Goal: Information Seeking & Learning: Learn about a topic

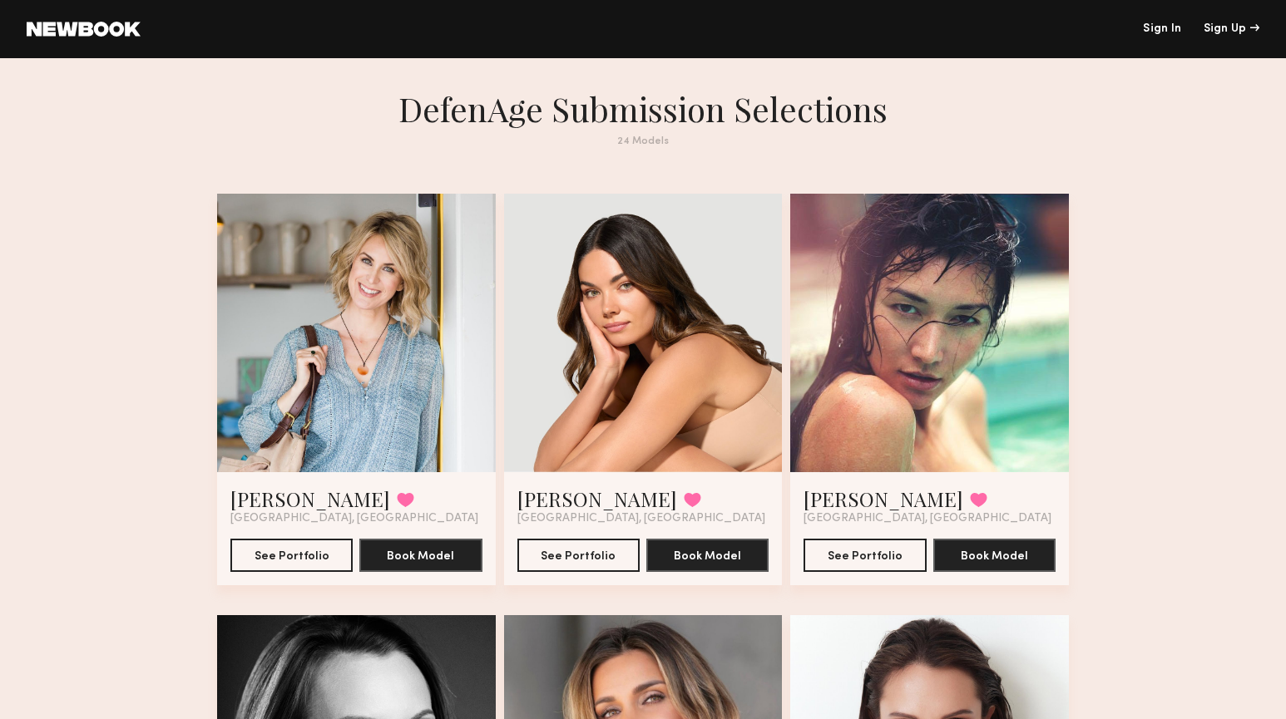
click at [576, 372] on div at bounding box center [643, 333] width 279 height 279
click at [571, 543] on button "See Portfolio" at bounding box center [578, 554] width 122 height 33
click at [843, 549] on button "See Portfolio" at bounding box center [864, 554] width 122 height 33
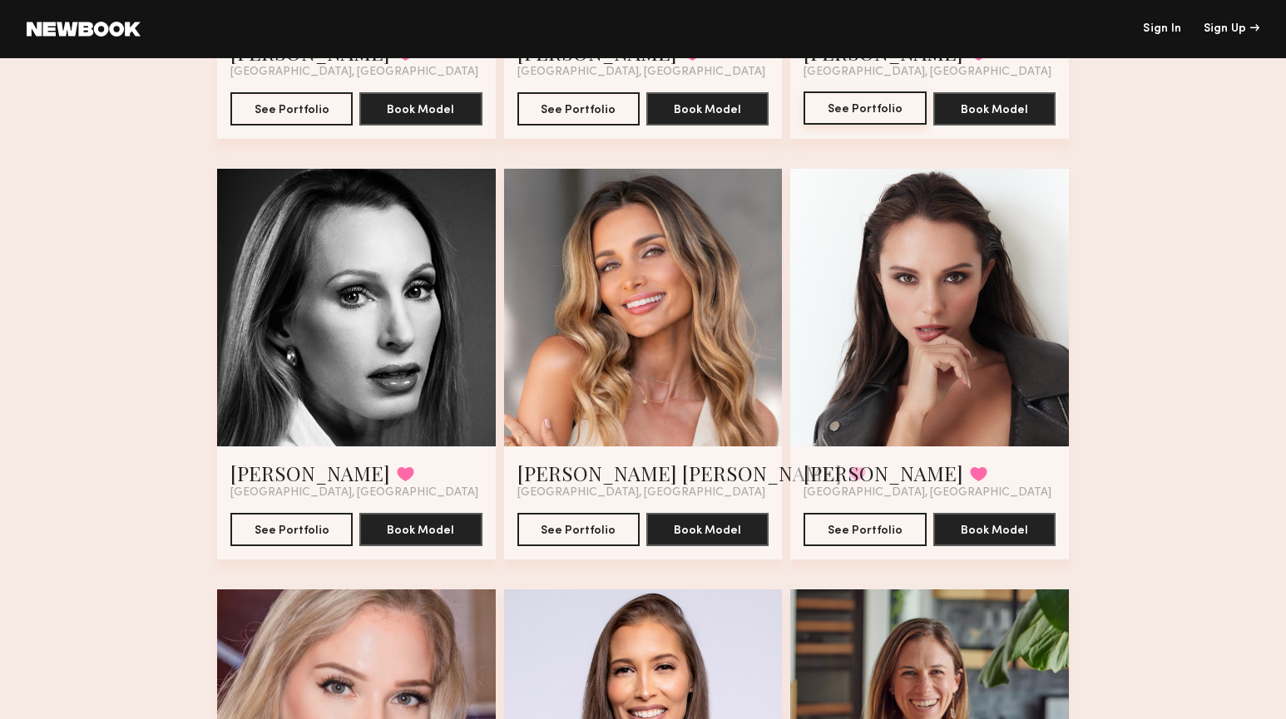
scroll to position [448, 0]
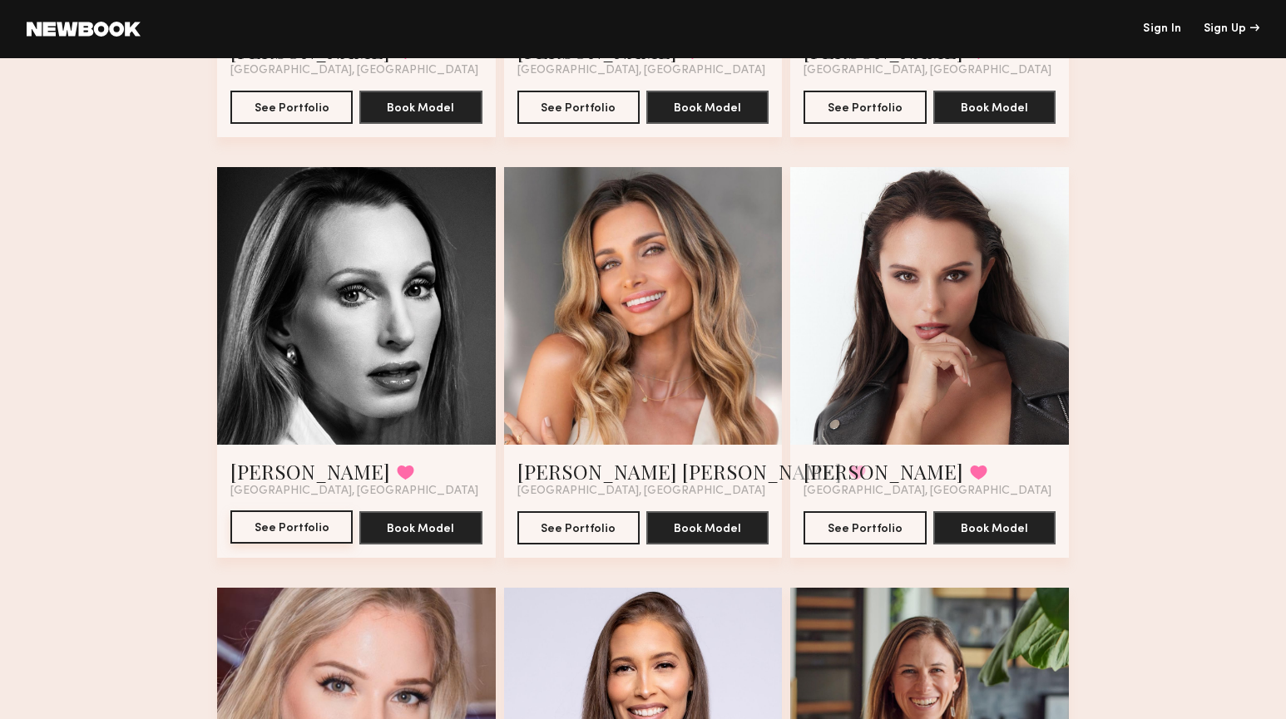
click at [309, 526] on button "See Portfolio" at bounding box center [291, 527] width 122 height 33
click at [587, 526] on button "See Portfolio" at bounding box center [578, 527] width 122 height 33
click at [859, 532] on button "See Portfolio" at bounding box center [864, 527] width 122 height 33
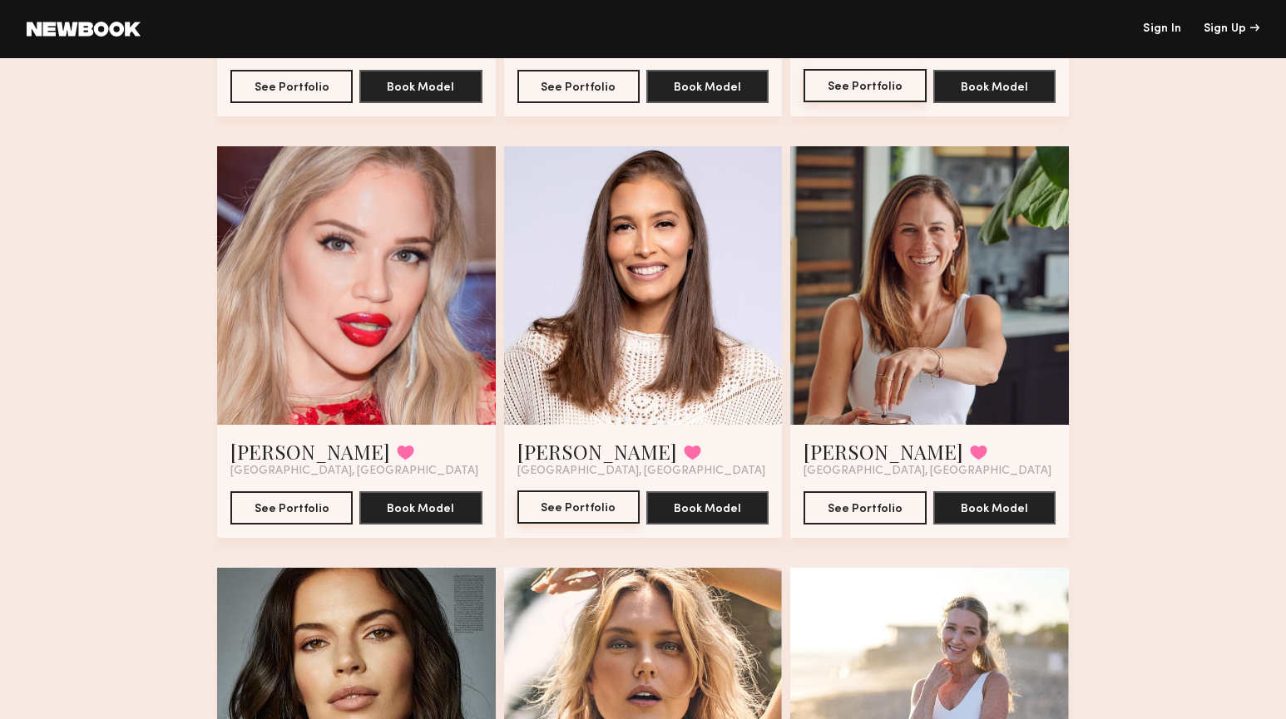
scroll to position [896, 0]
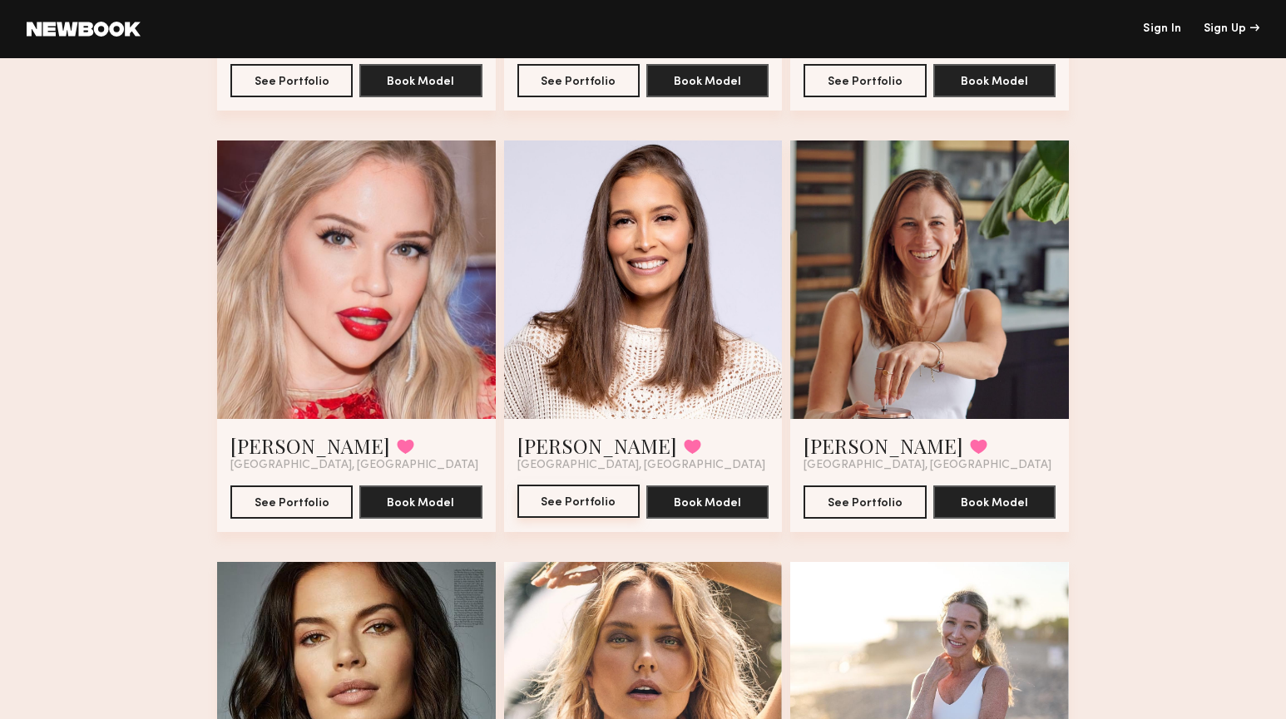
click at [578, 497] on button "See Portfolio" at bounding box center [578, 501] width 122 height 33
click at [890, 499] on button "See Portfolio" at bounding box center [864, 501] width 122 height 33
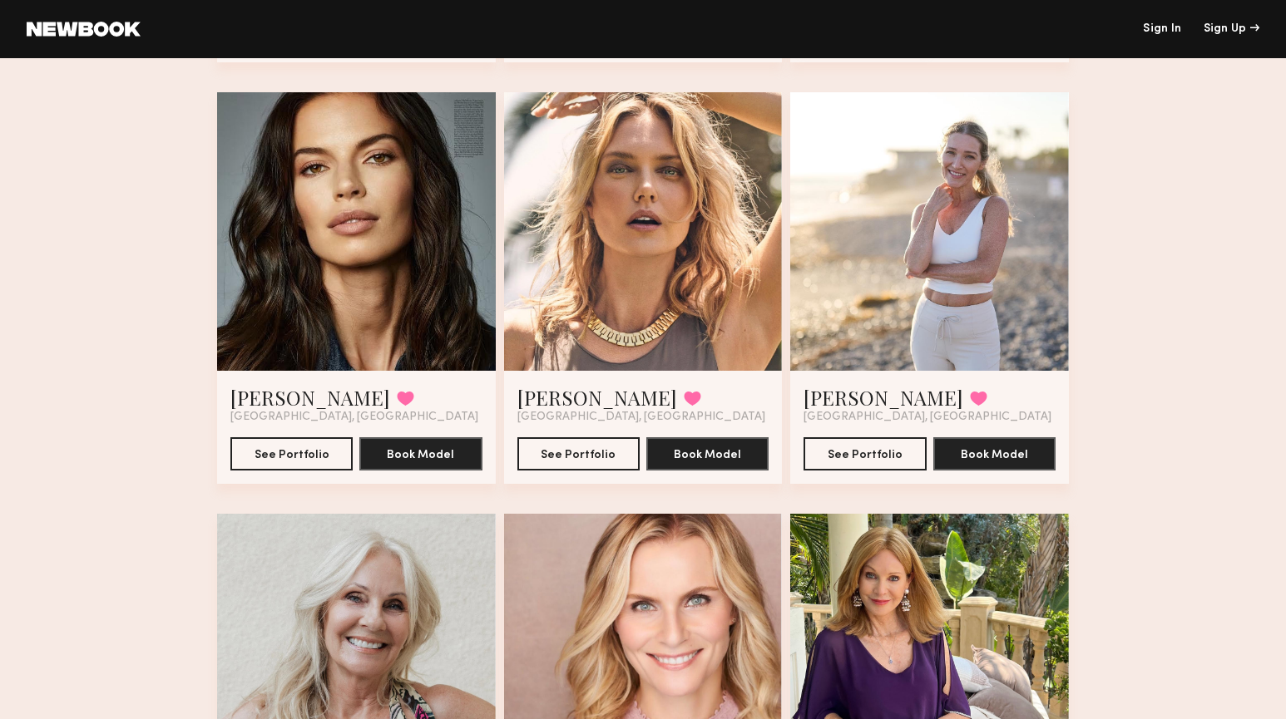
scroll to position [1368, 0]
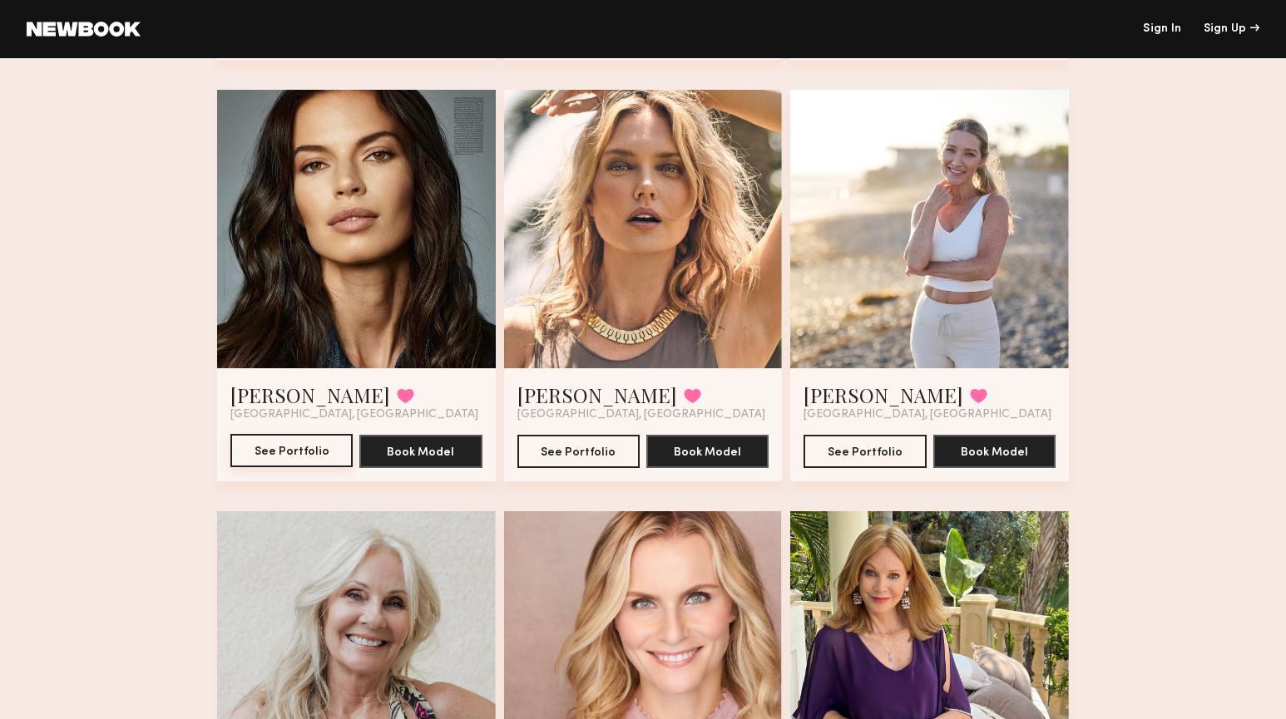
click at [253, 453] on button "See Portfolio" at bounding box center [291, 450] width 122 height 33
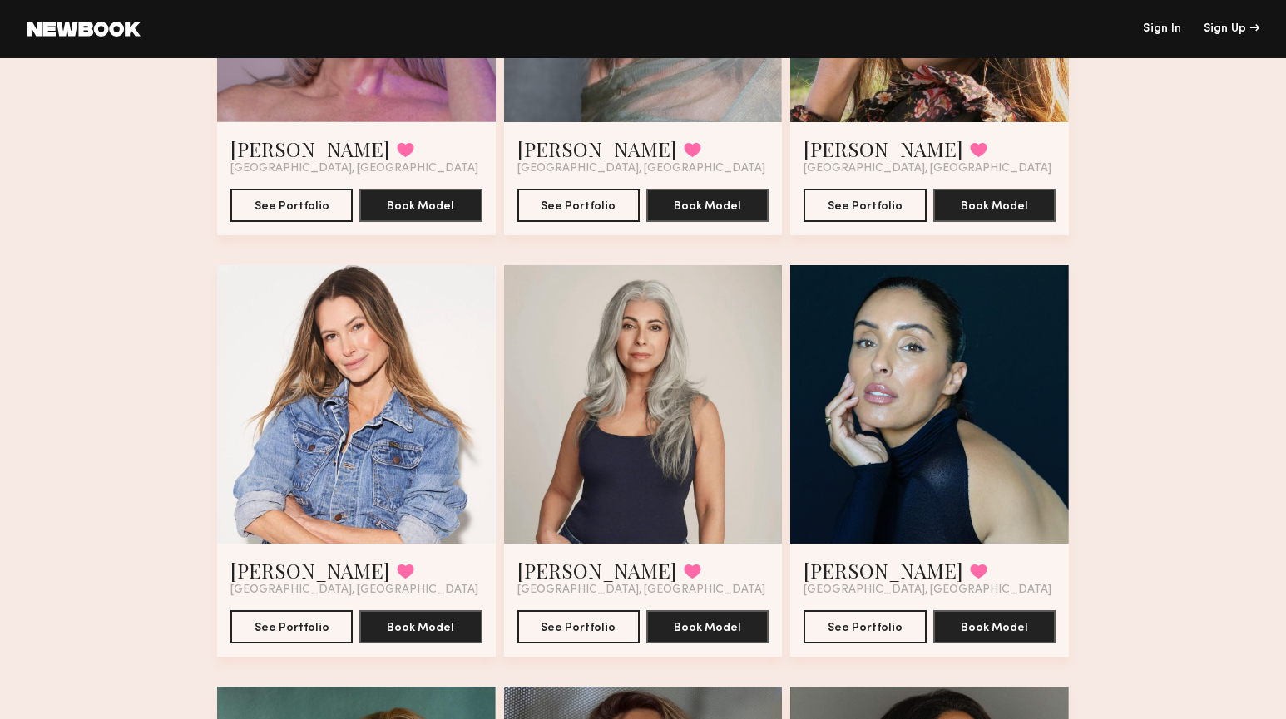
scroll to position [2464, 0]
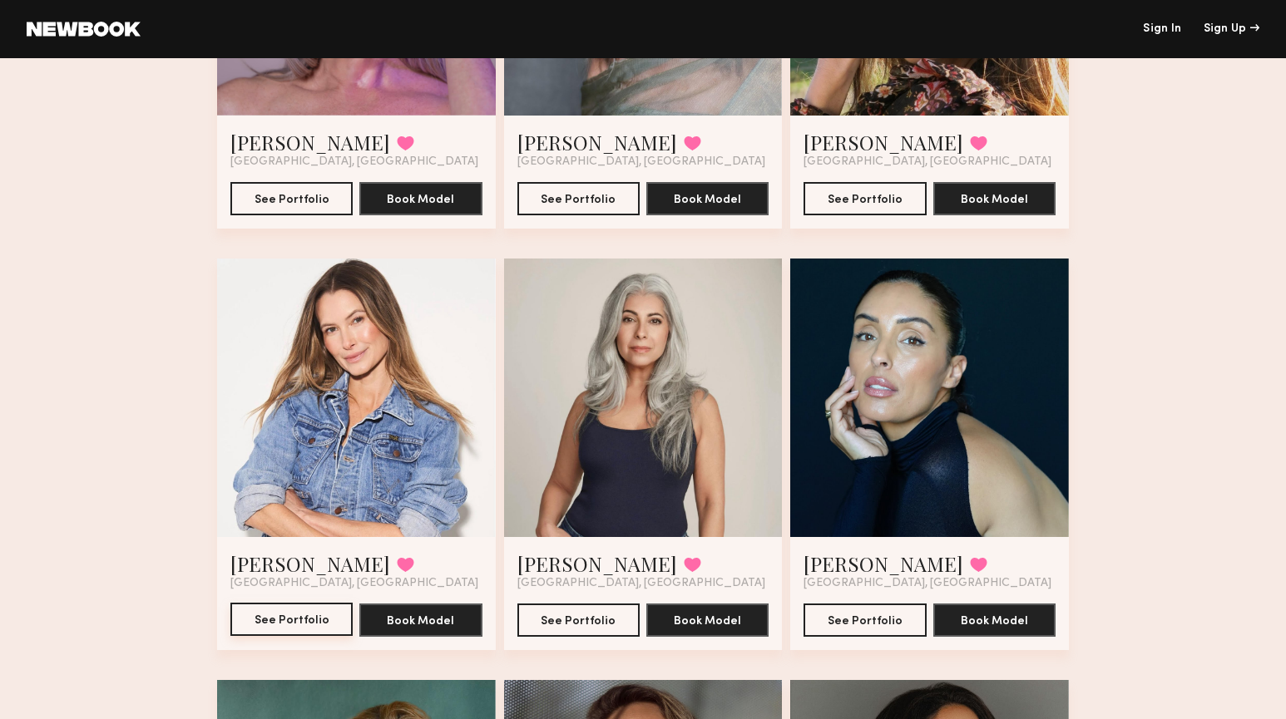
click at [288, 612] on button "See Portfolio" at bounding box center [291, 619] width 122 height 33
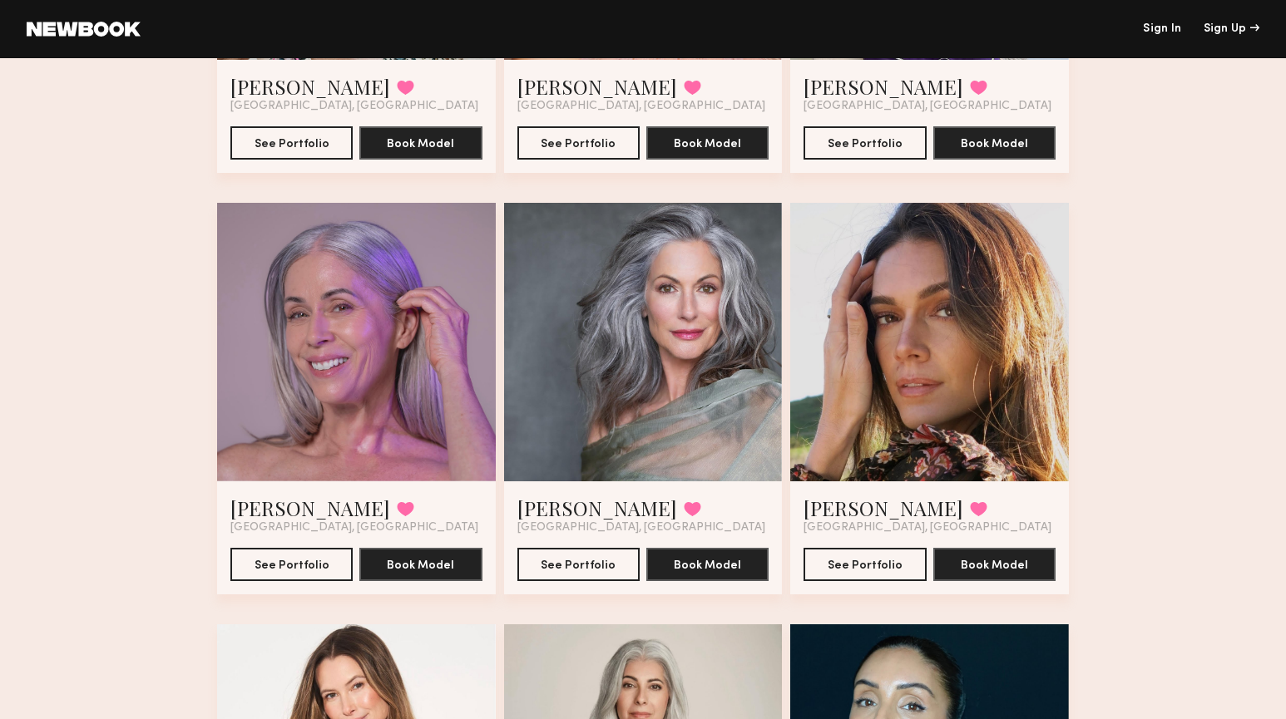
scroll to position [2097, 0]
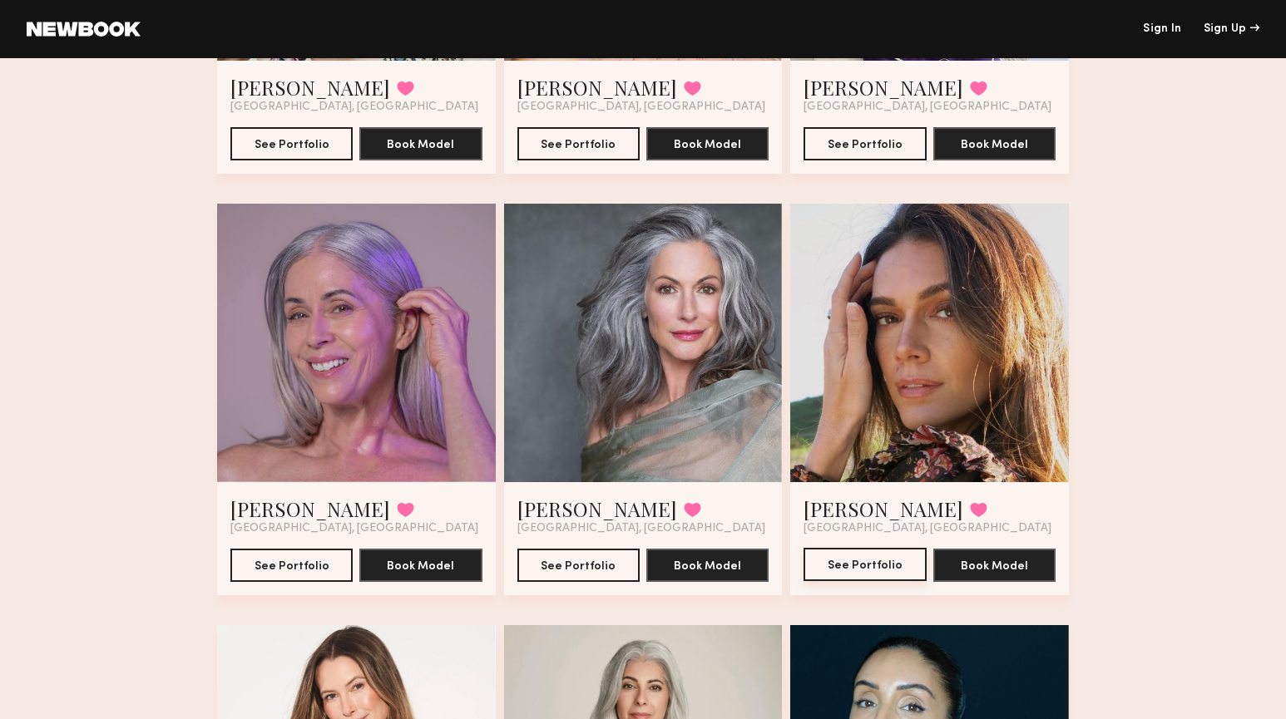
click at [884, 570] on button "See Portfolio" at bounding box center [864, 564] width 122 height 33
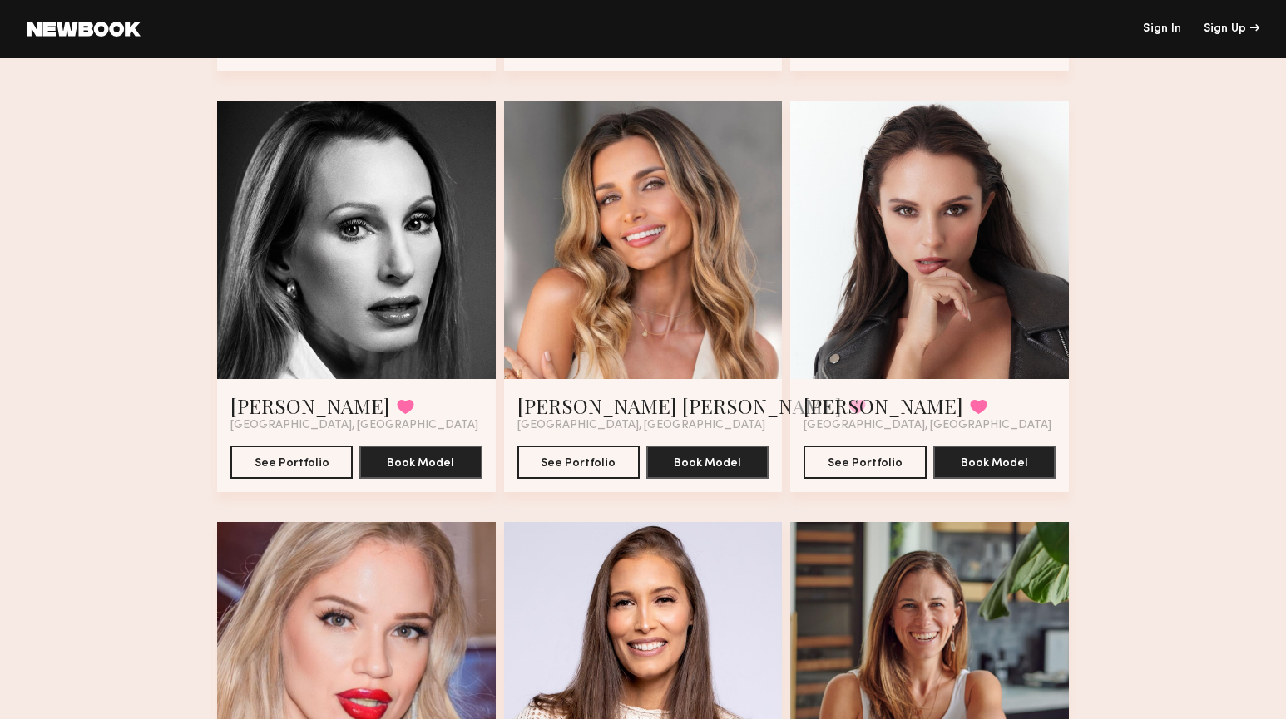
scroll to position [526, 0]
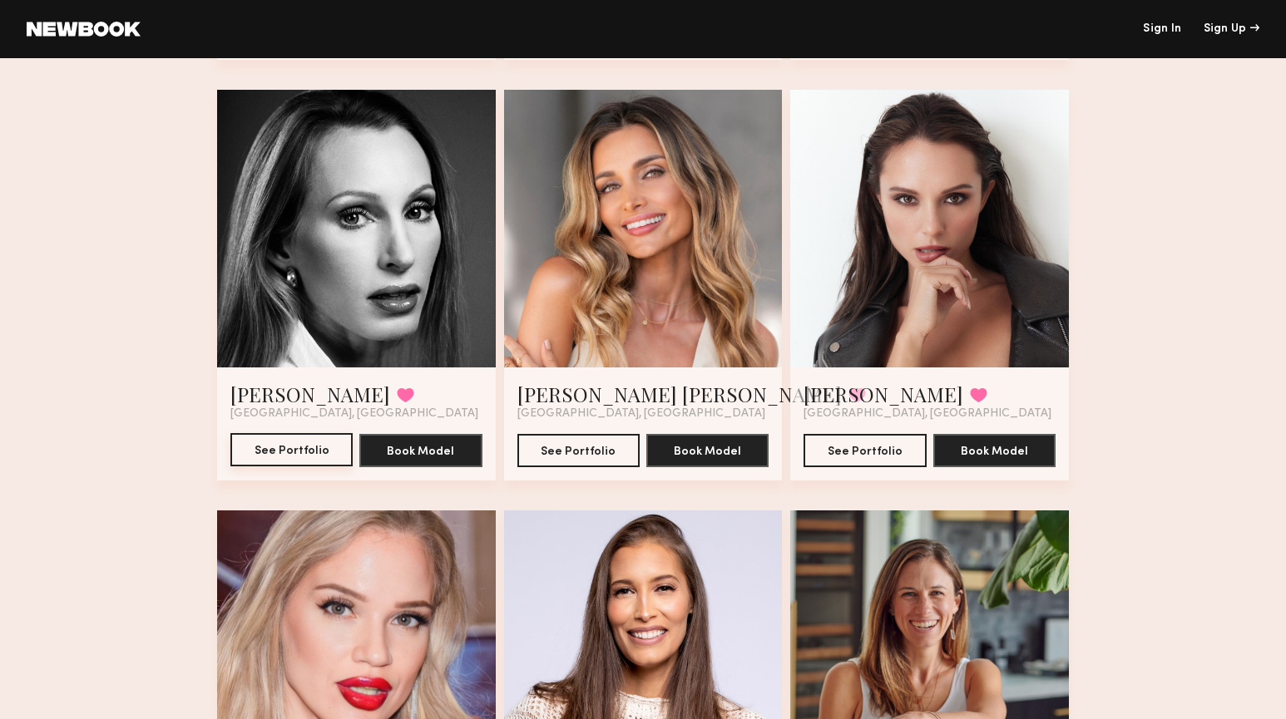
click at [294, 442] on button "See Portfolio" at bounding box center [291, 449] width 122 height 33
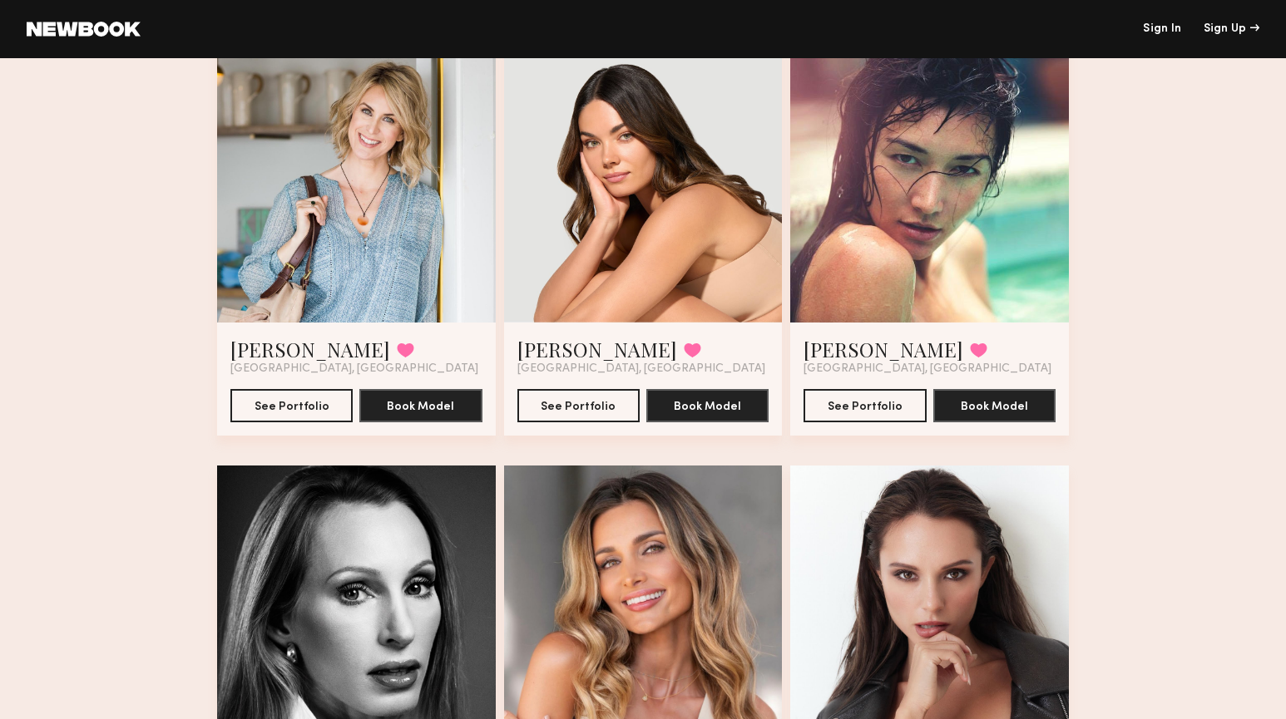
scroll to position [146, 0]
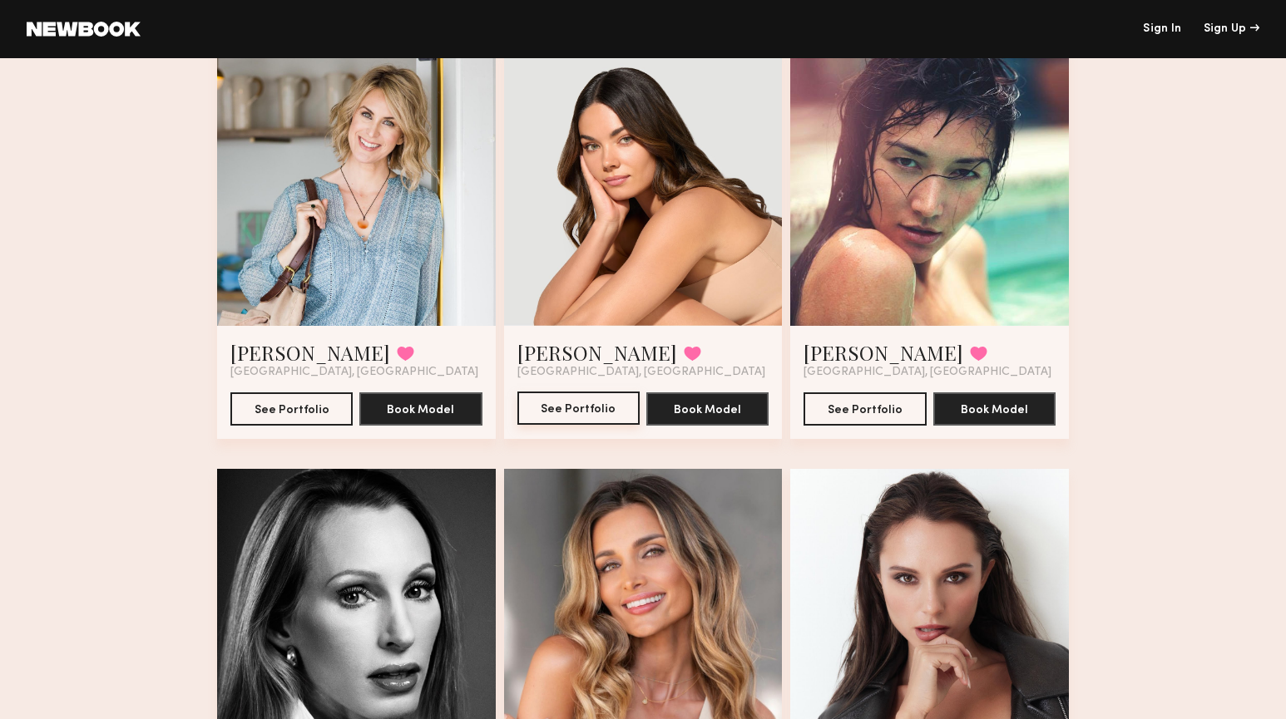
click at [574, 403] on button "See Portfolio" at bounding box center [578, 408] width 122 height 33
click at [304, 413] on button "See Portfolio" at bounding box center [291, 408] width 122 height 33
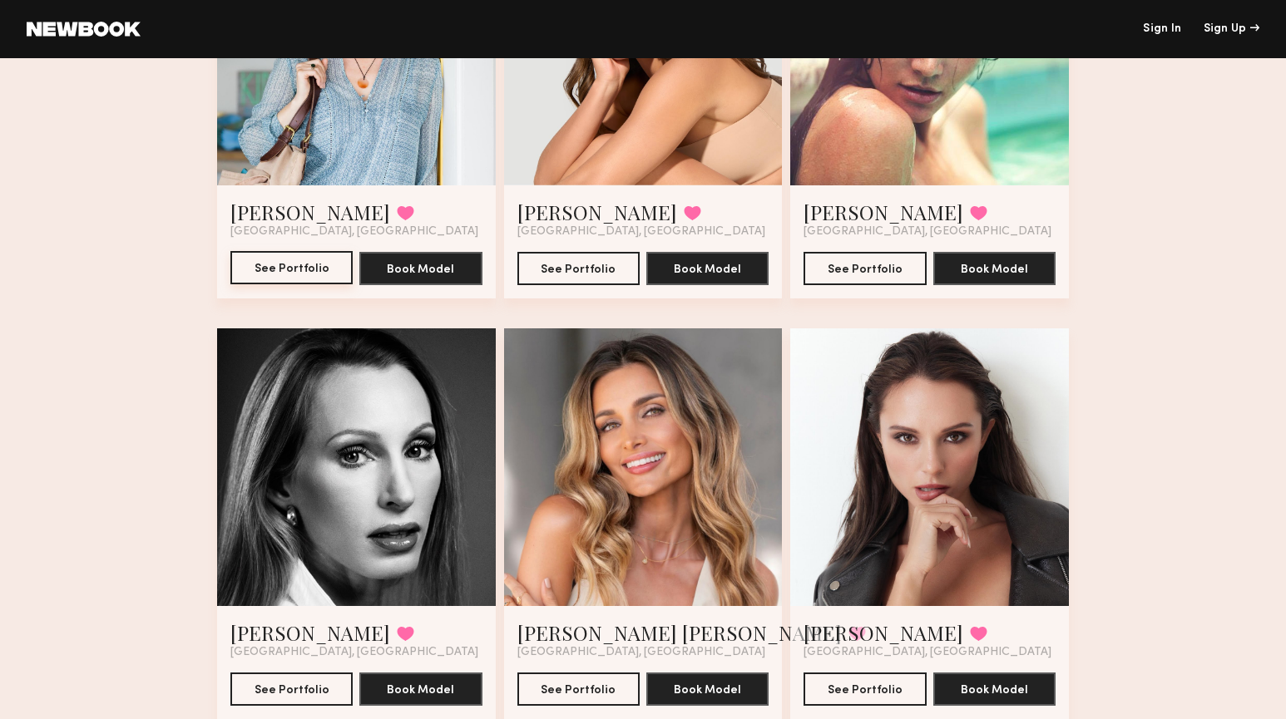
scroll to position [344, 0]
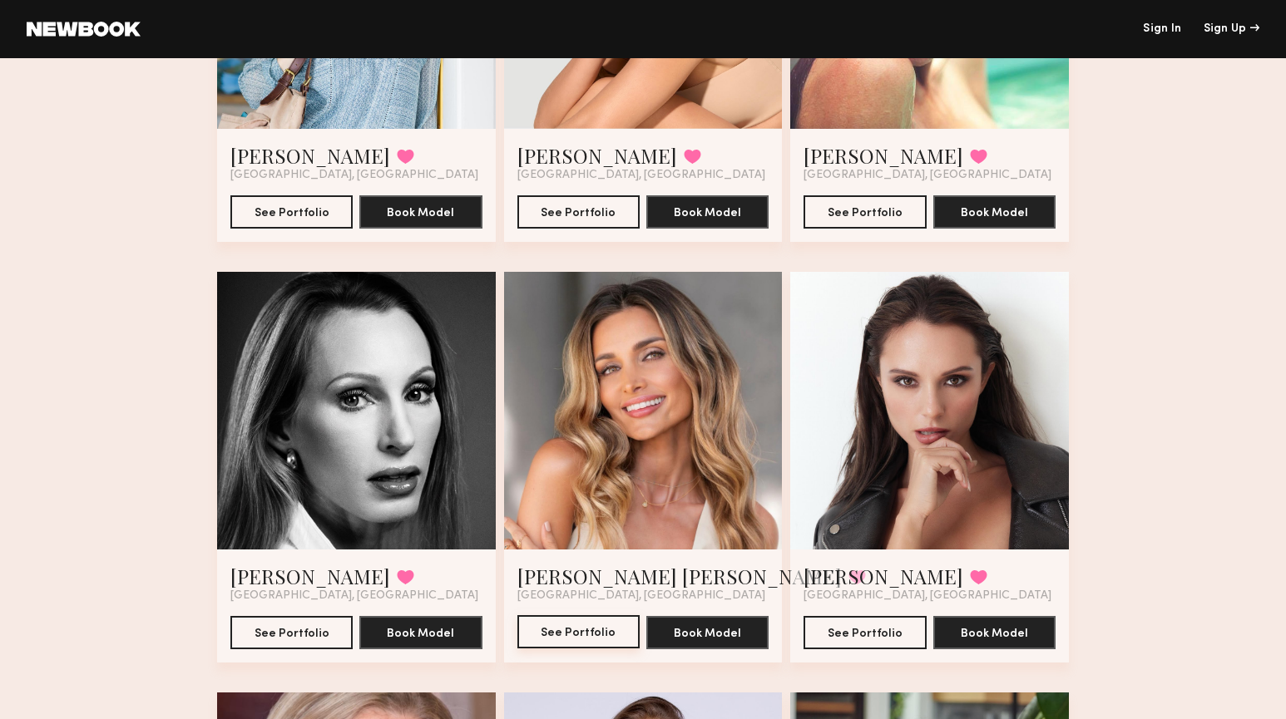
click at [581, 638] on button "See Portfolio" at bounding box center [578, 631] width 122 height 33
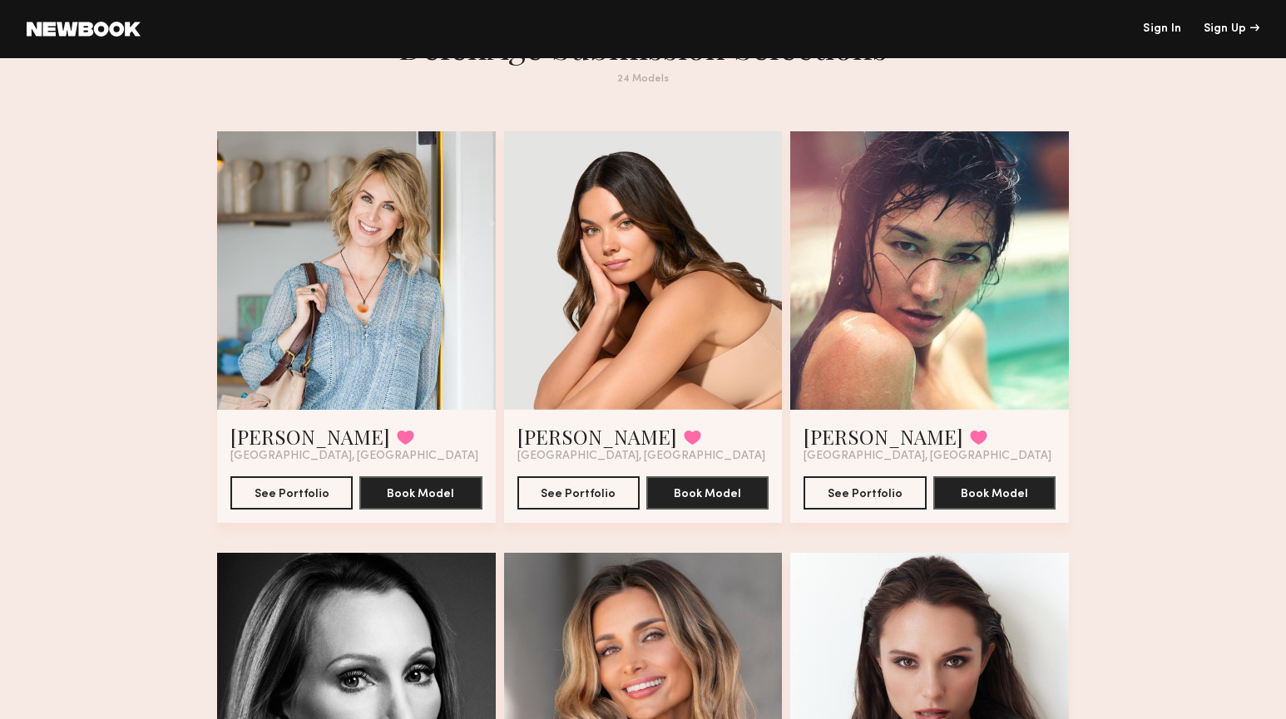
scroll to position [62, 0]
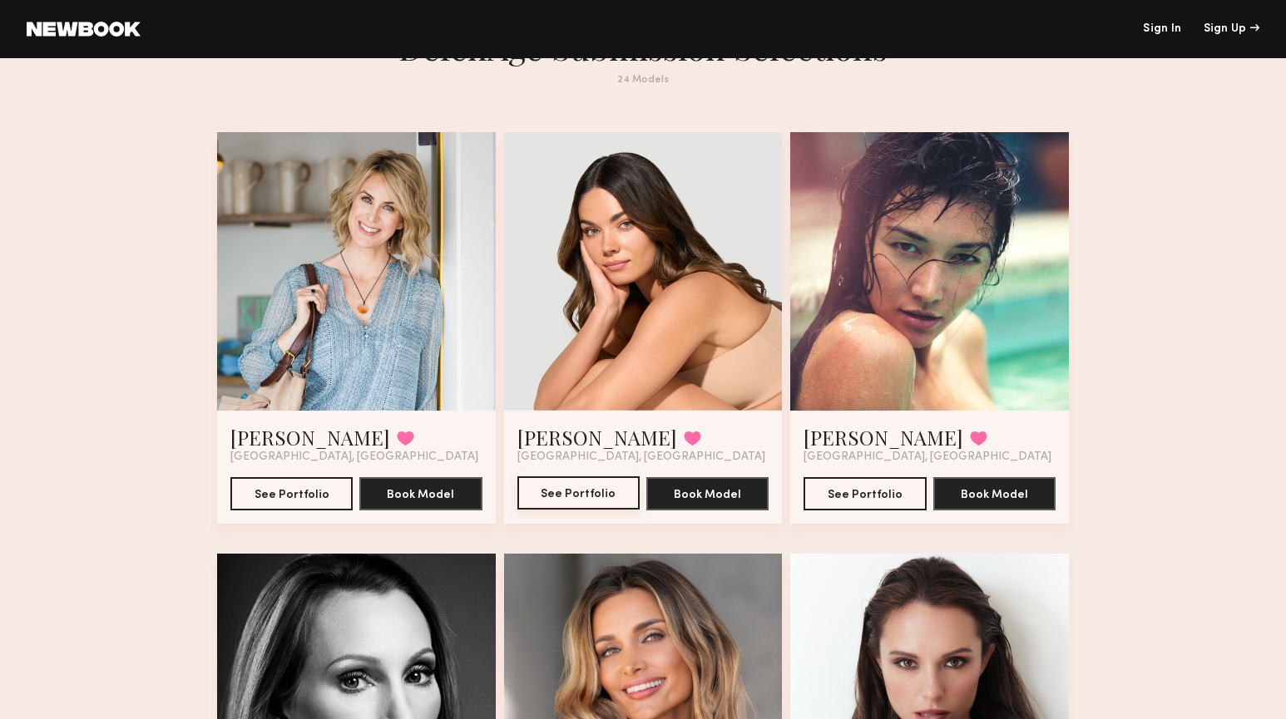
click at [586, 496] on button "See Portfolio" at bounding box center [578, 493] width 122 height 33
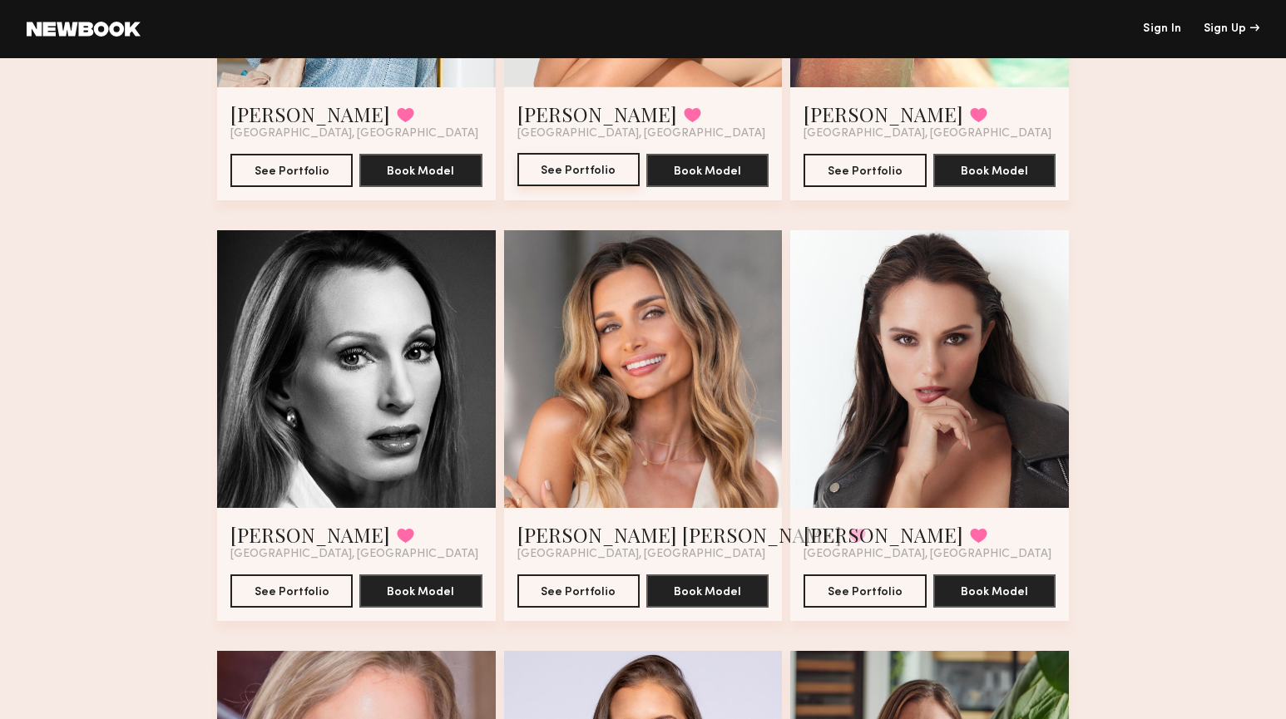
scroll to position [388, 0]
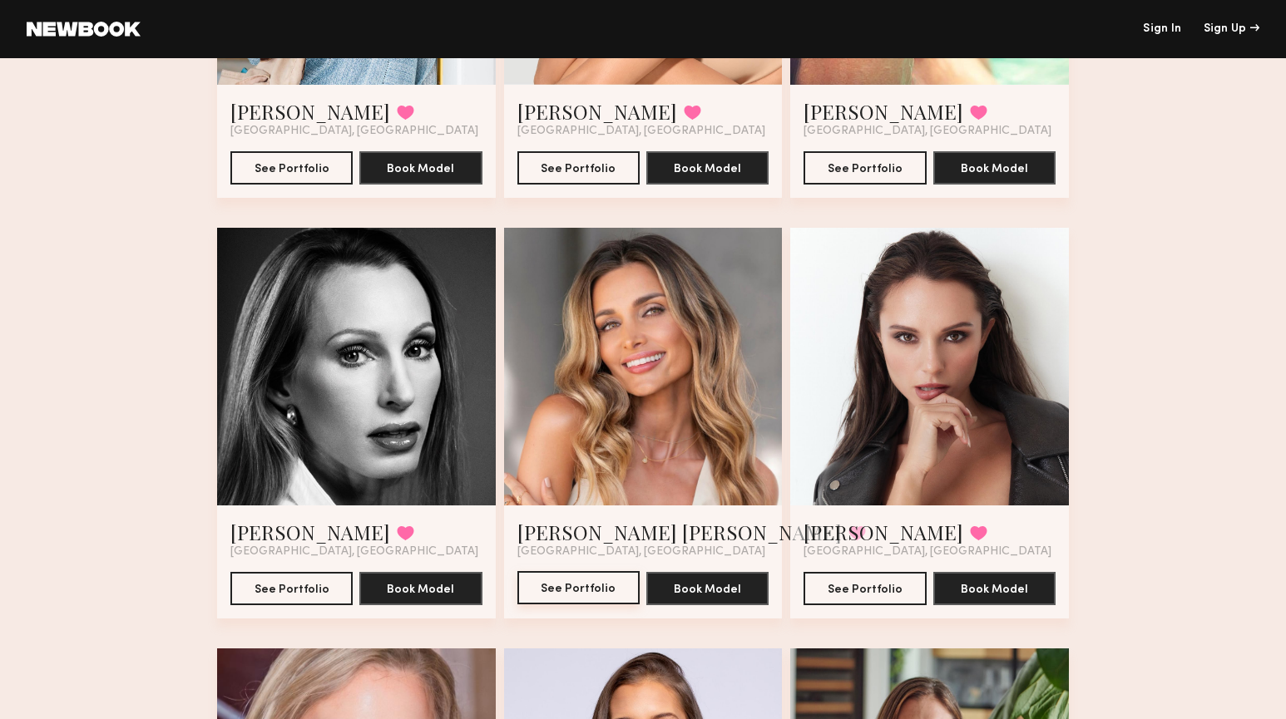
click at [571, 591] on button "See Portfolio" at bounding box center [578, 587] width 122 height 33
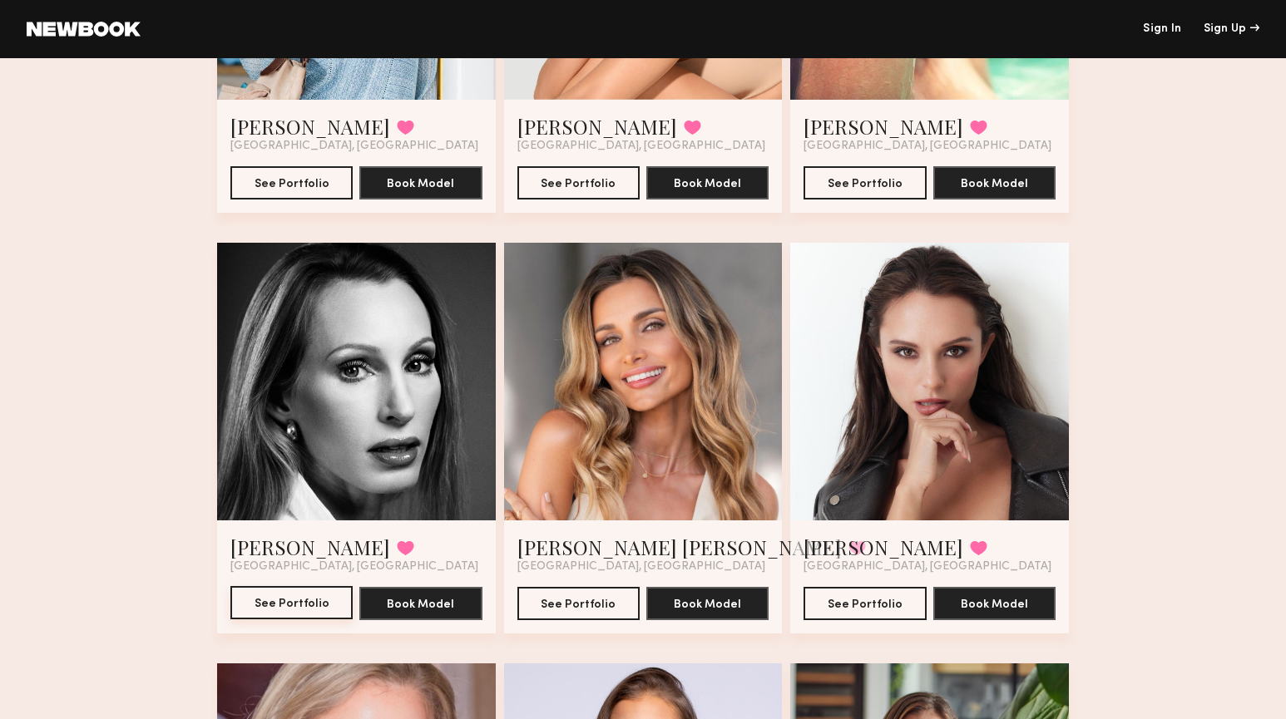
scroll to position [371, 0]
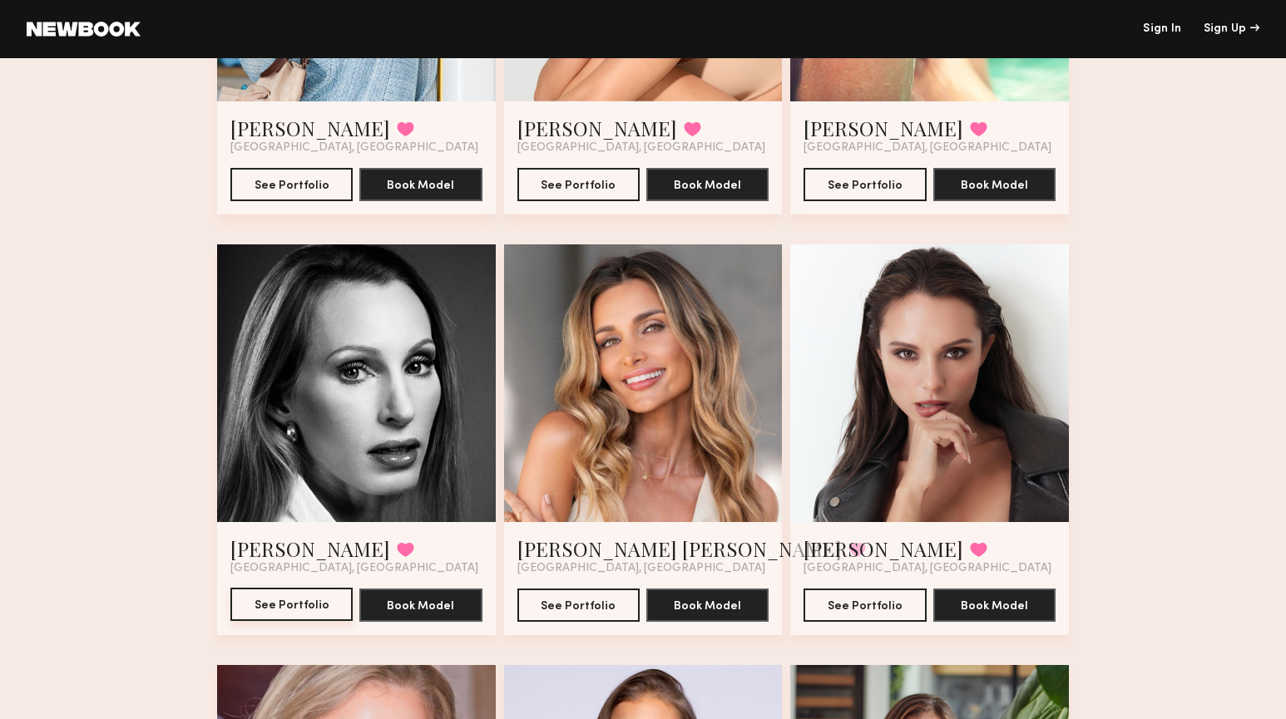
click at [316, 588] on button "See Portfolio" at bounding box center [291, 604] width 122 height 33
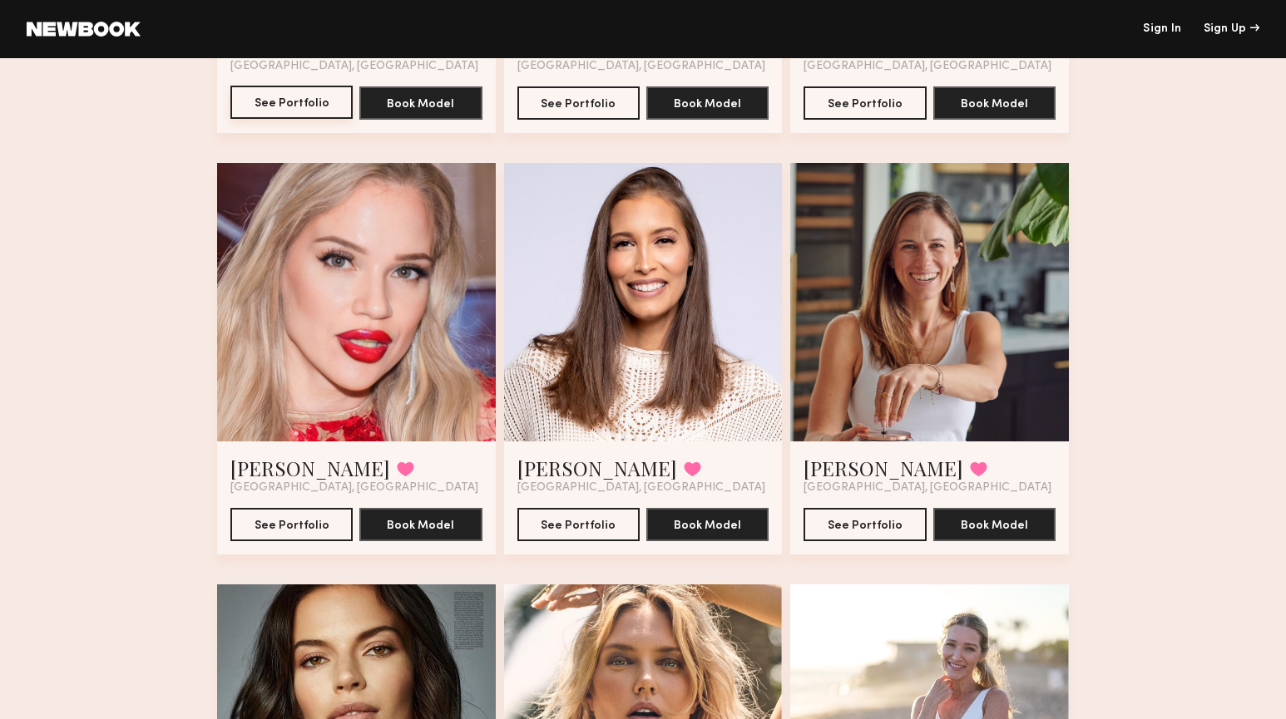
scroll to position [875, 0]
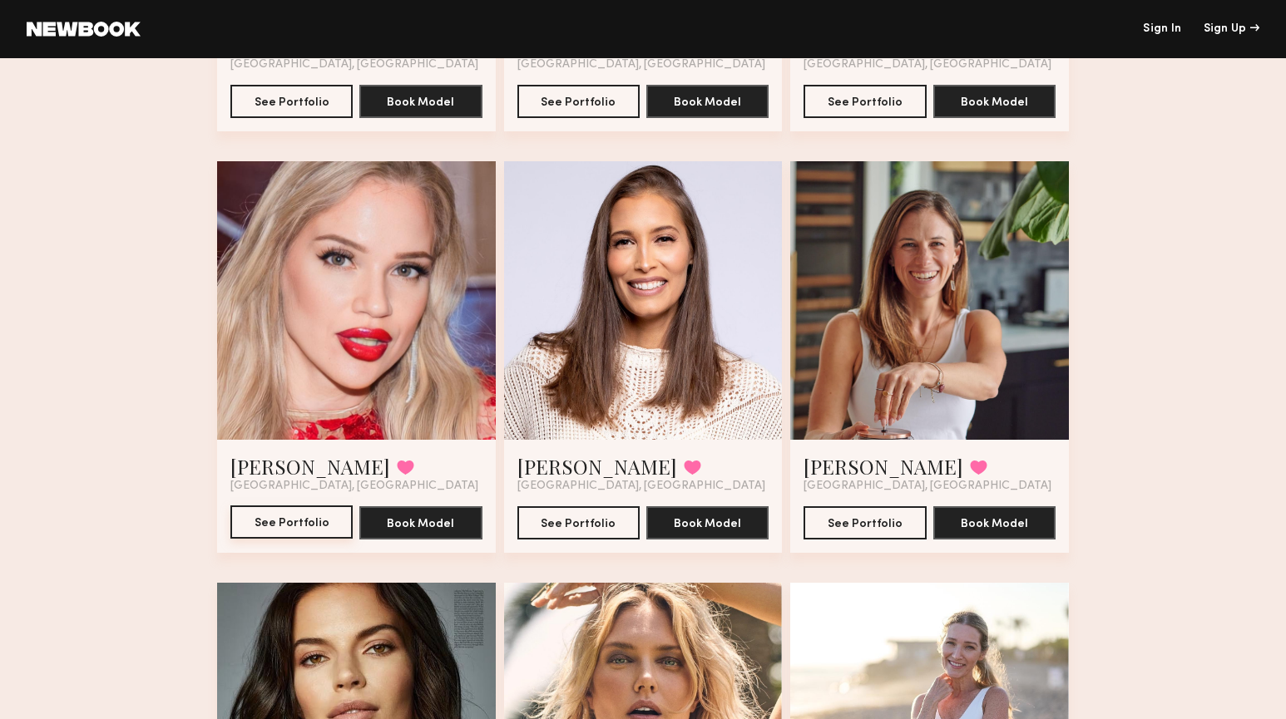
click at [297, 509] on button "See Portfolio" at bounding box center [291, 522] width 122 height 33
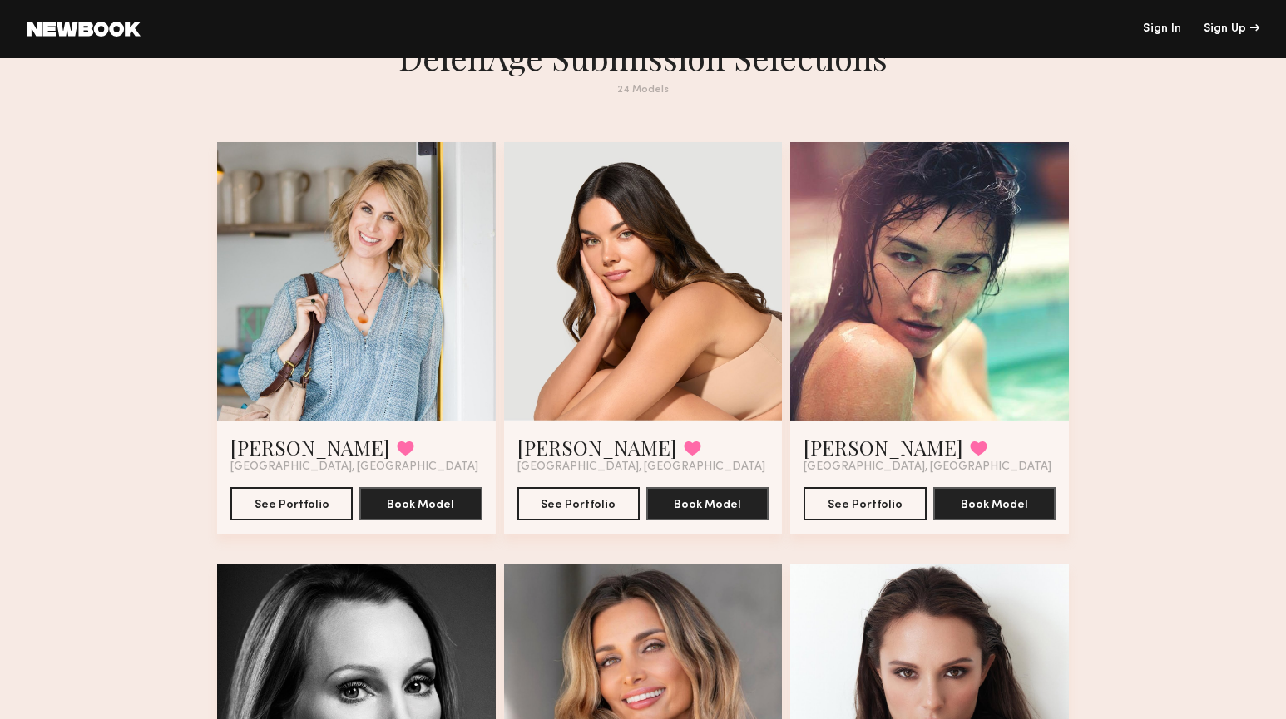
scroll to position [0, 0]
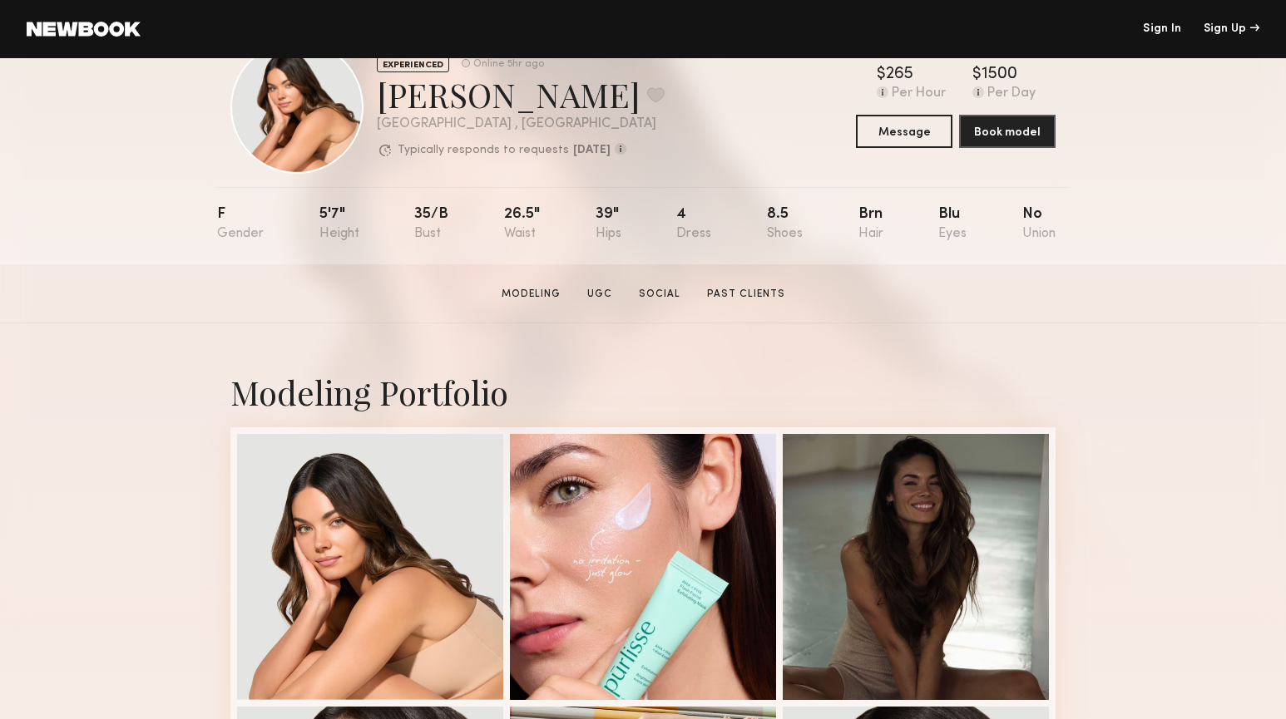
scroll to position [59, 0]
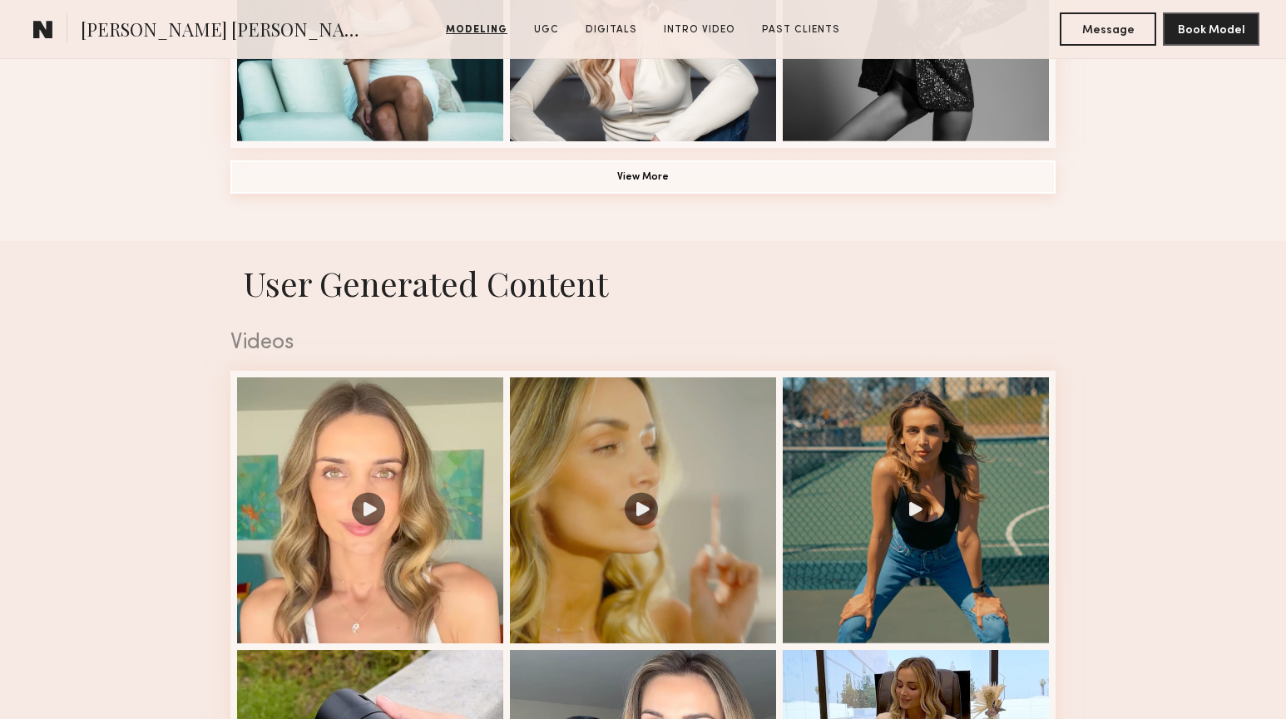
scroll to position [1448, 0]
click at [695, 167] on button "View More" at bounding box center [642, 177] width 825 height 33
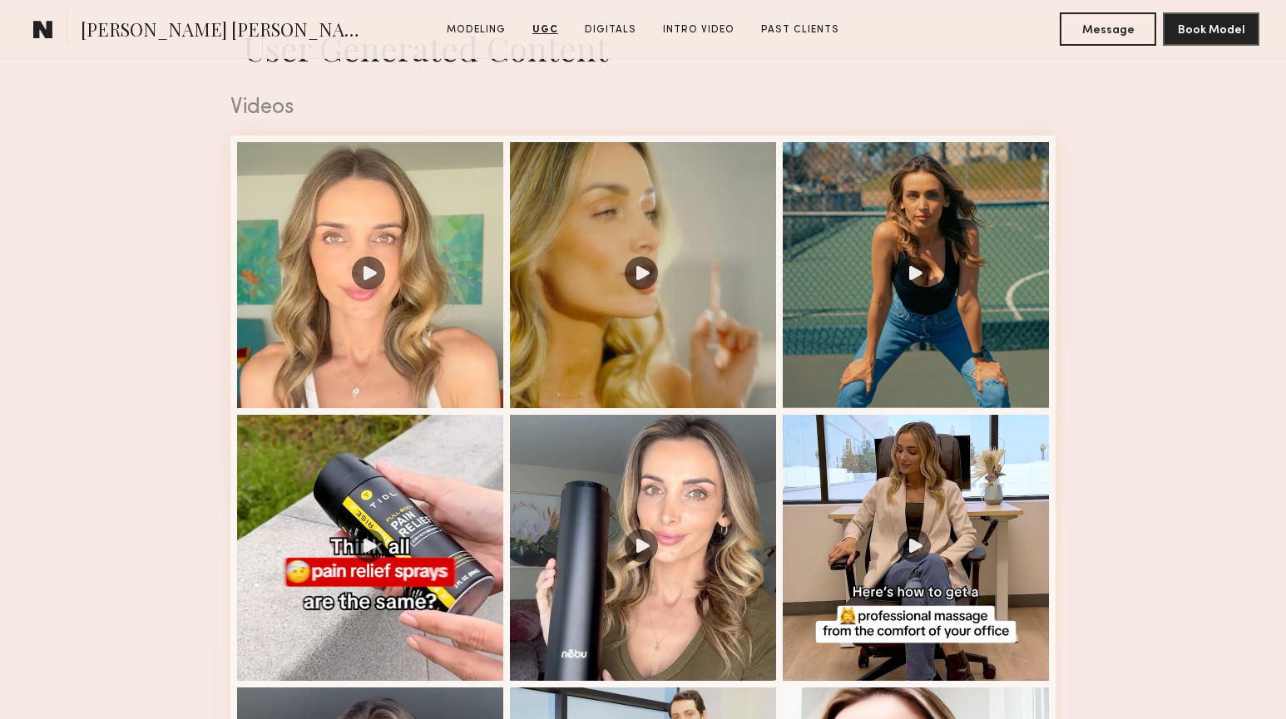
scroll to position [2738, 0]
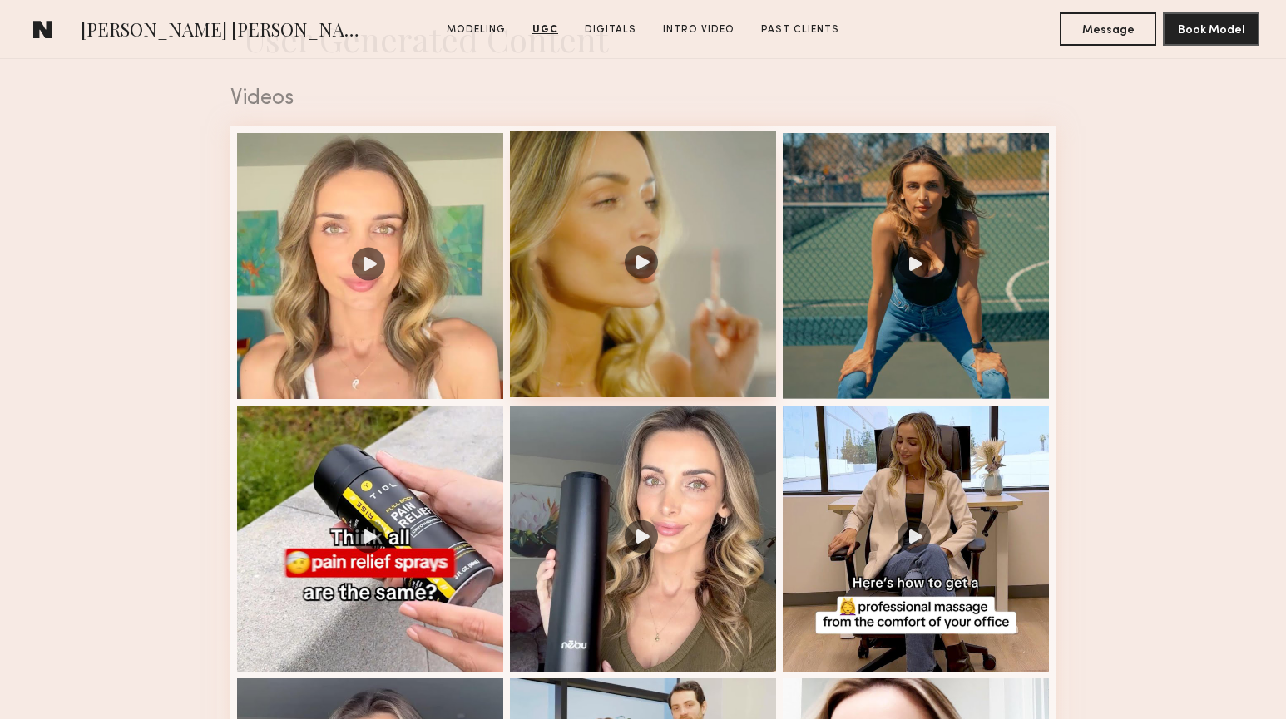
click at [717, 273] on div at bounding box center [643, 264] width 266 height 266
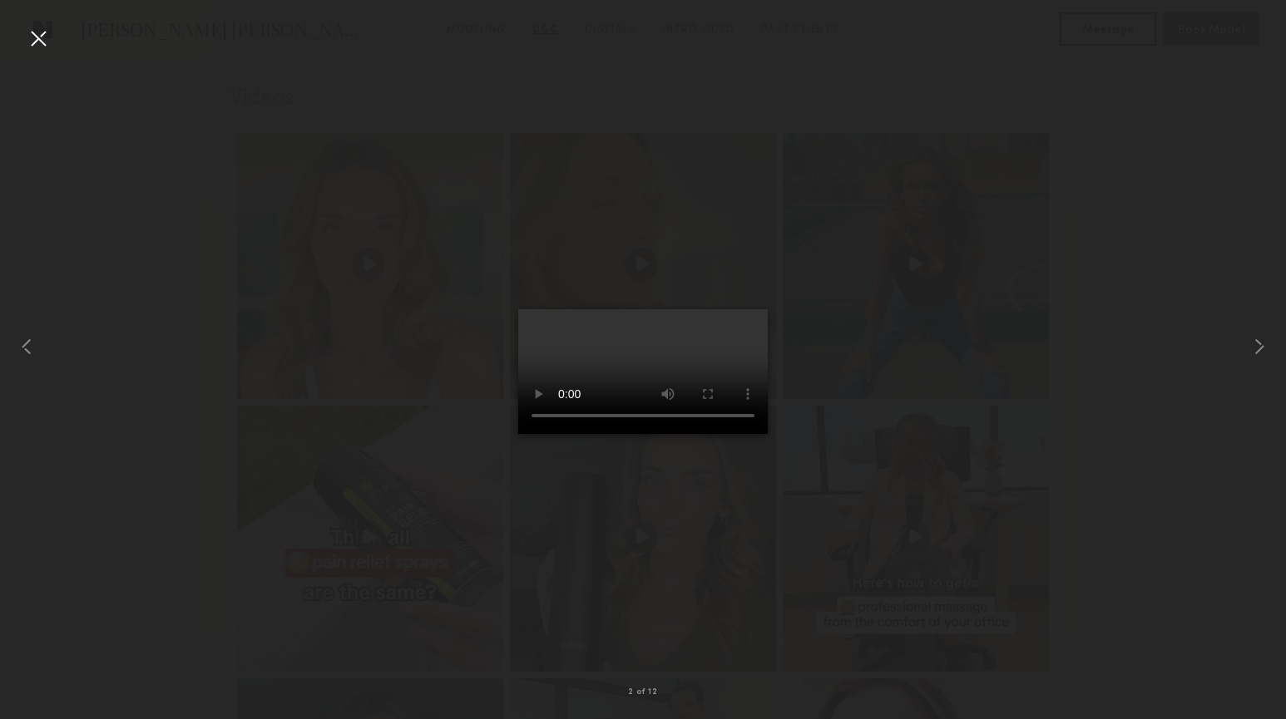
click at [1189, 282] on div at bounding box center [643, 347] width 1286 height 640
click at [39, 47] on div at bounding box center [38, 38] width 27 height 27
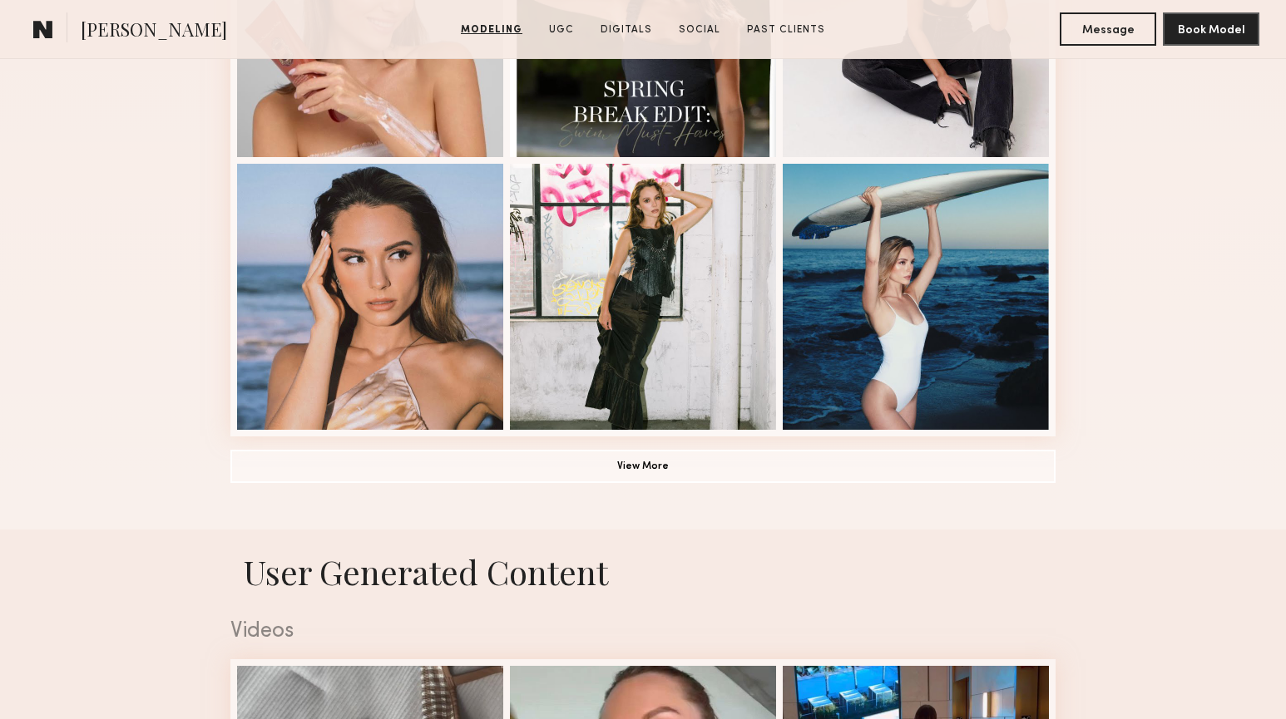
scroll to position [875, 0]
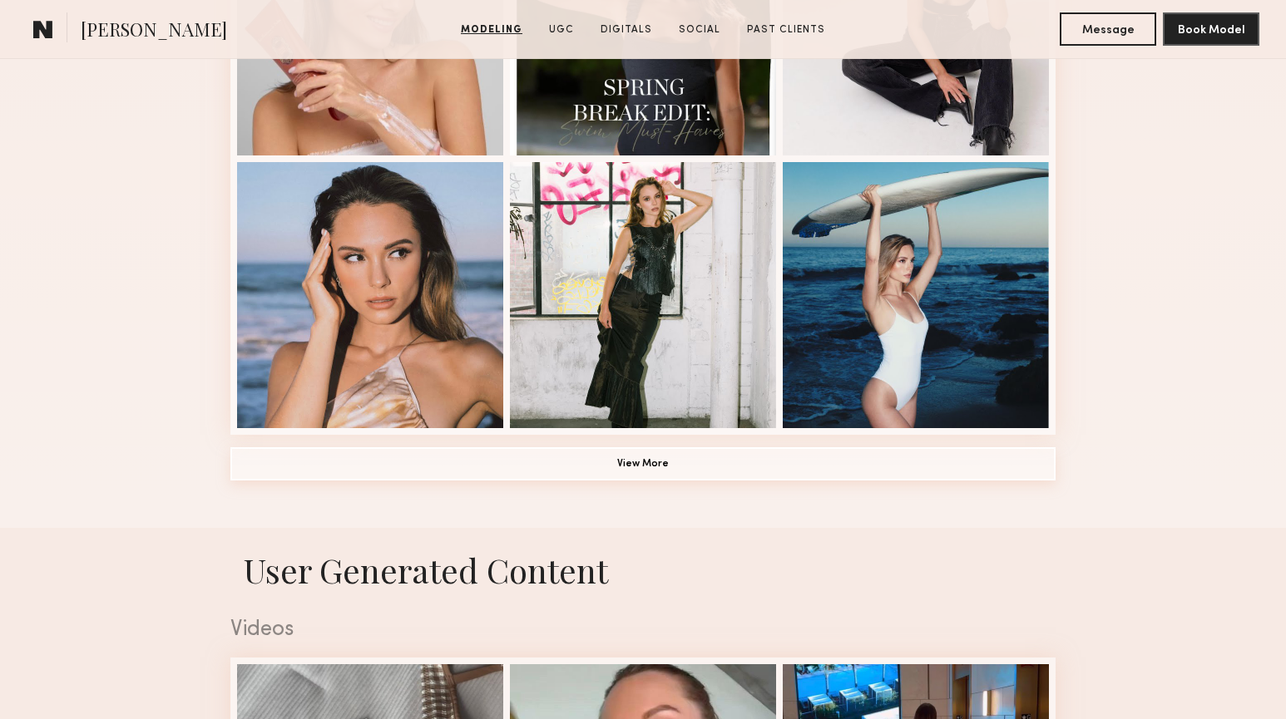
click at [713, 455] on button "View More" at bounding box center [642, 463] width 825 height 33
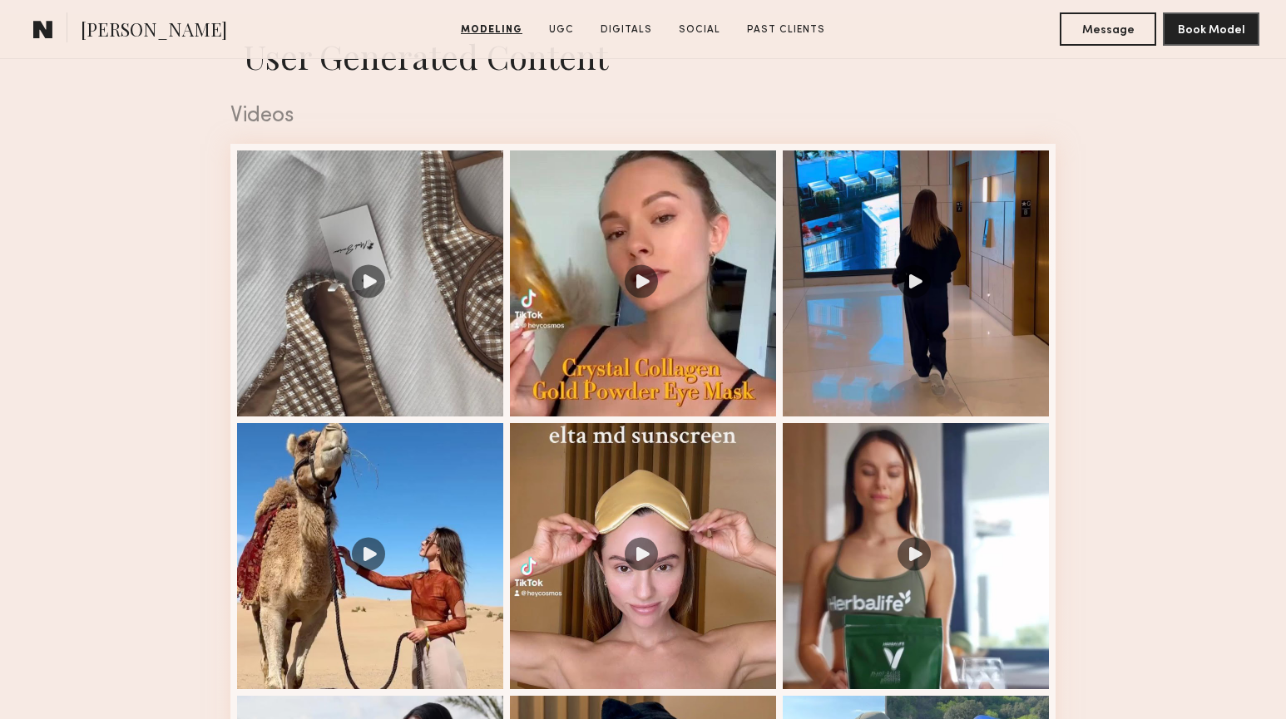
scroll to position [2710, 0]
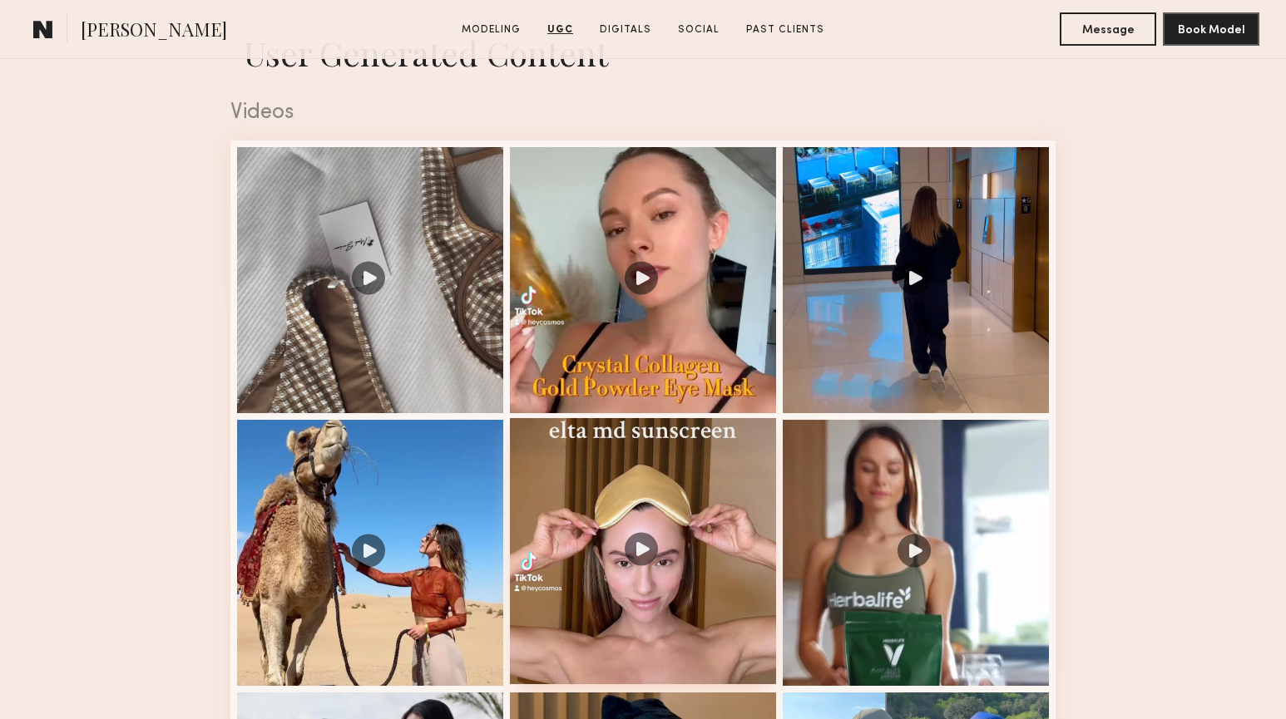
click at [675, 485] on div at bounding box center [643, 551] width 266 height 266
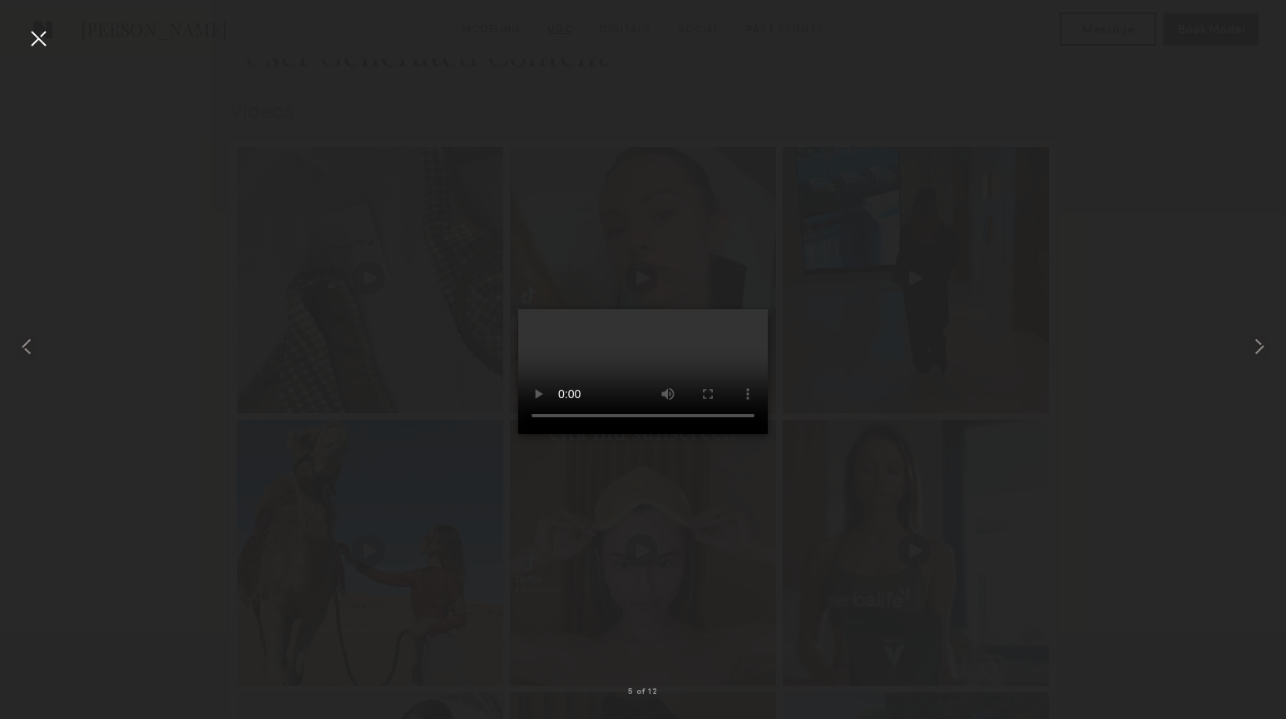
click at [279, 207] on div at bounding box center [643, 347] width 1286 height 640
click at [45, 34] on div at bounding box center [38, 38] width 27 height 27
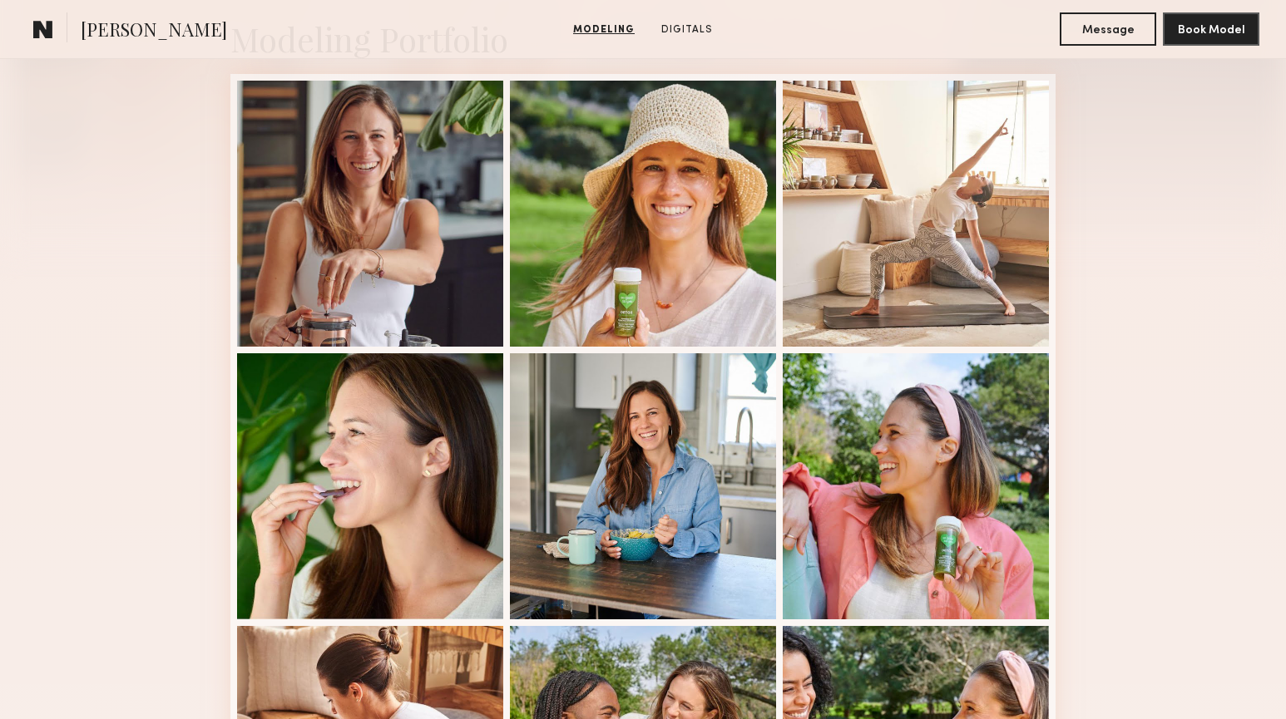
scroll to position [374, 0]
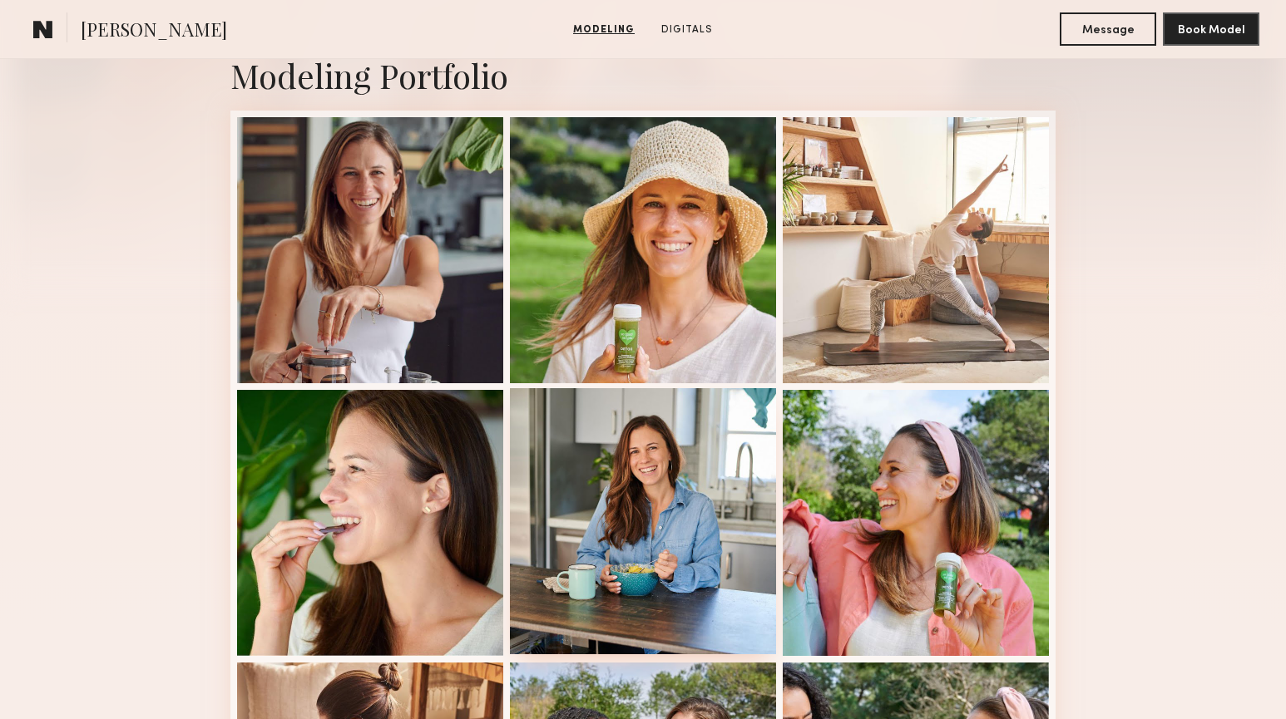
click at [683, 437] on div at bounding box center [643, 521] width 266 height 266
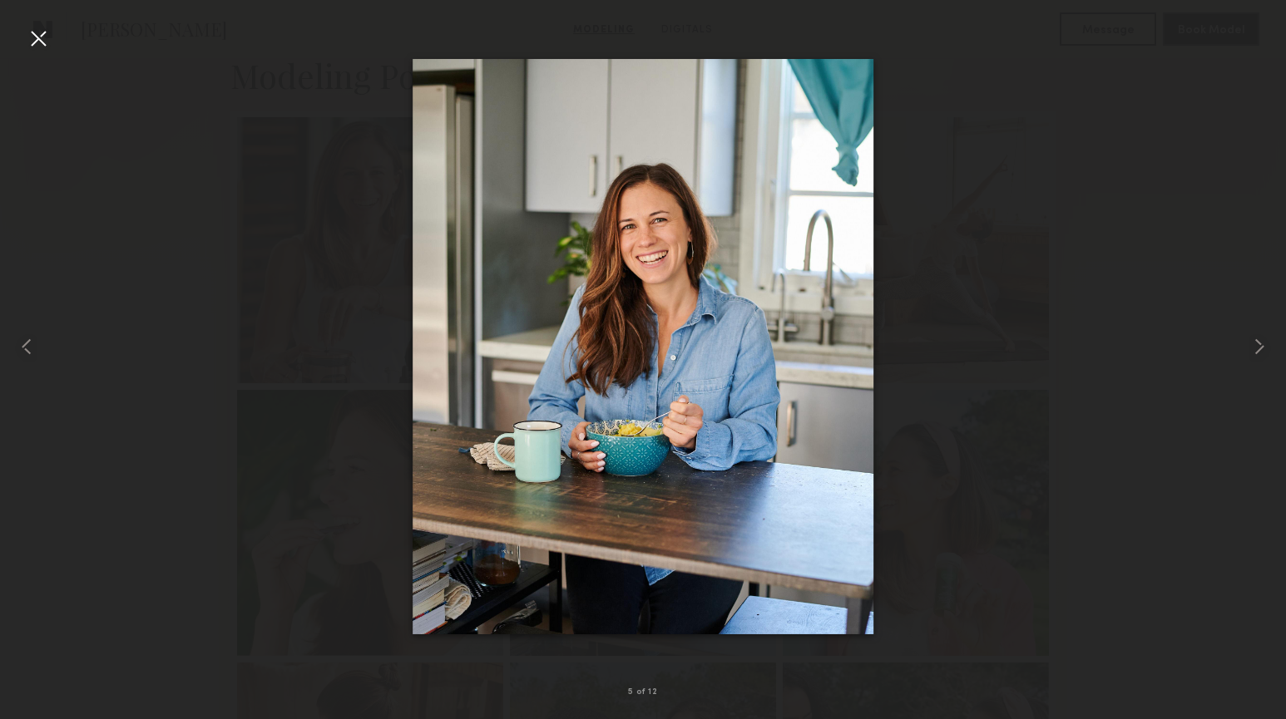
click at [36, 47] on div at bounding box center [38, 38] width 27 height 27
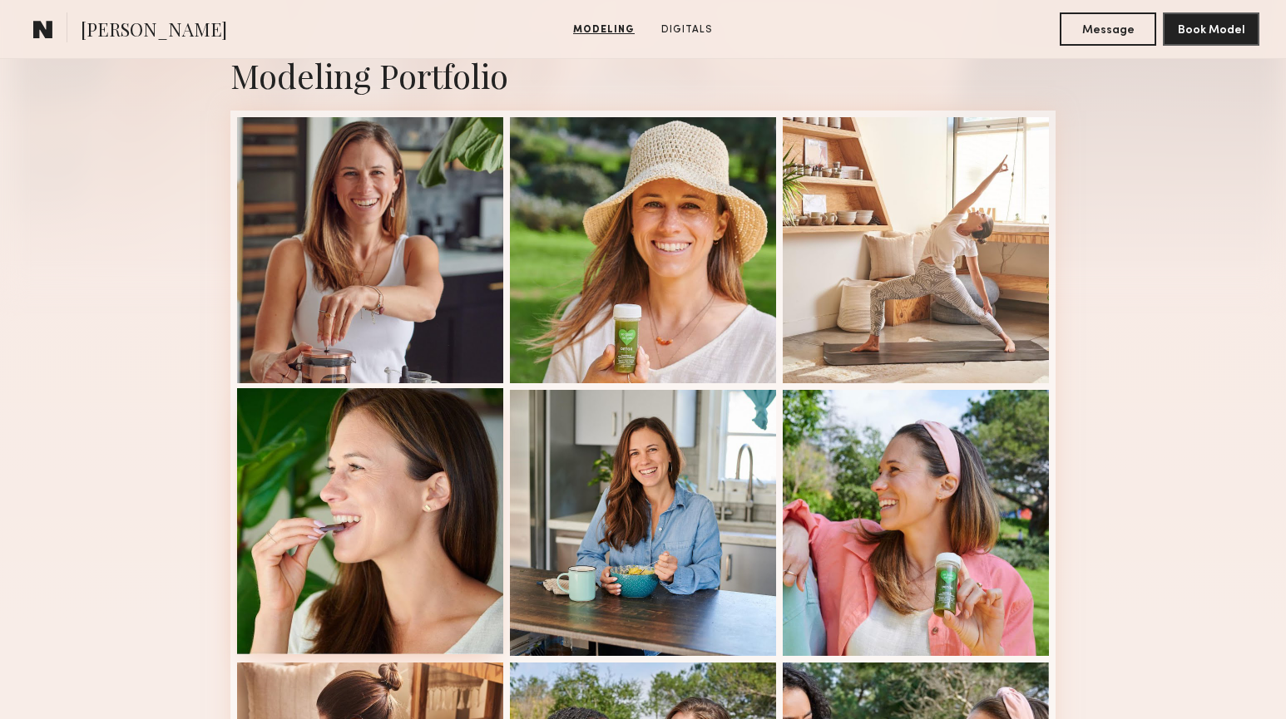
click at [340, 479] on div at bounding box center [370, 521] width 266 height 266
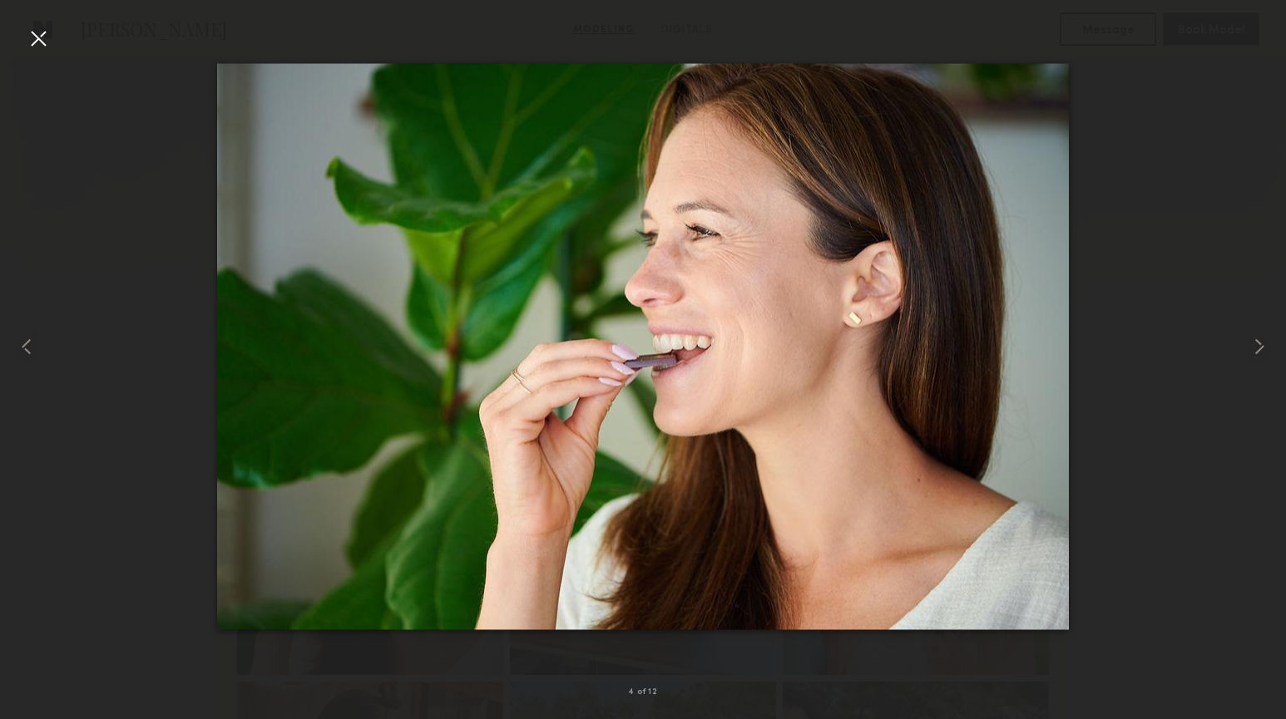
scroll to position [353, 0]
click at [1248, 282] on div at bounding box center [1260, 347] width 52 height 640
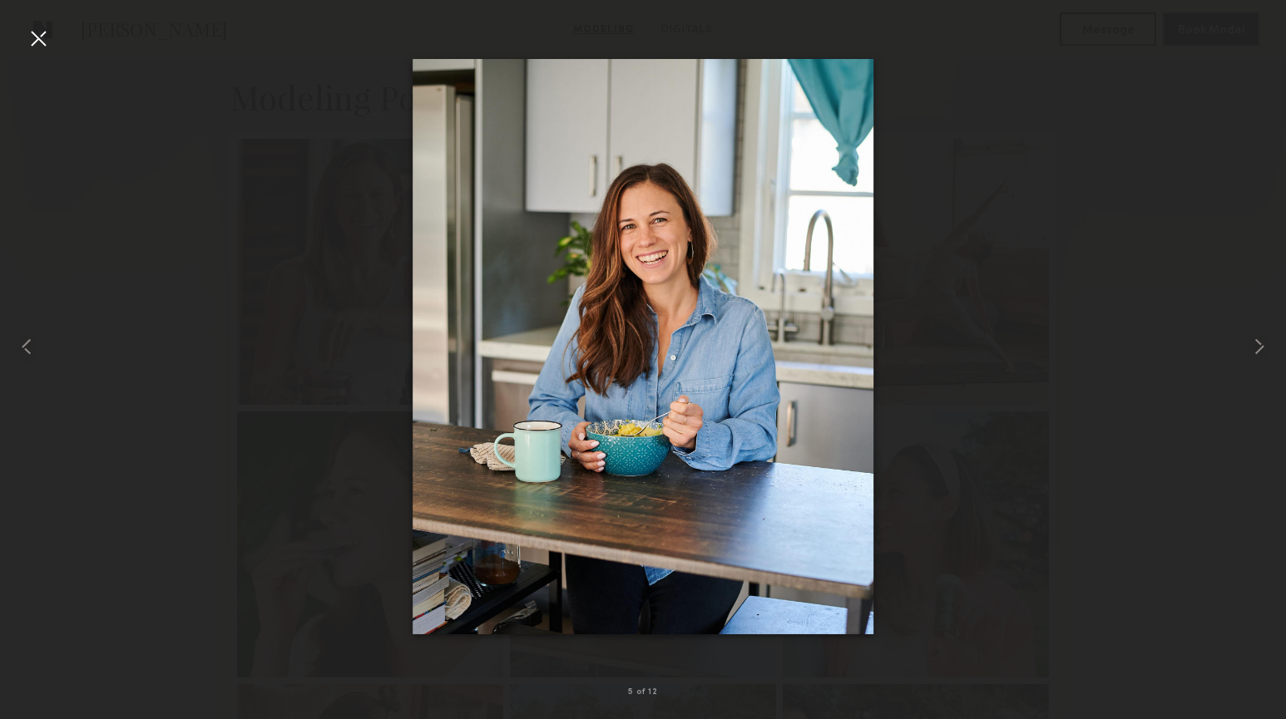
click at [51, 42] on div at bounding box center [38, 38] width 27 height 27
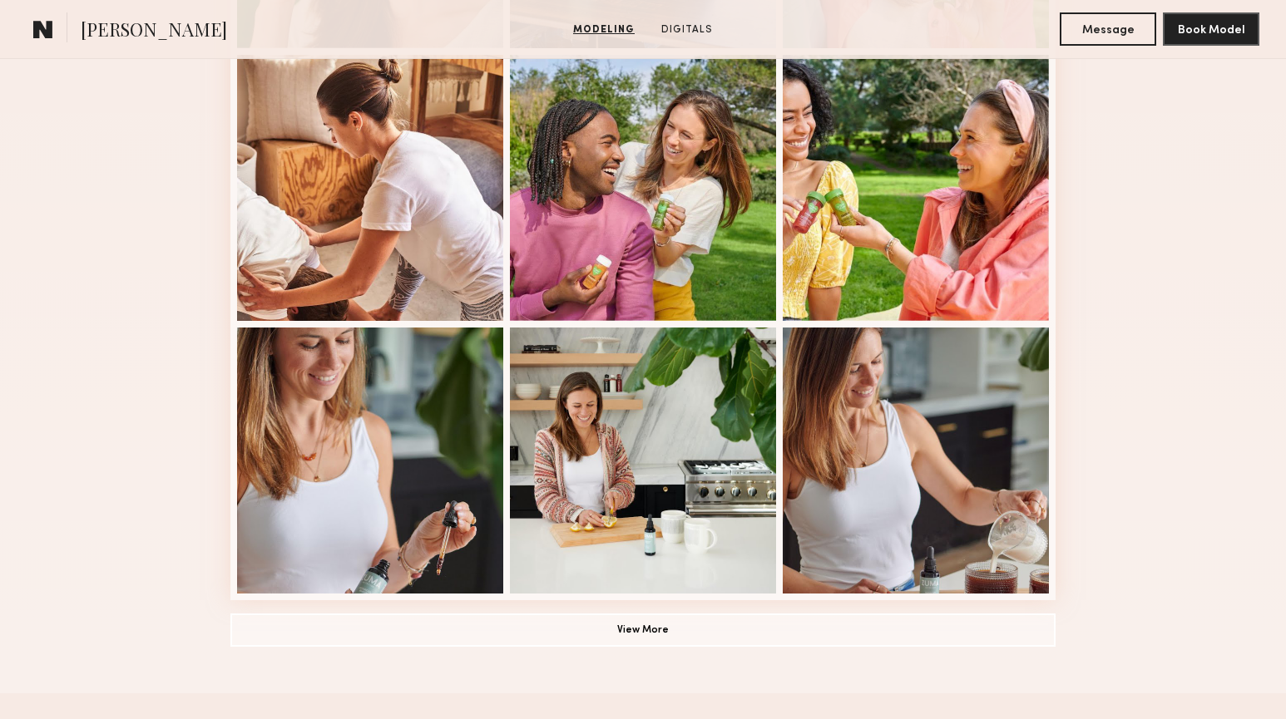
scroll to position [986, 0]
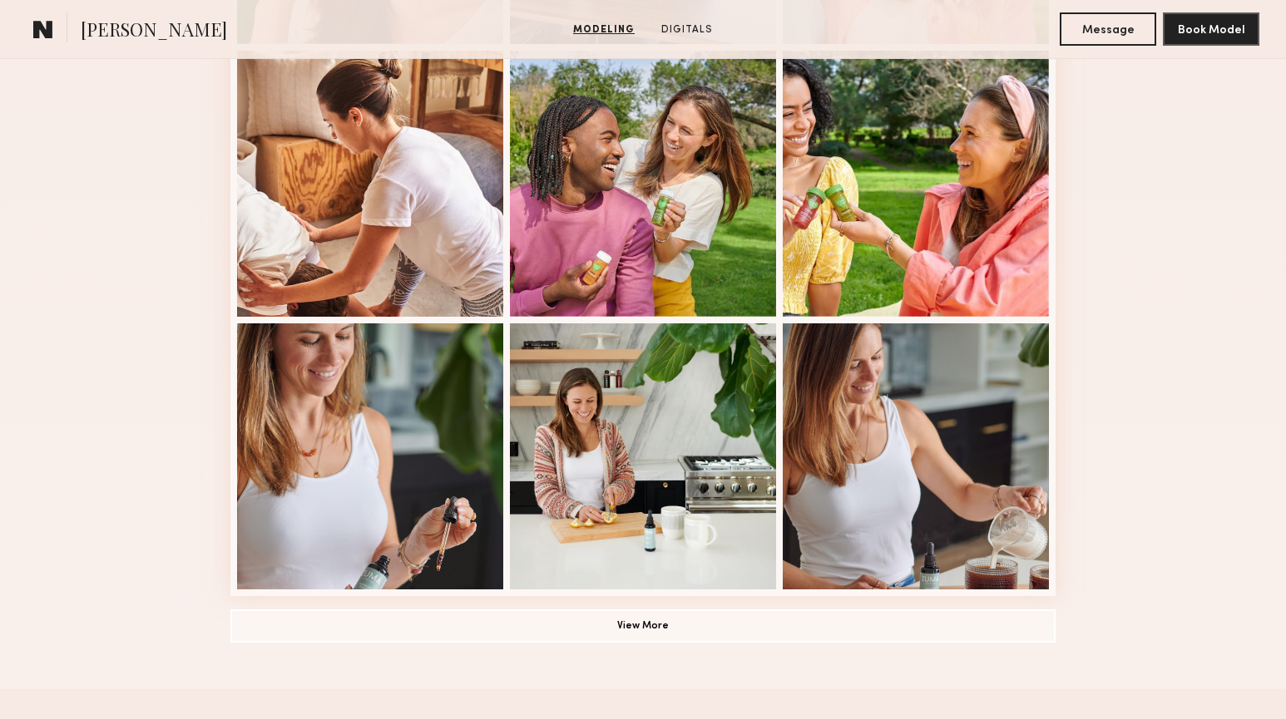
click at [744, 648] on div "Modeling Portfolio View More" at bounding box center [642, 41] width 825 height 1295
click at [709, 626] on button "View More" at bounding box center [642, 625] width 825 height 33
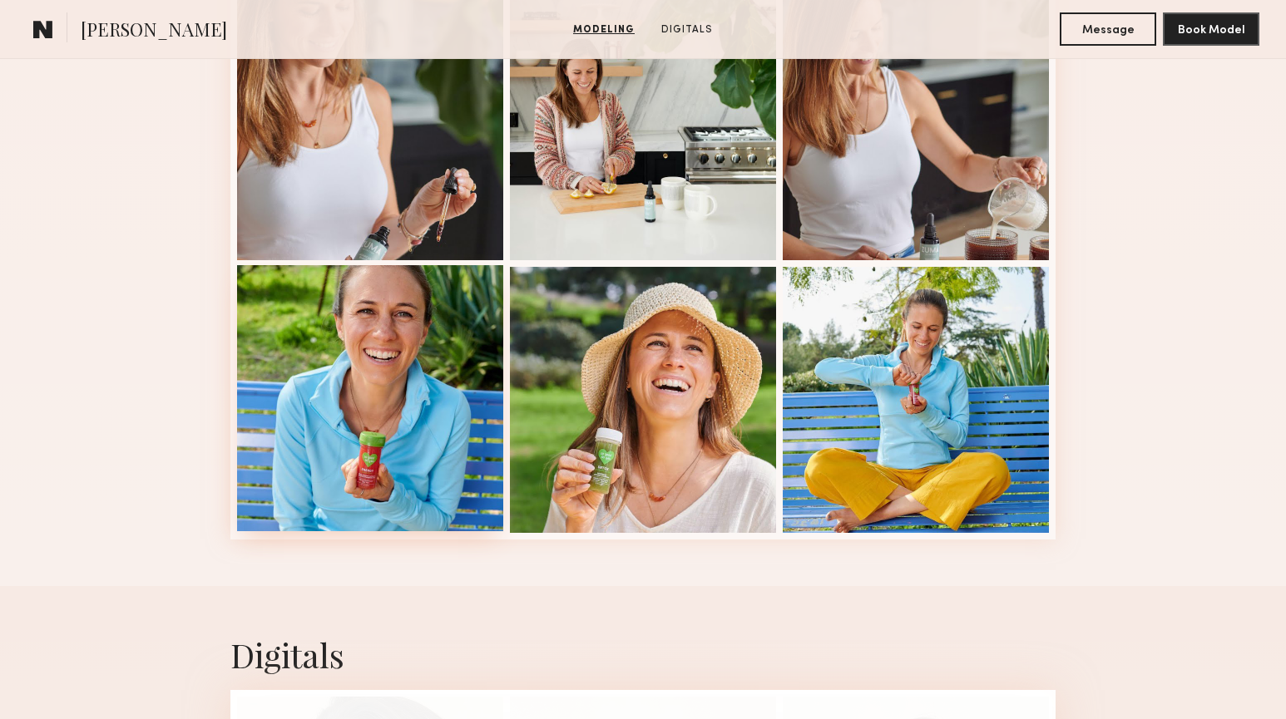
scroll to position [1367, 0]
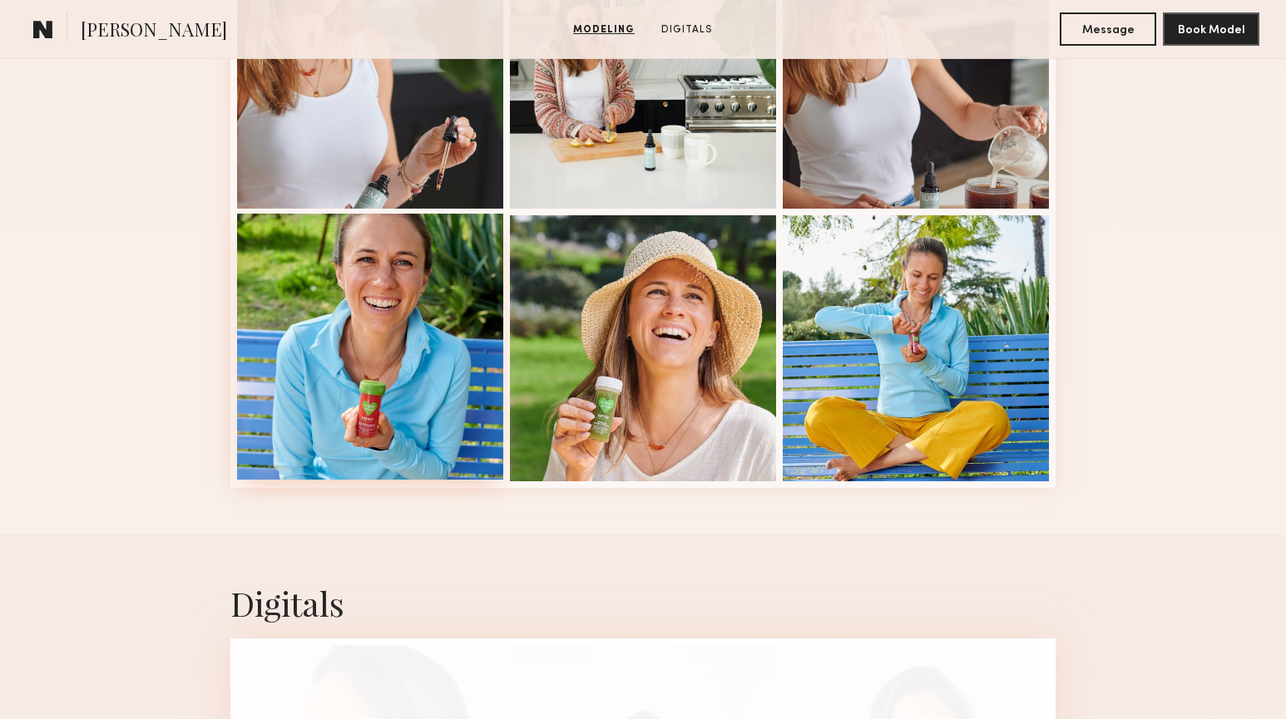
click at [407, 297] on div at bounding box center [370, 347] width 266 height 266
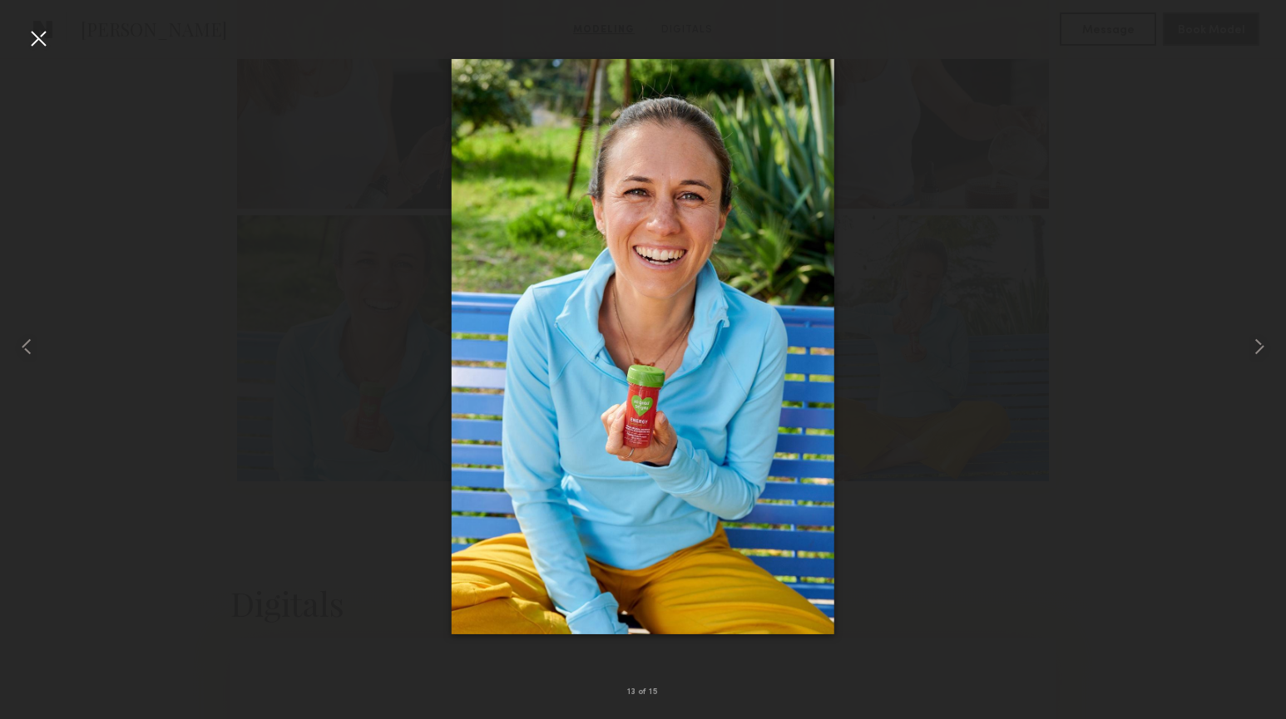
click at [46, 42] on div at bounding box center [38, 38] width 27 height 27
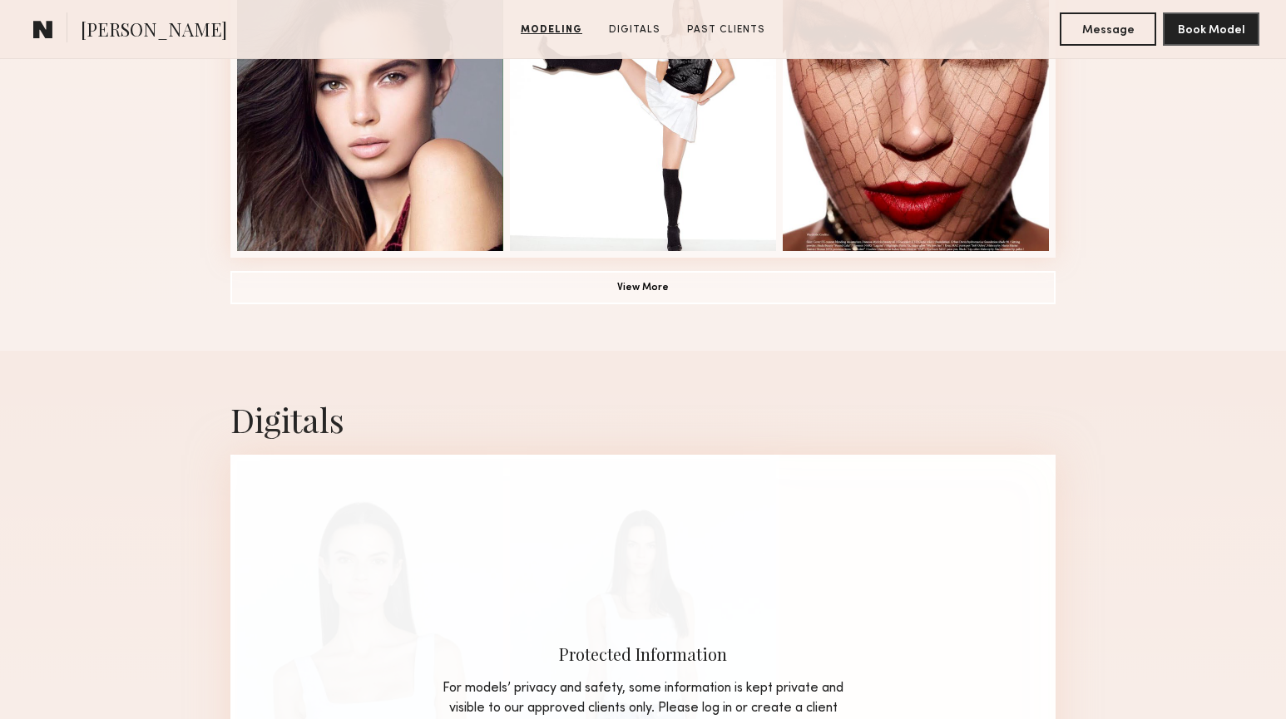
scroll to position [1317, 0]
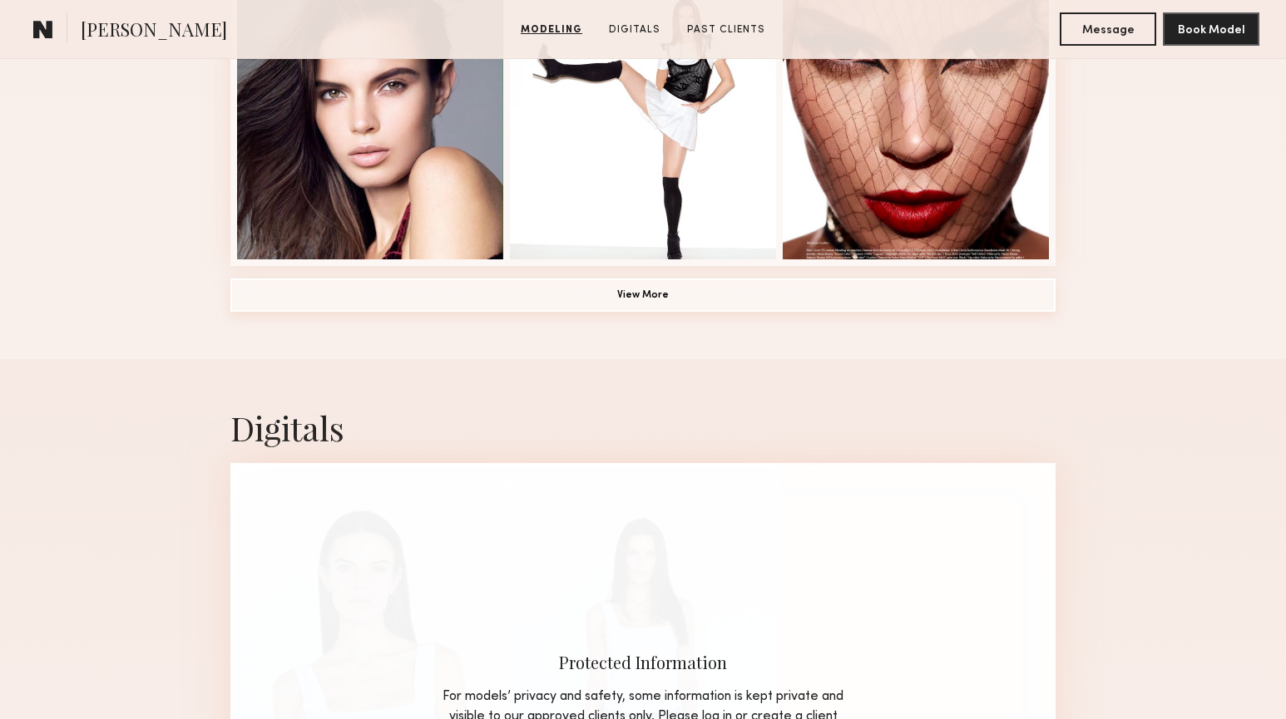
click at [640, 299] on button "View More" at bounding box center [642, 295] width 825 height 33
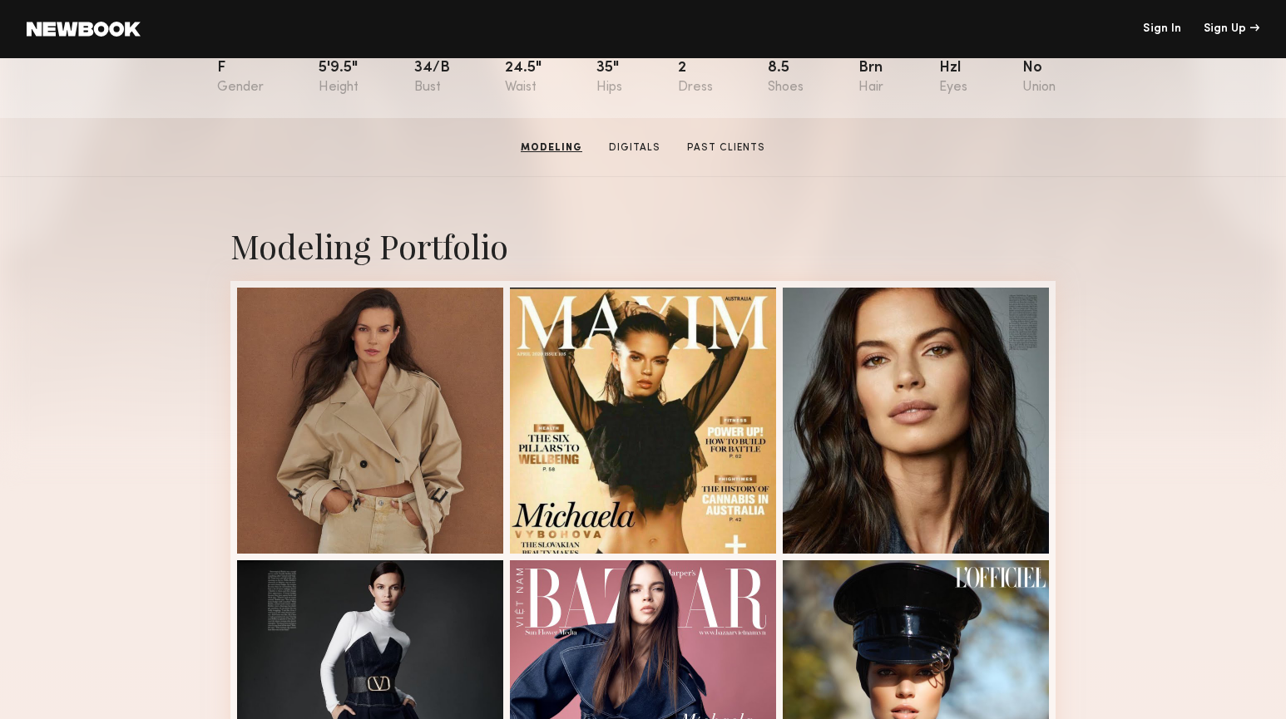
scroll to position [210, 0]
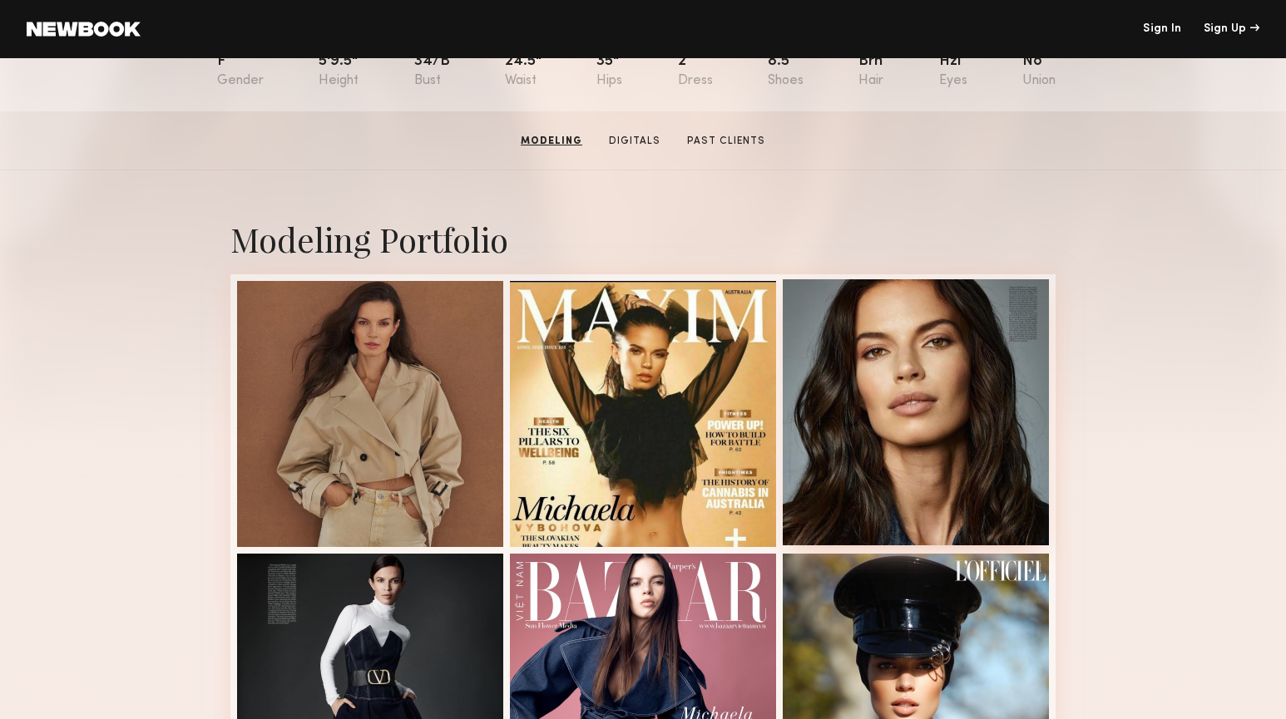
click at [900, 382] on div at bounding box center [916, 412] width 266 height 266
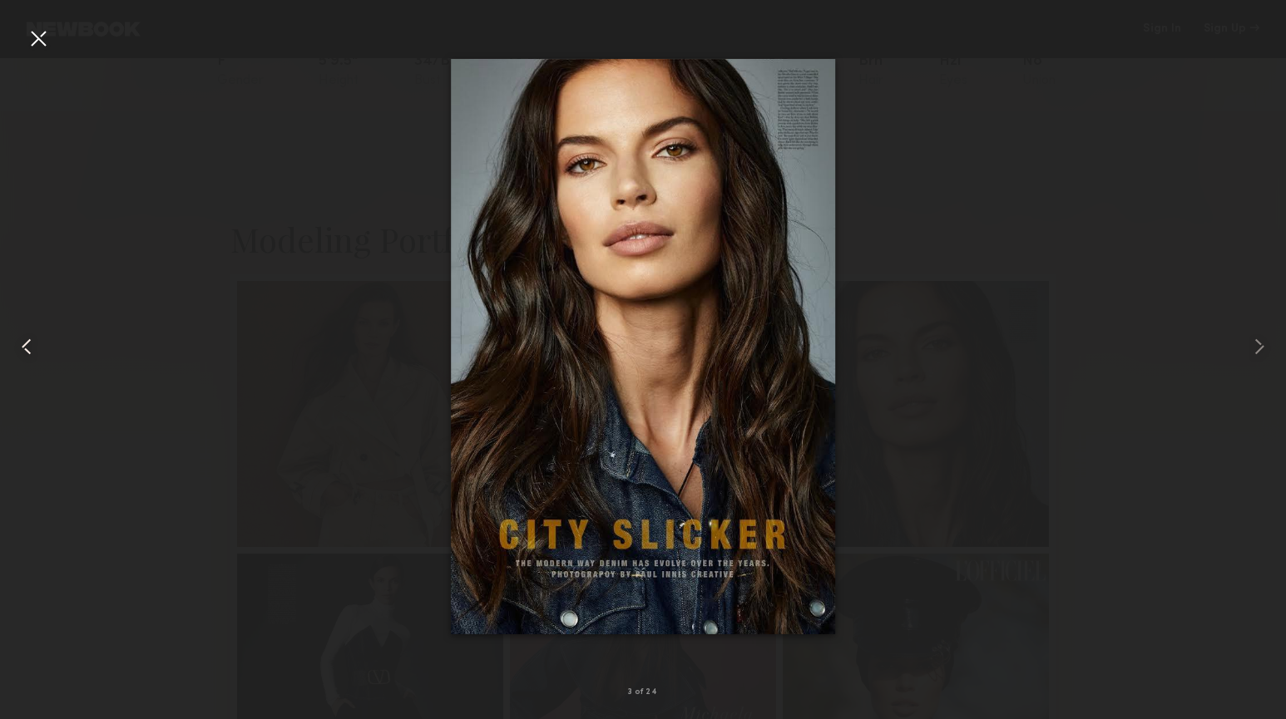
click at [27, 344] on common-icon at bounding box center [26, 347] width 27 height 27
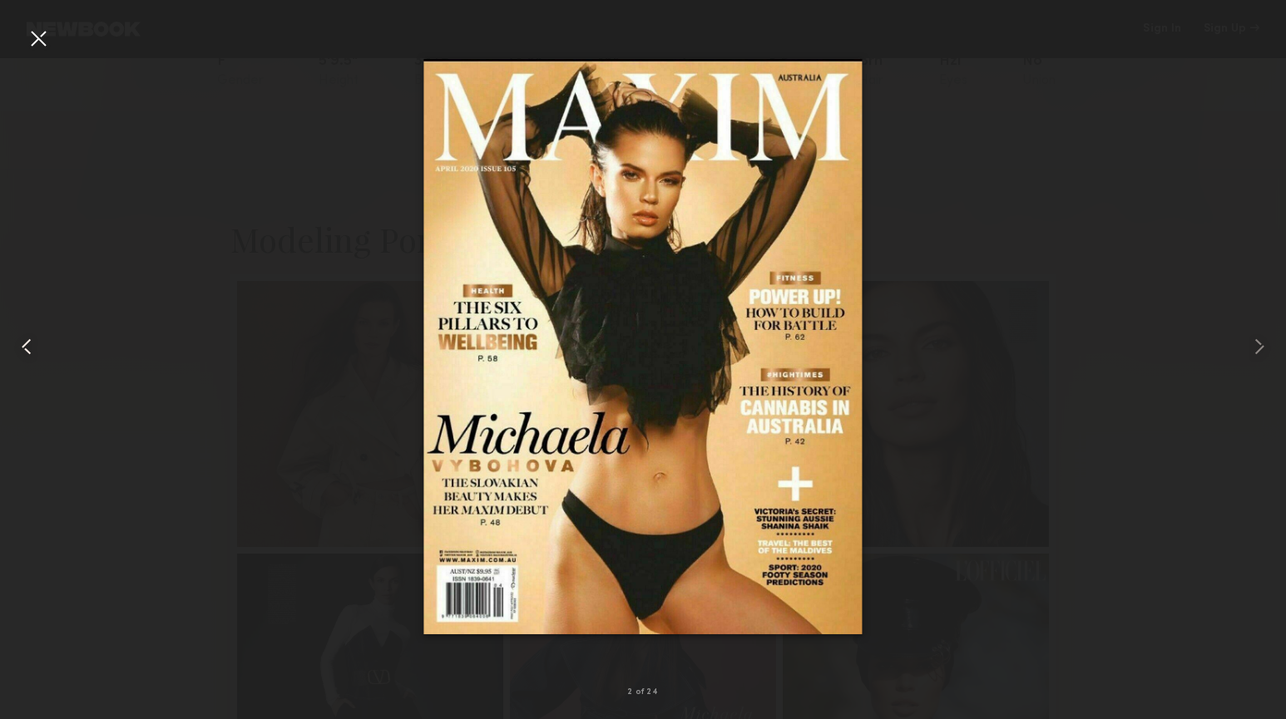
click at [27, 344] on common-icon at bounding box center [26, 347] width 27 height 27
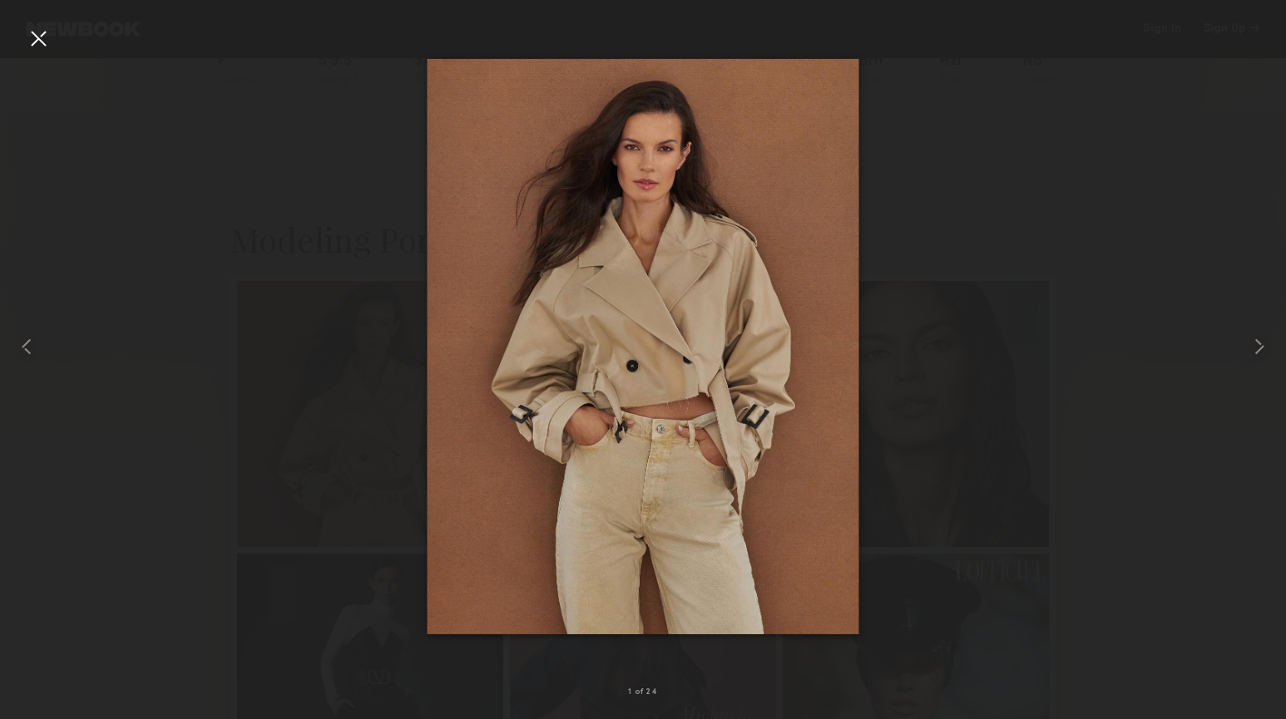
click at [291, 191] on div at bounding box center [643, 347] width 1286 height 640
drag, startPoint x: 297, startPoint y: 214, endPoint x: 516, endPoint y: 179, distance: 221.5
click at [298, 214] on div at bounding box center [643, 347] width 1286 height 640
click at [1249, 349] on common-icon at bounding box center [1259, 347] width 27 height 27
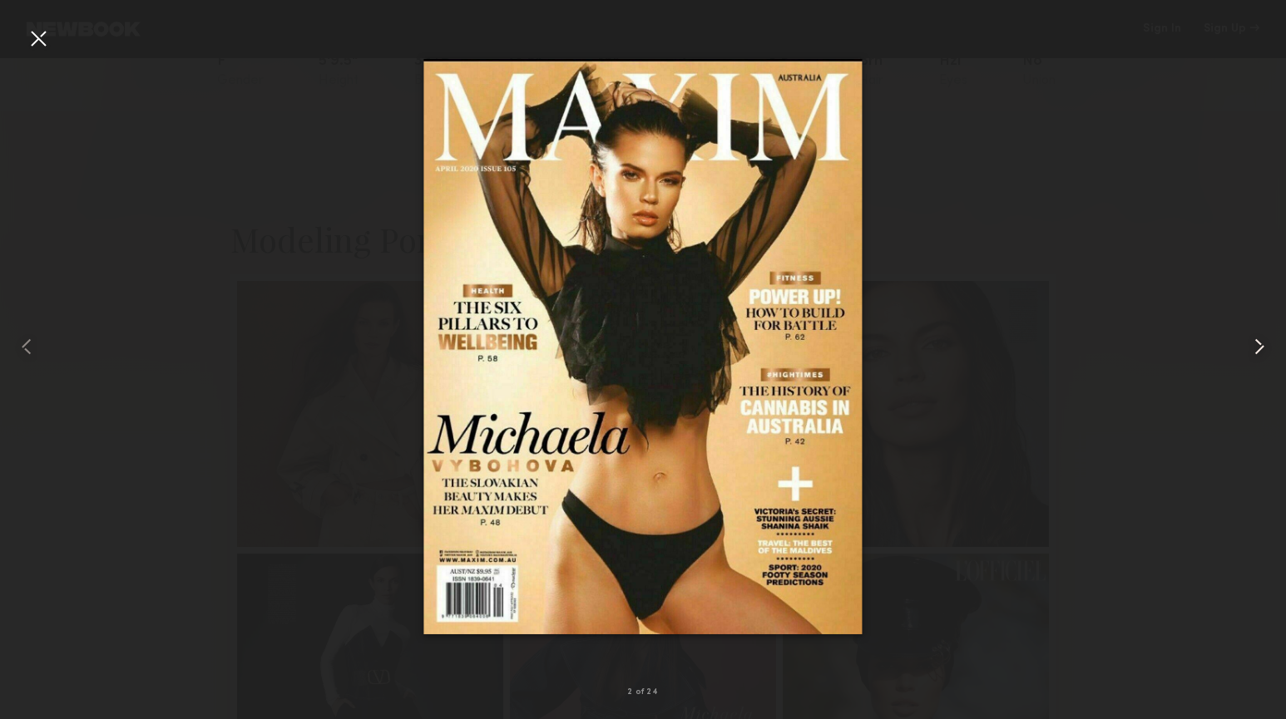
click at [1249, 349] on common-icon at bounding box center [1259, 347] width 27 height 27
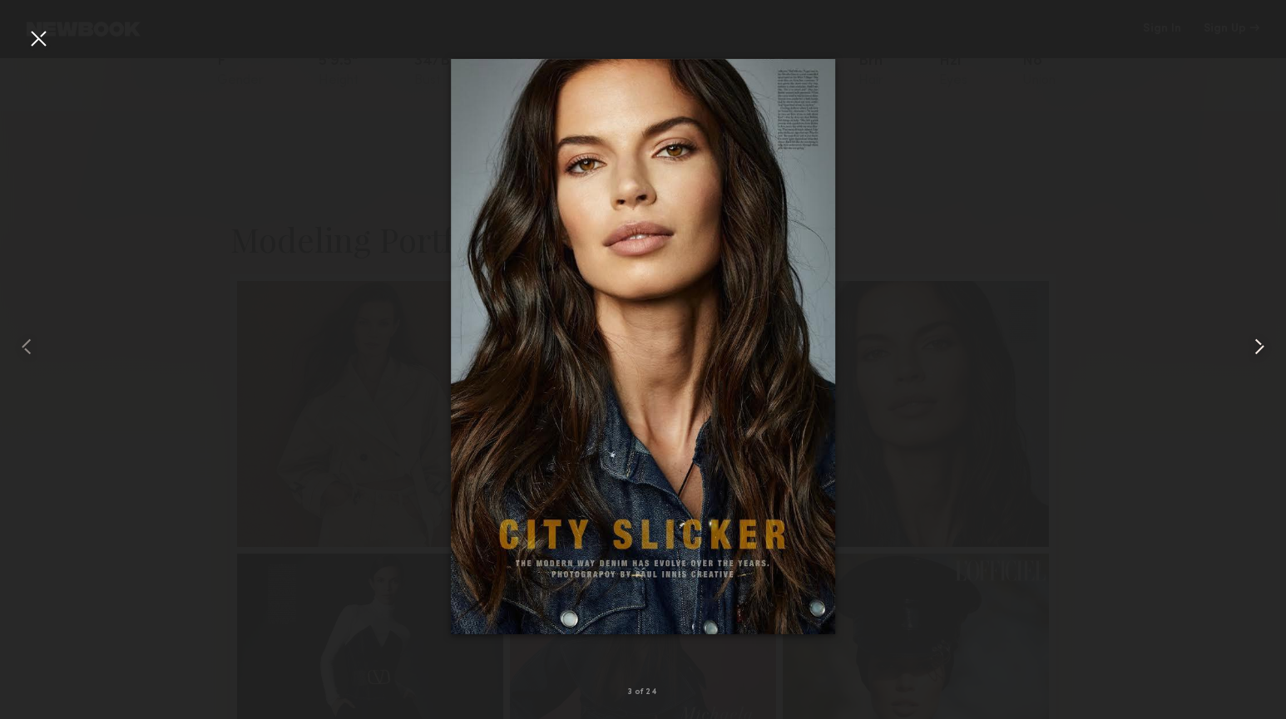
click at [1249, 349] on common-icon at bounding box center [1259, 347] width 27 height 27
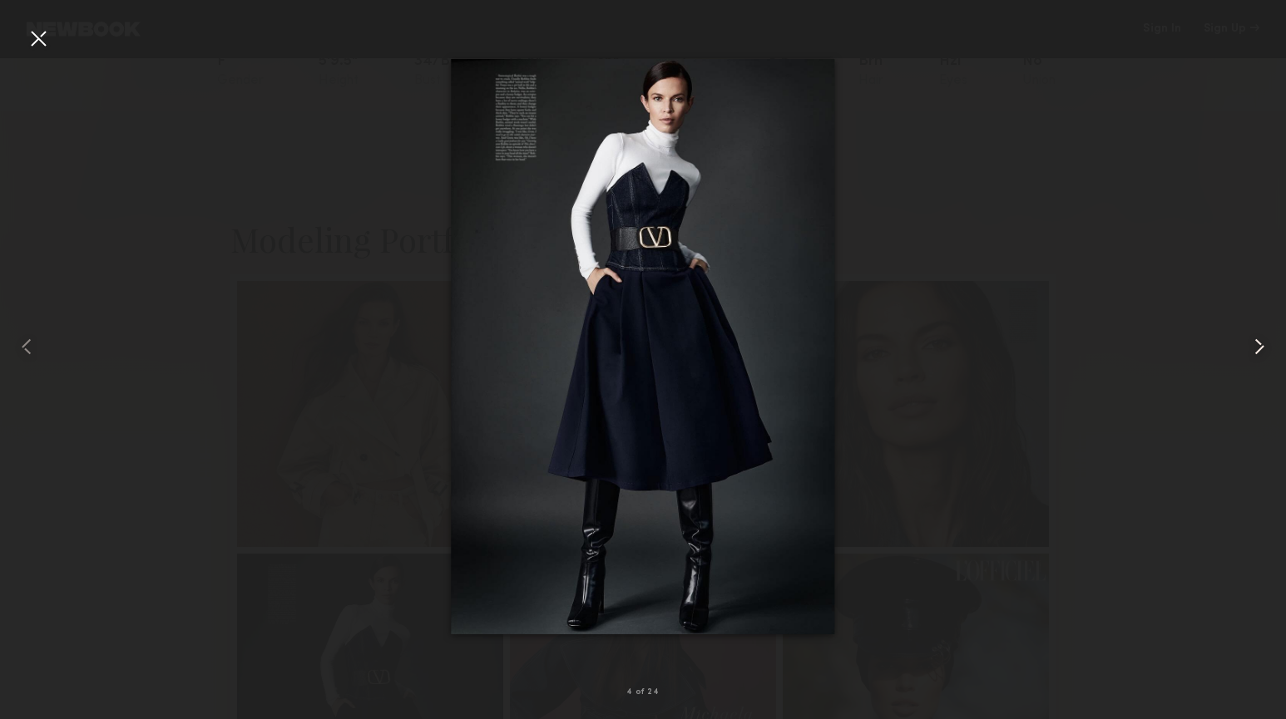
click at [1249, 349] on common-icon at bounding box center [1259, 347] width 27 height 27
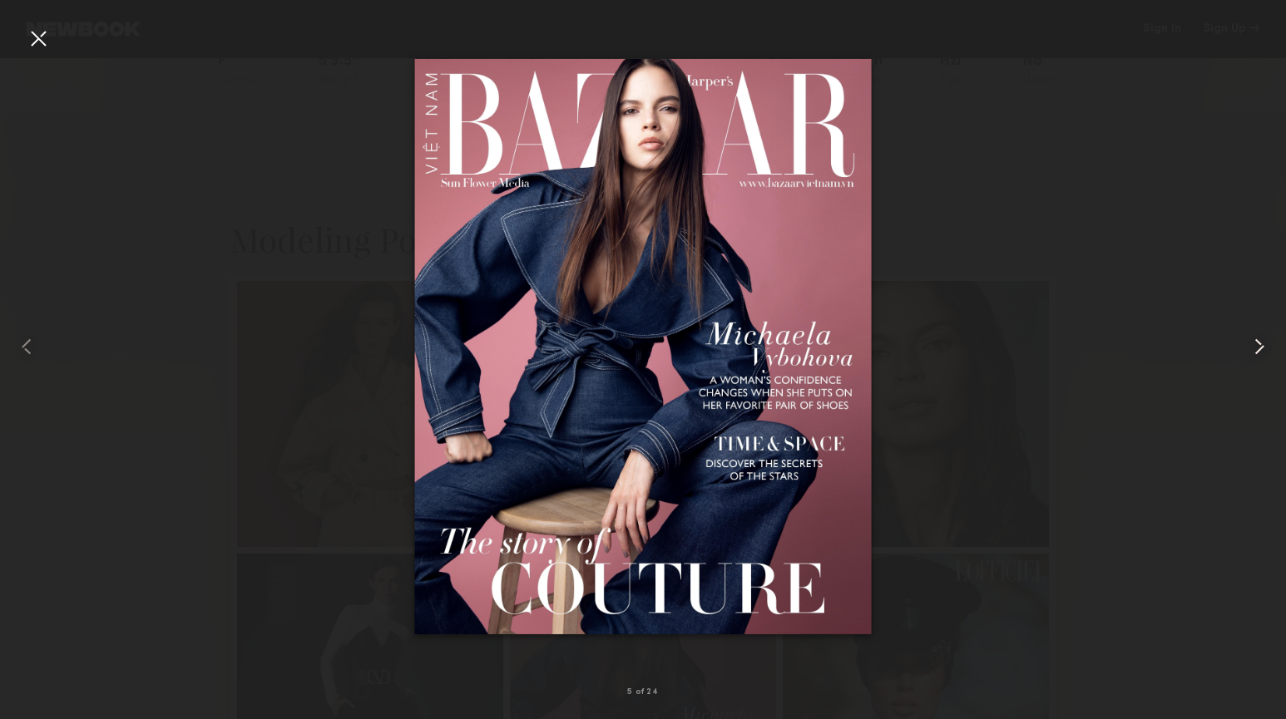
click at [1249, 349] on common-icon at bounding box center [1259, 347] width 27 height 27
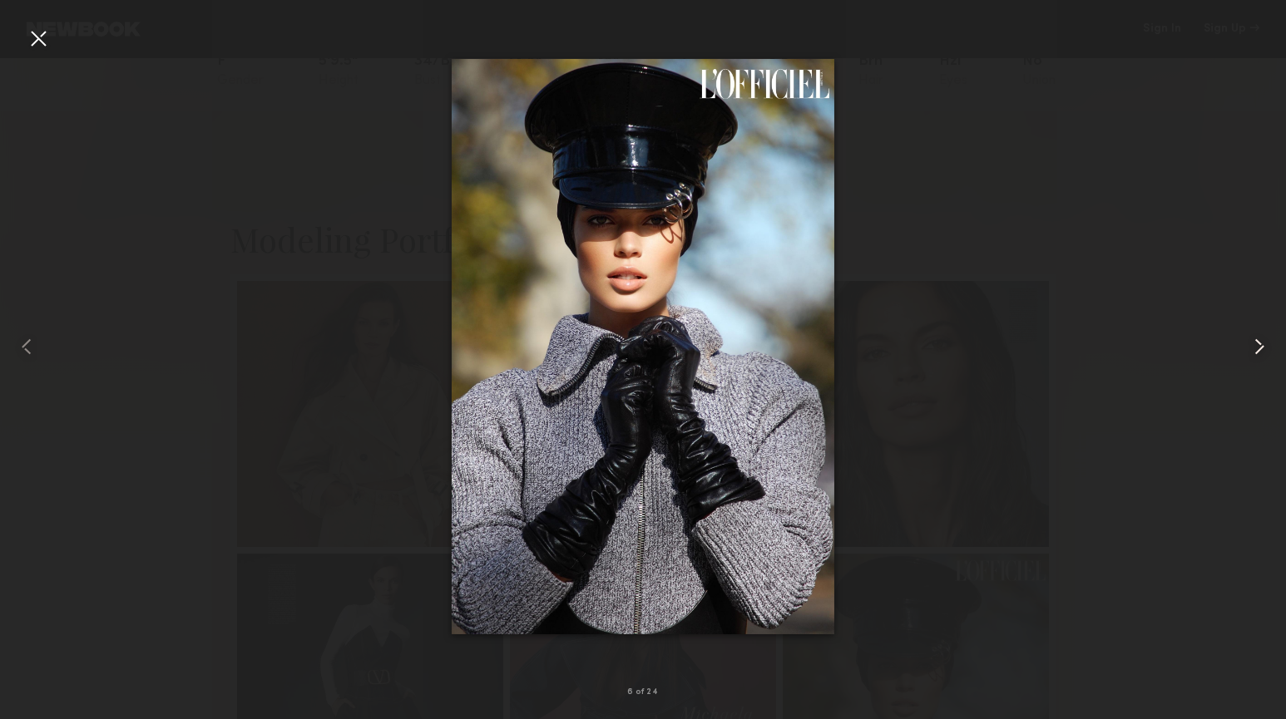
click at [1249, 349] on common-icon at bounding box center [1259, 347] width 27 height 27
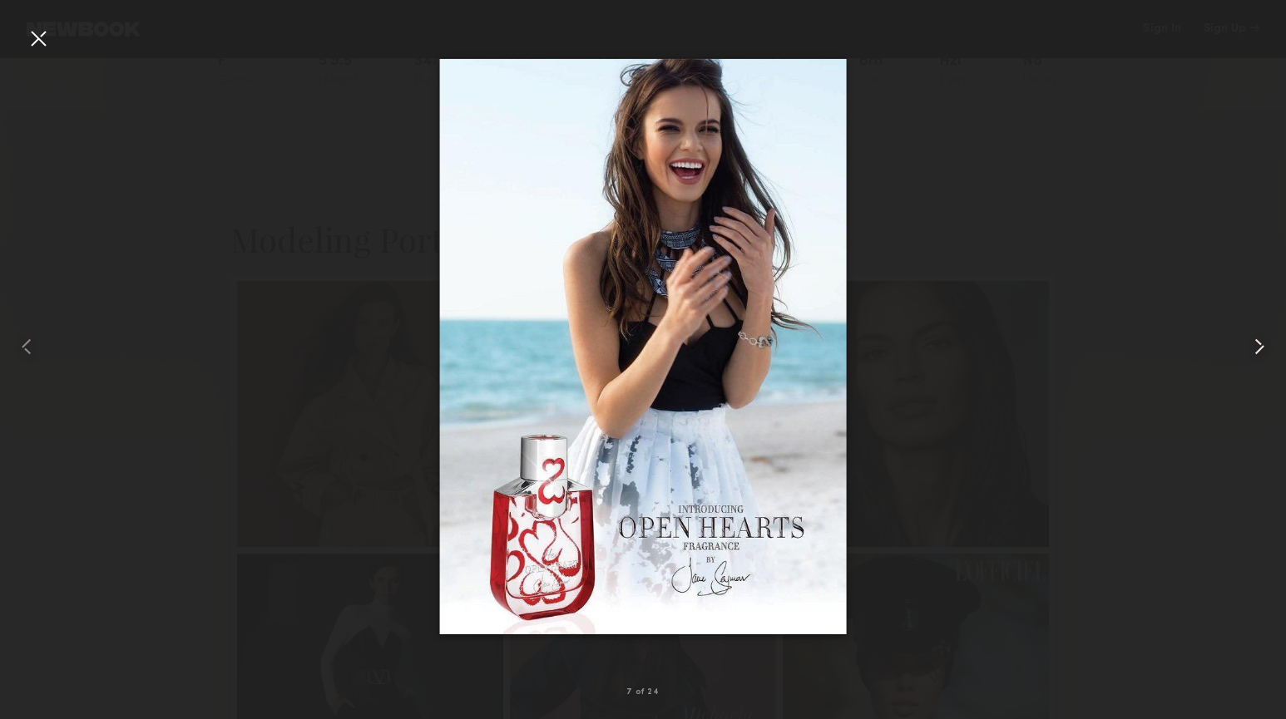
click at [1249, 349] on common-icon at bounding box center [1259, 347] width 27 height 27
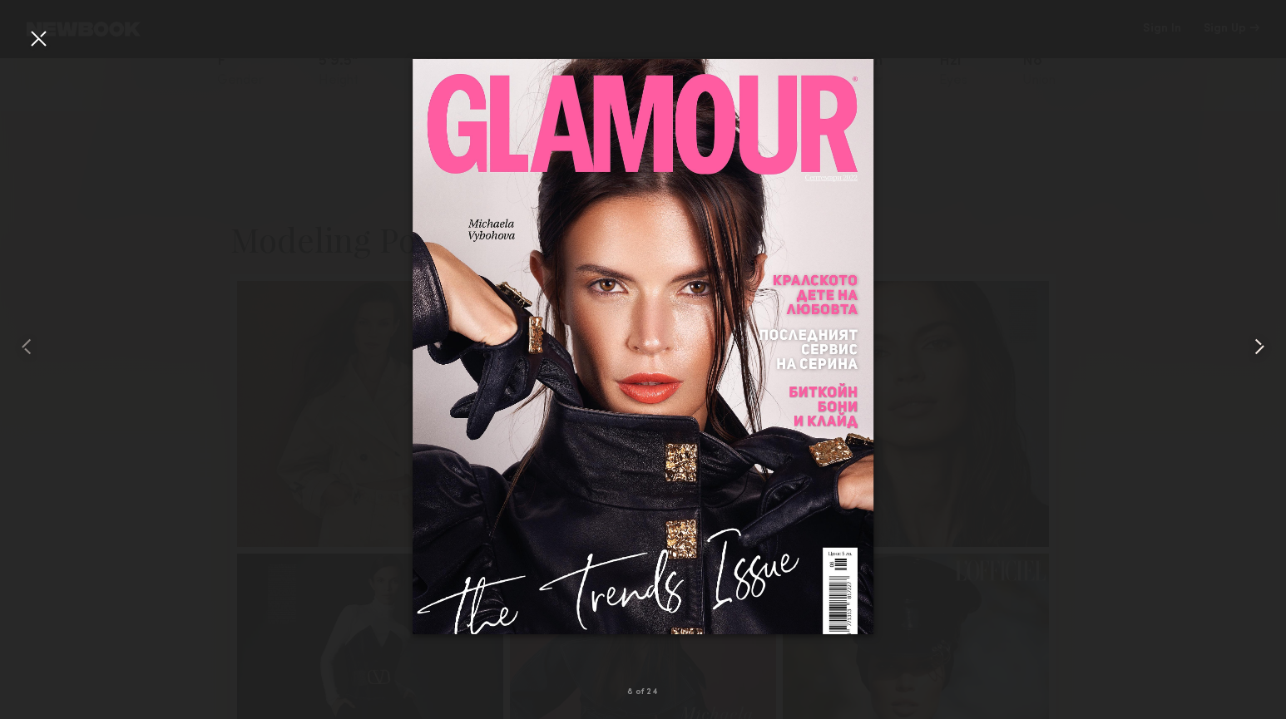
click at [1249, 349] on common-icon at bounding box center [1259, 347] width 27 height 27
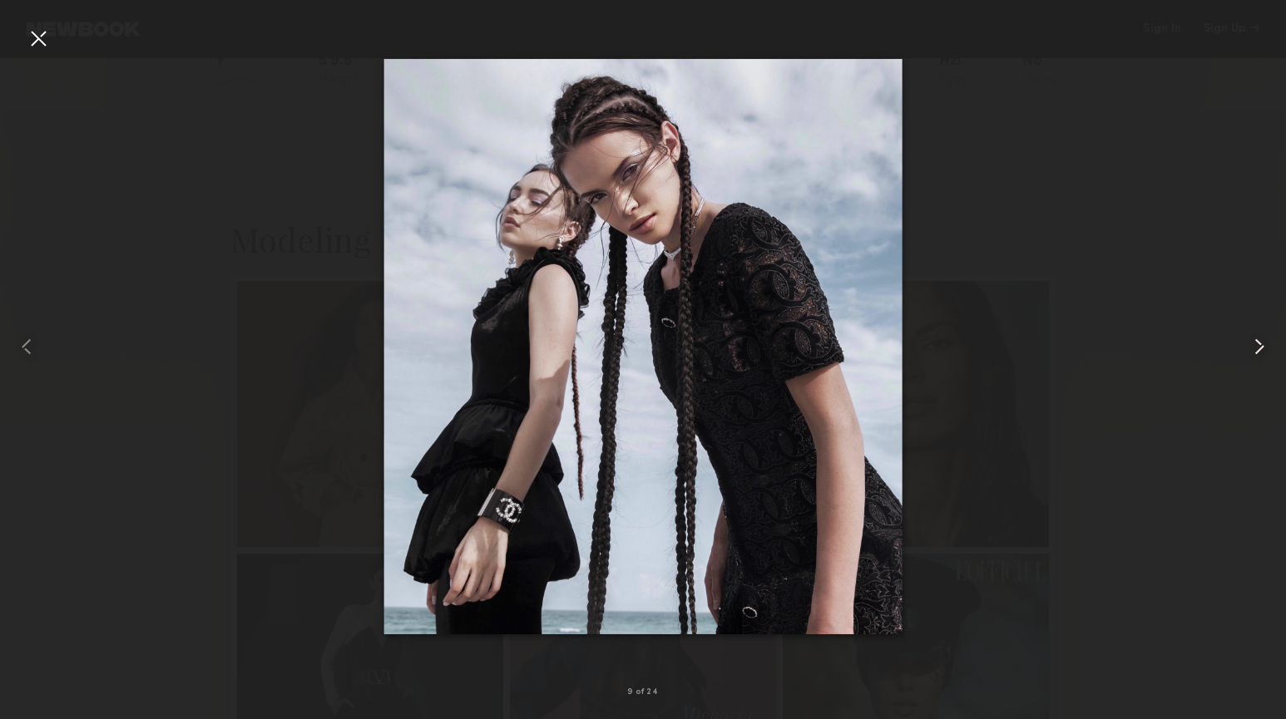
click at [1249, 349] on common-icon at bounding box center [1259, 347] width 27 height 27
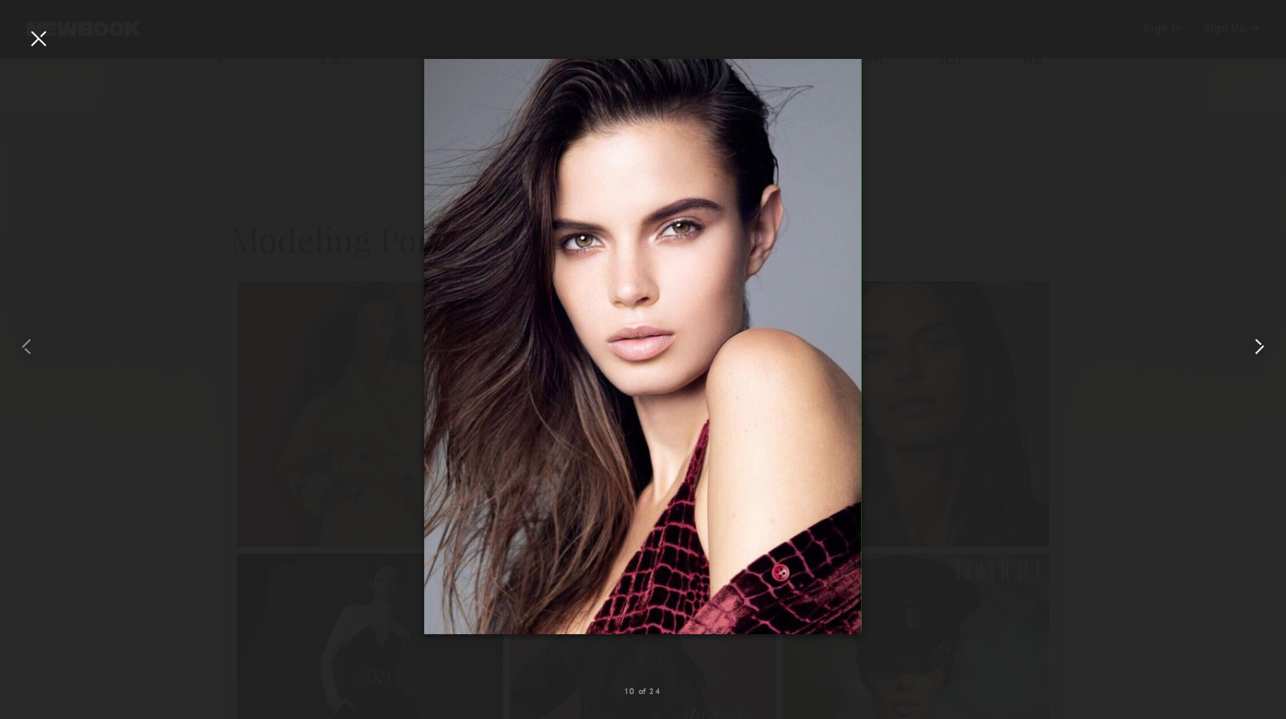
click at [1249, 349] on common-icon at bounding box center [1259, 347] width 27 height 27
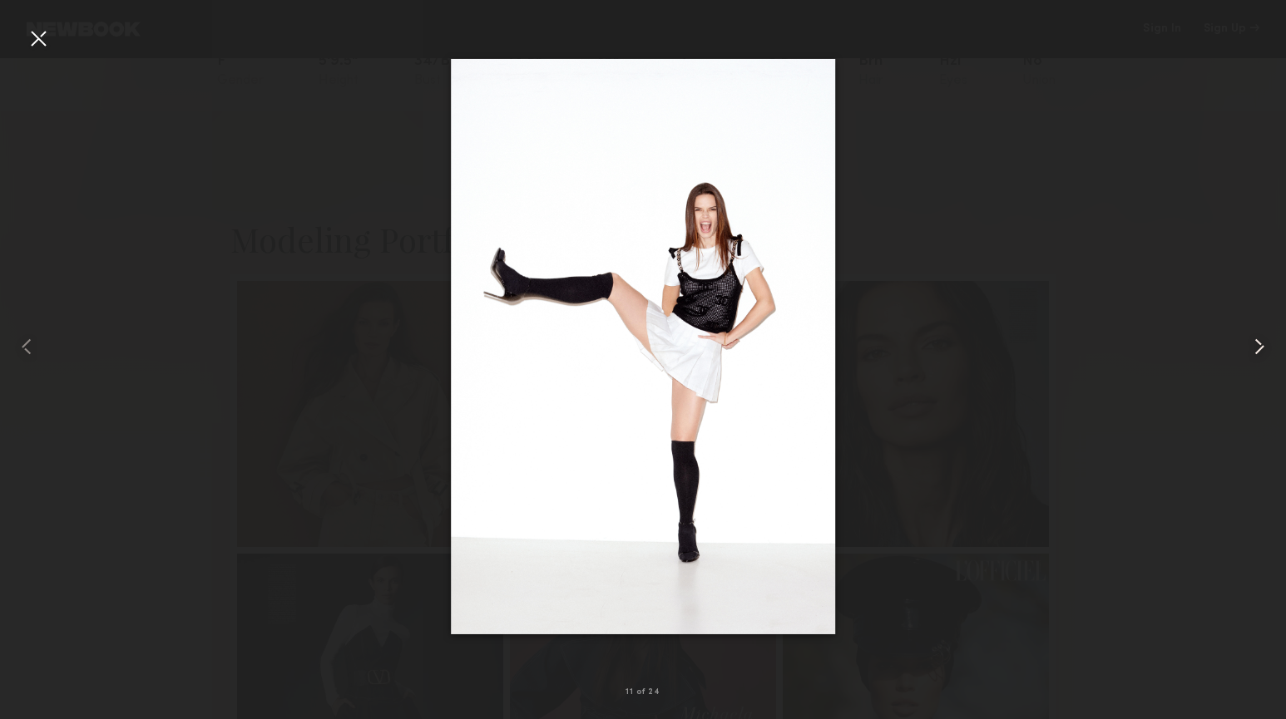
click at [1249, 349] on common-icon at bounding box center [1259, 347] width 27 height 27
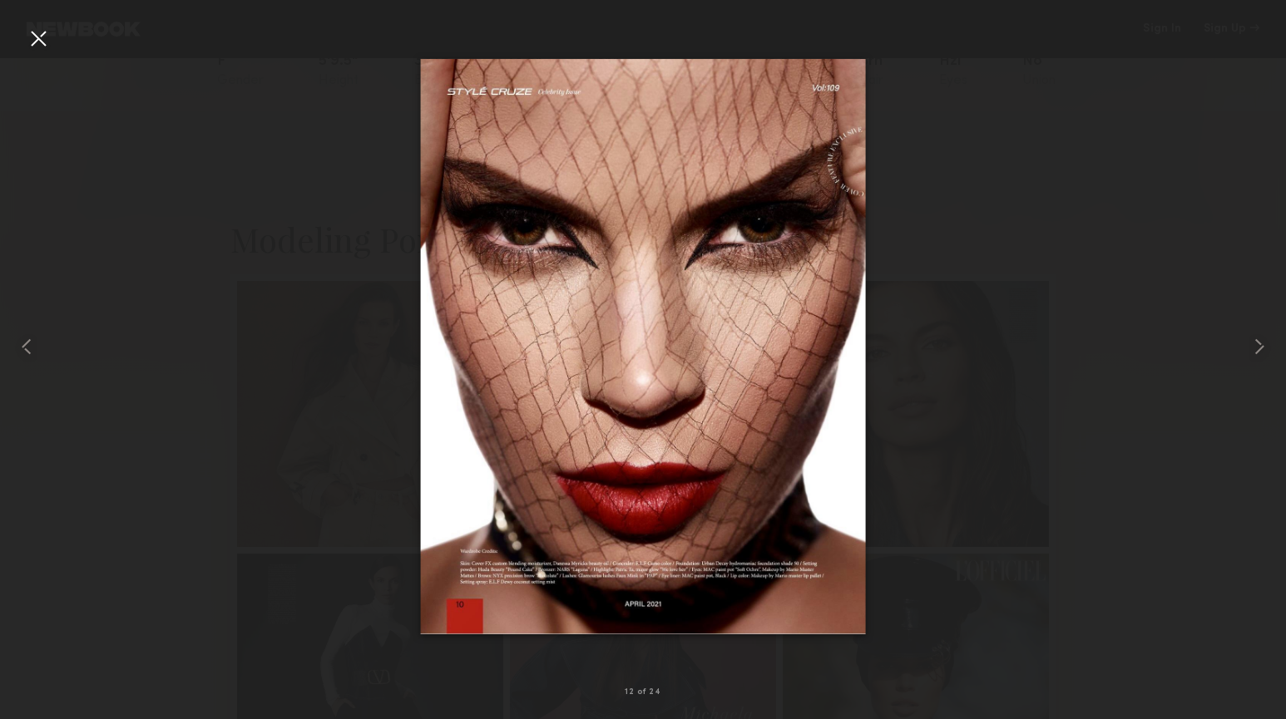
click at [1029, 262] on div at bounding box center [643, 347] width 1286 height 640
click at [38, 42] on div at bounding box center [38, 38] width 27 height 27
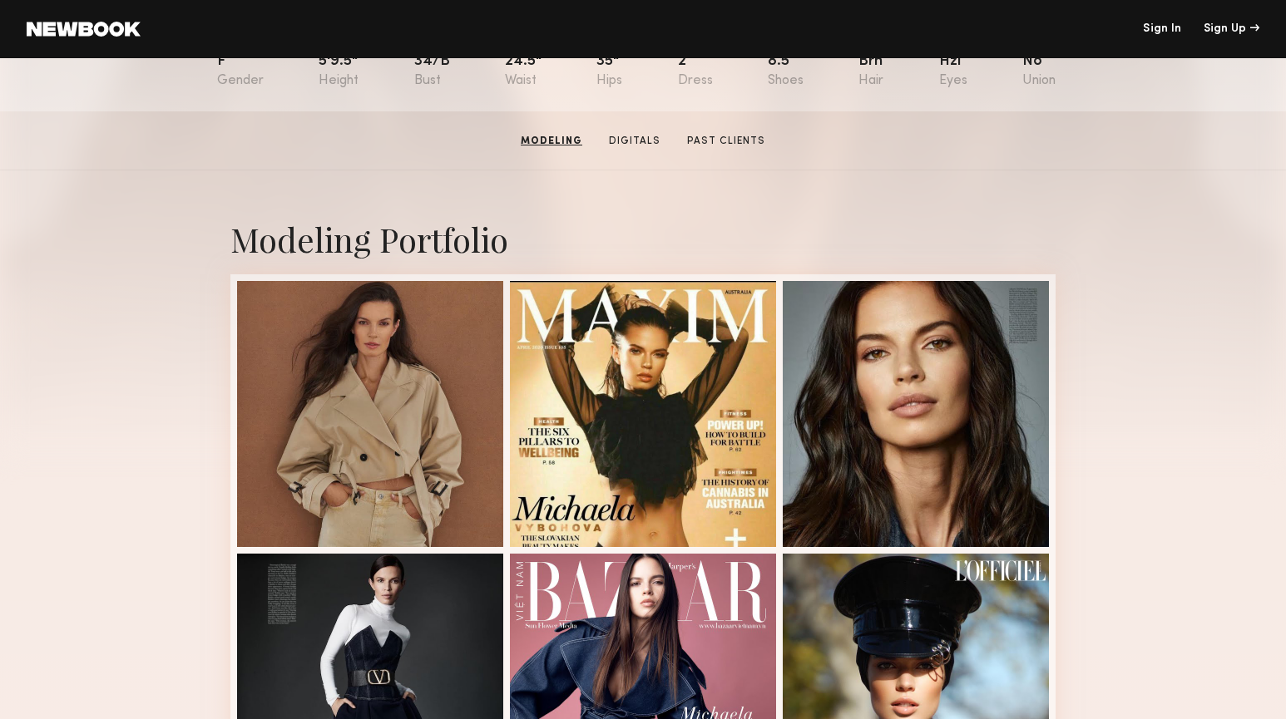
scroll to position [0, 0]
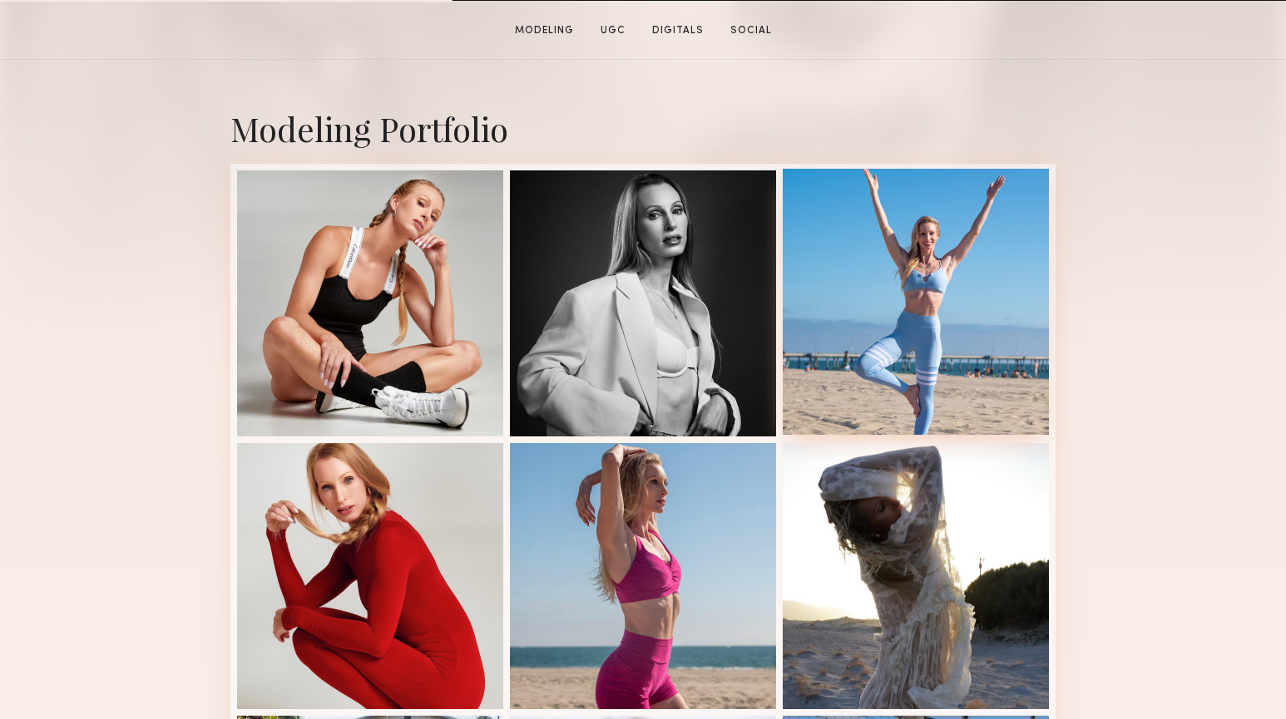
scroll to position [329, 0]
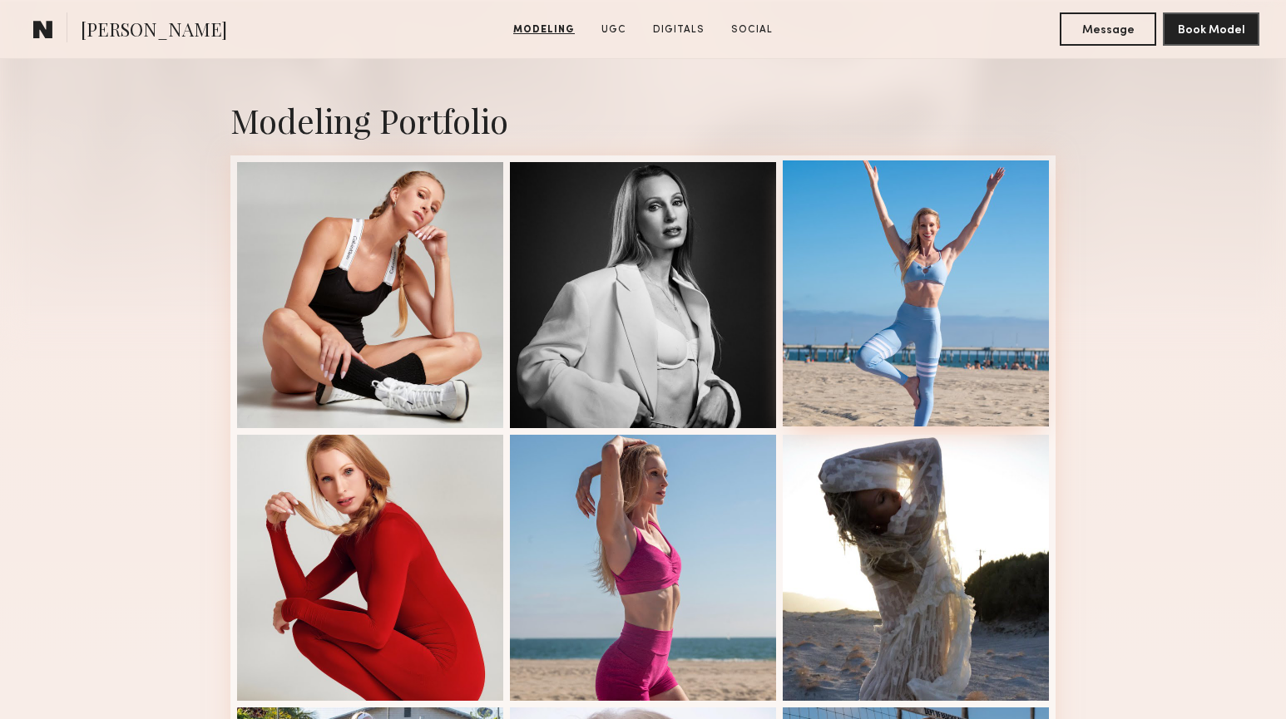
click at [930, 273] on div at bounding box center [916, 294] width 266 height 266
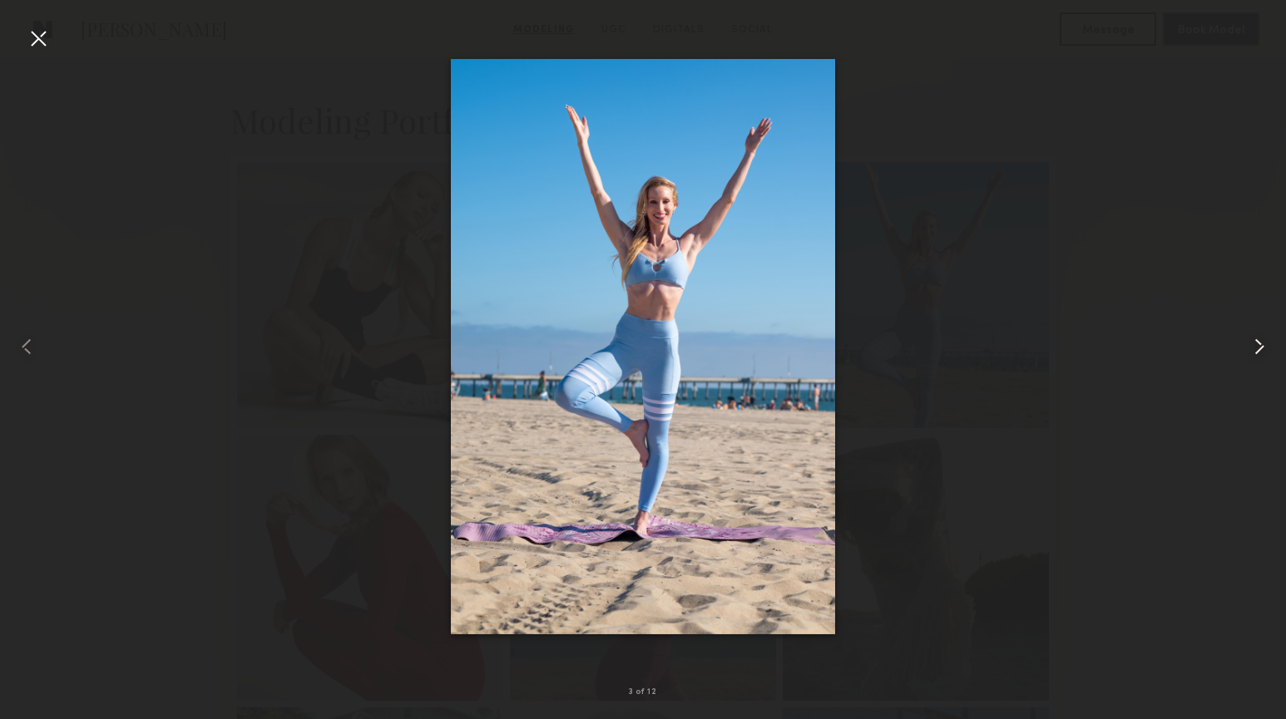
click at [1254, 338] on common-icon at bounding box center [1259, 347] width 27 height 27
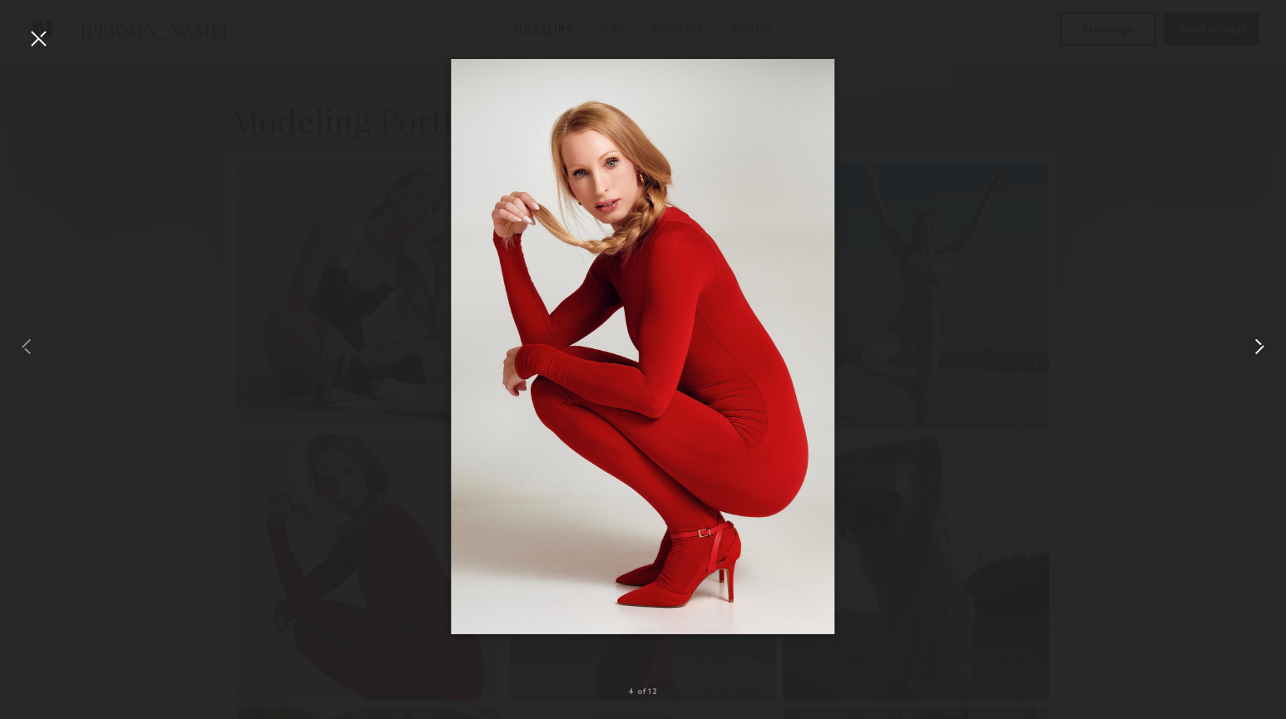
click at [1254, 338] on common-icon at bounding box center [1259, 347] width 27 height 27
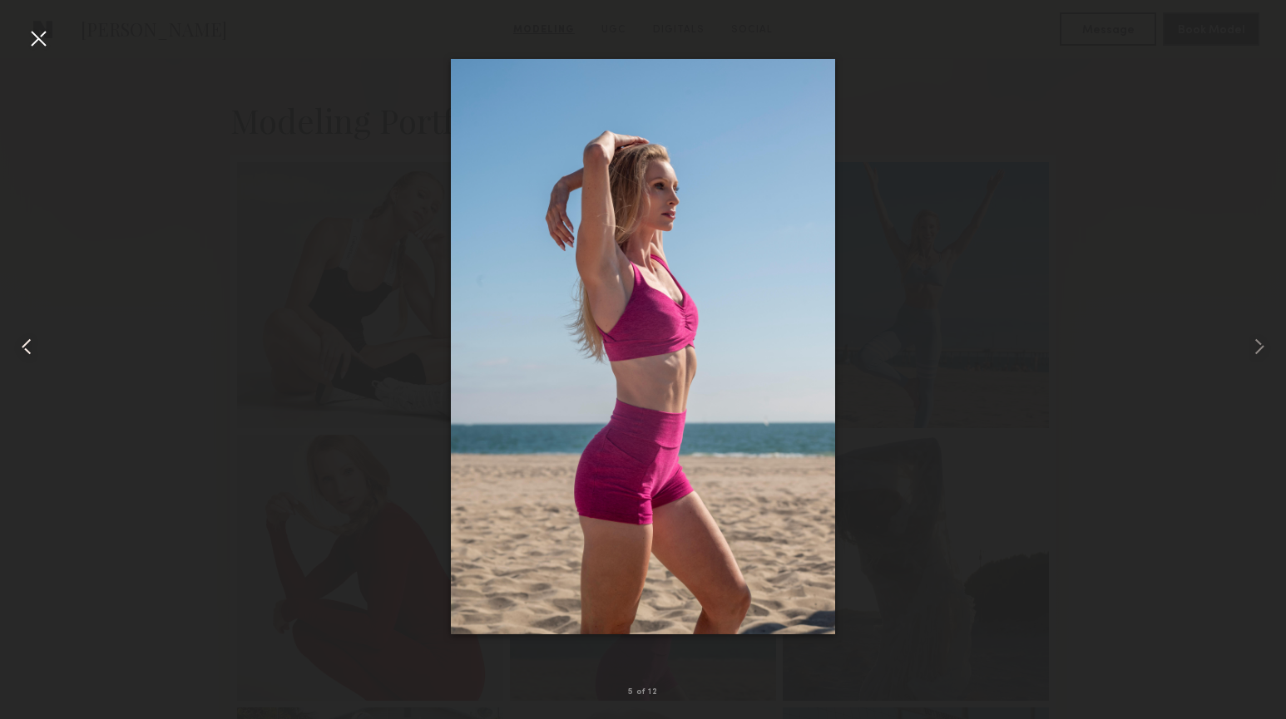
click at [24, 350] on common-icon at bounding box center [26, 347] width 27 height 27
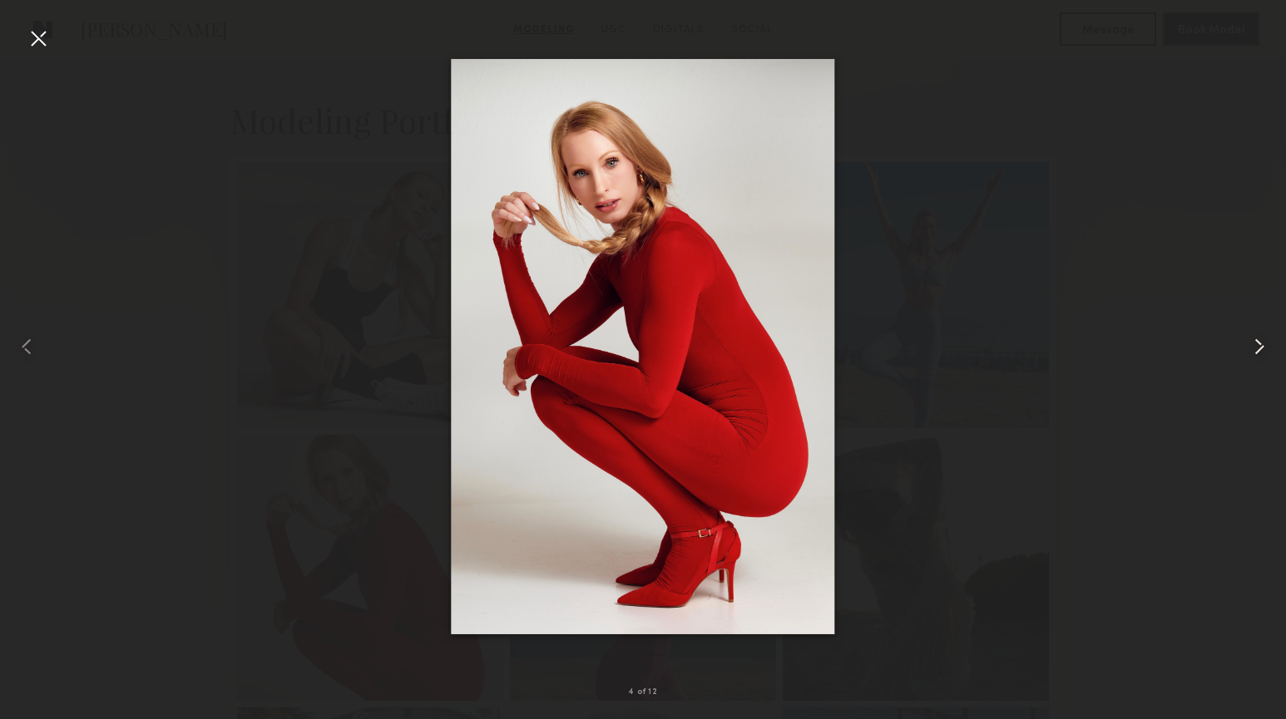
click at [1256, 341] on common-icon at bounding box center [1259, 347] width 27 height 27
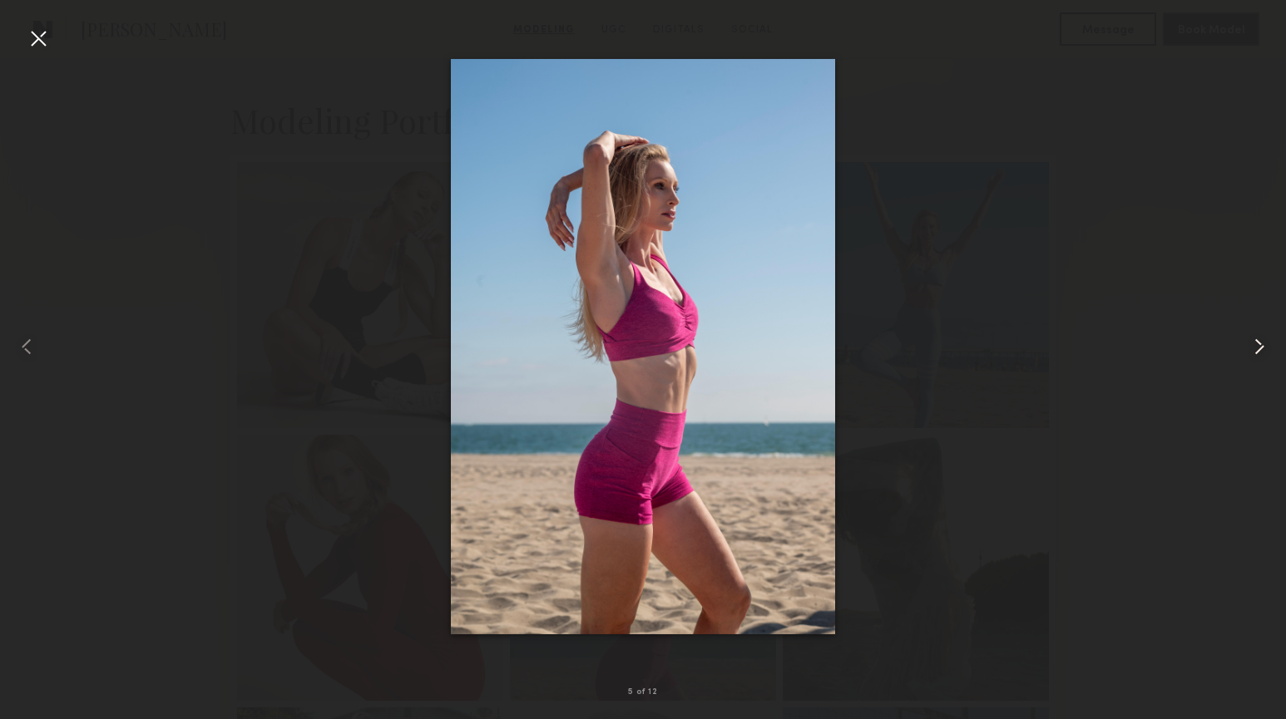
click at [1256, 342] on common-icon at bounding box center [1259, 347] width 27 height 27
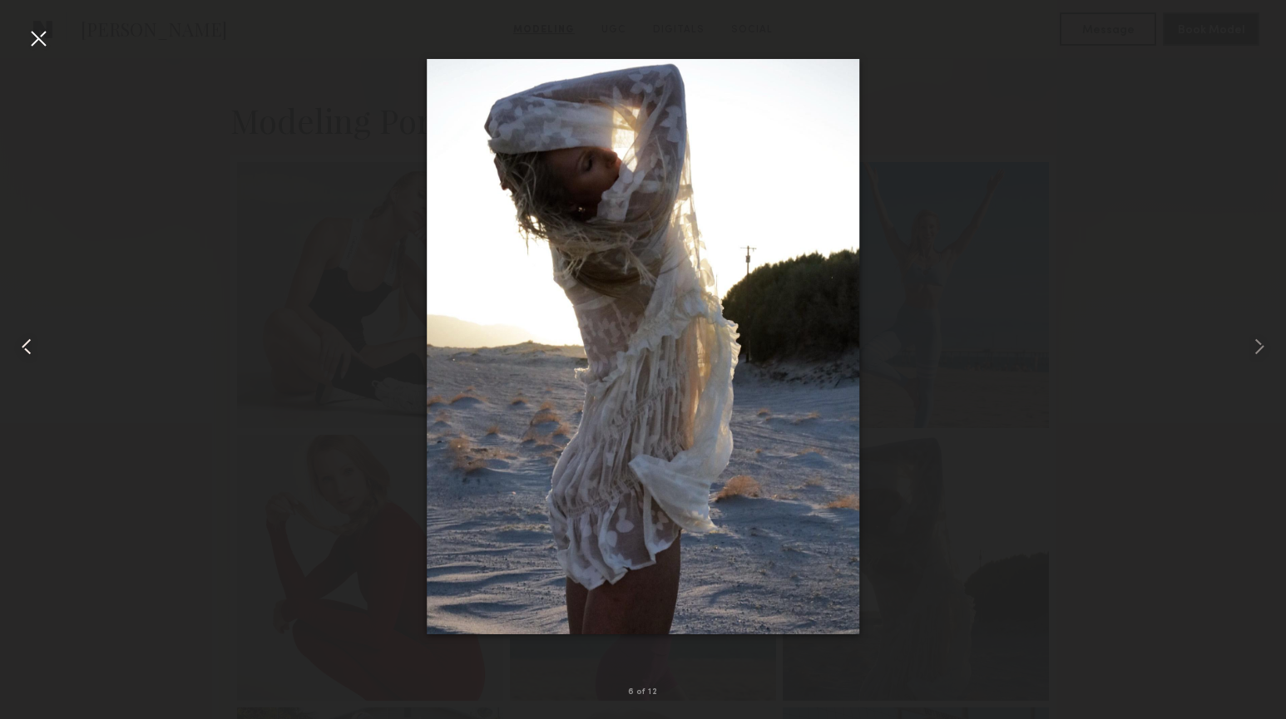
click at [27, 349] on common-icon at bounding box center [26, 347] width 27 height 27
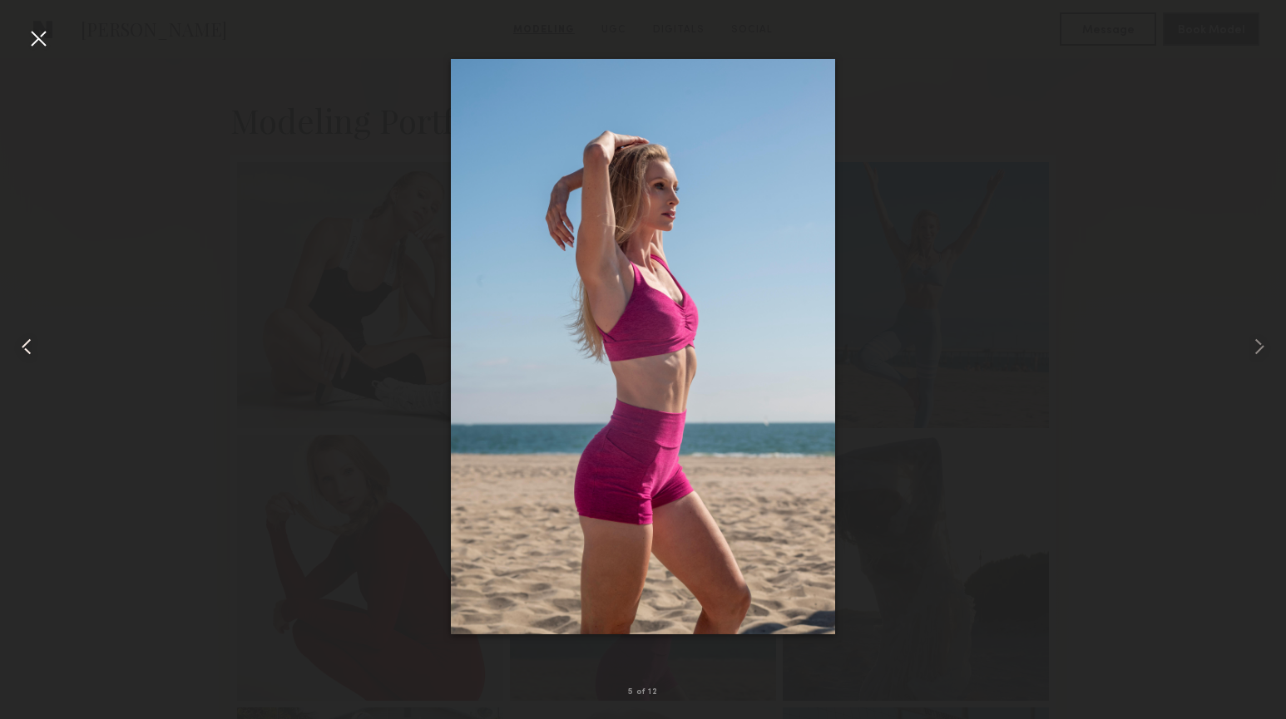
click at [27, 349] on common-icon at bounding box center [26, 347] width 27 height 27
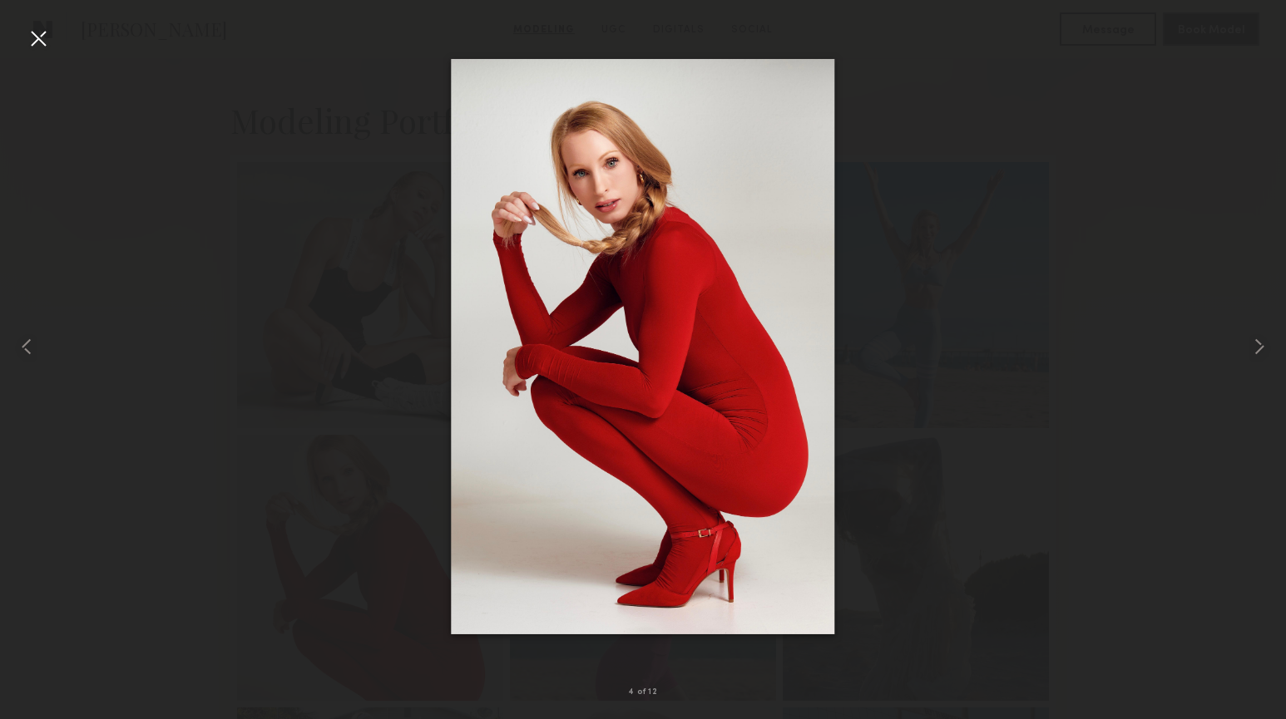
click at [1053, 457] on div at bounding box center [643, 347] width 1286 height 640
click at [32, 36] on div at bounding box center [38, 38] width 27 height 27
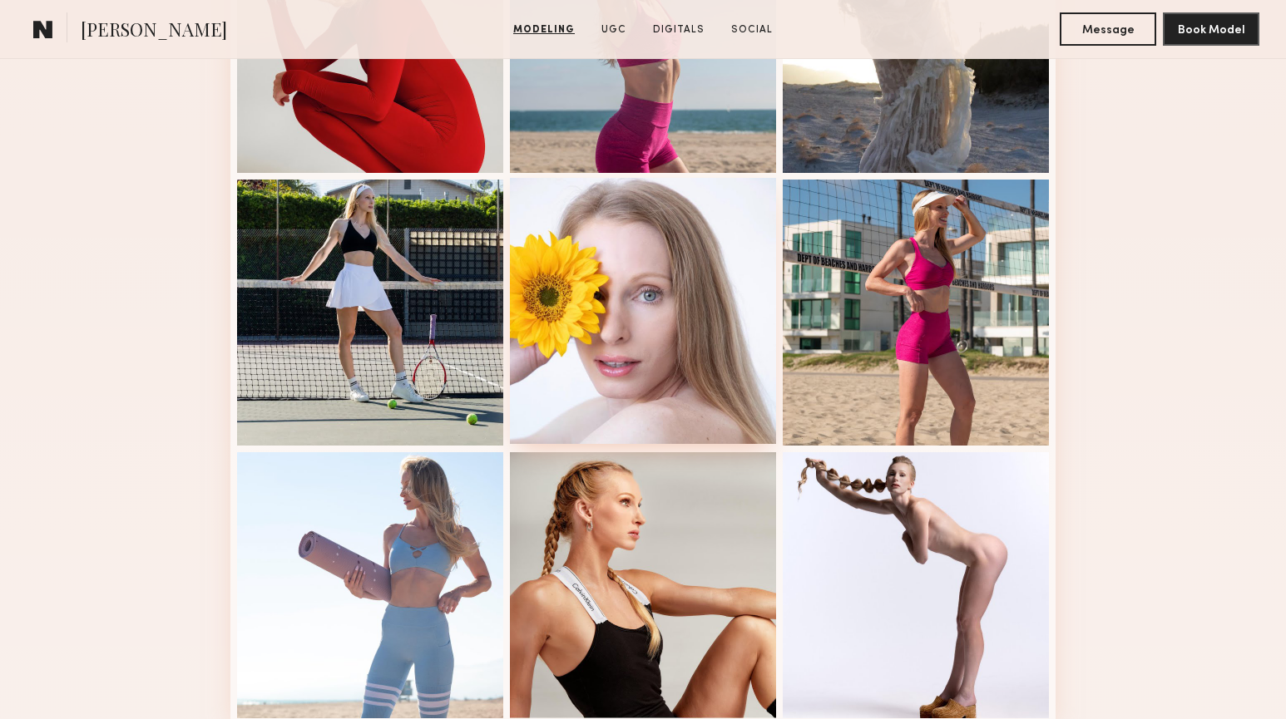
scroll to position [855, 0]
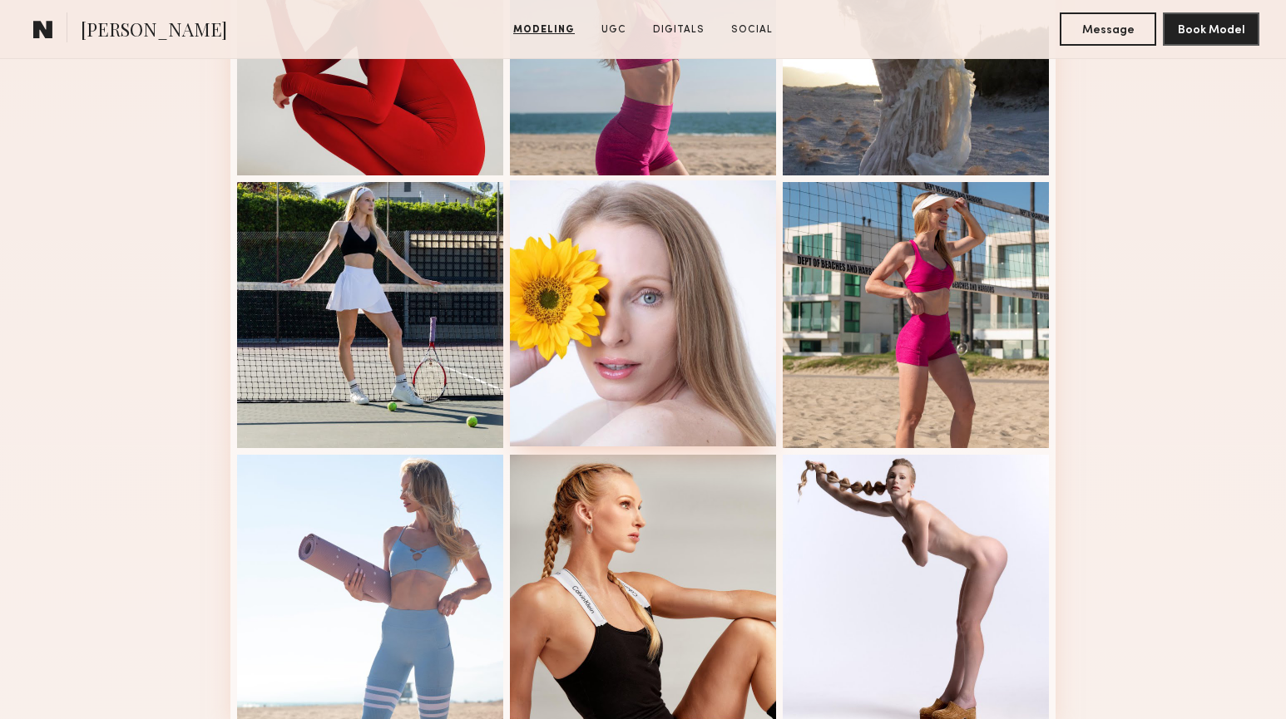
click at [679, 337] on div at bounding box center [643, 313] width 266 height 266
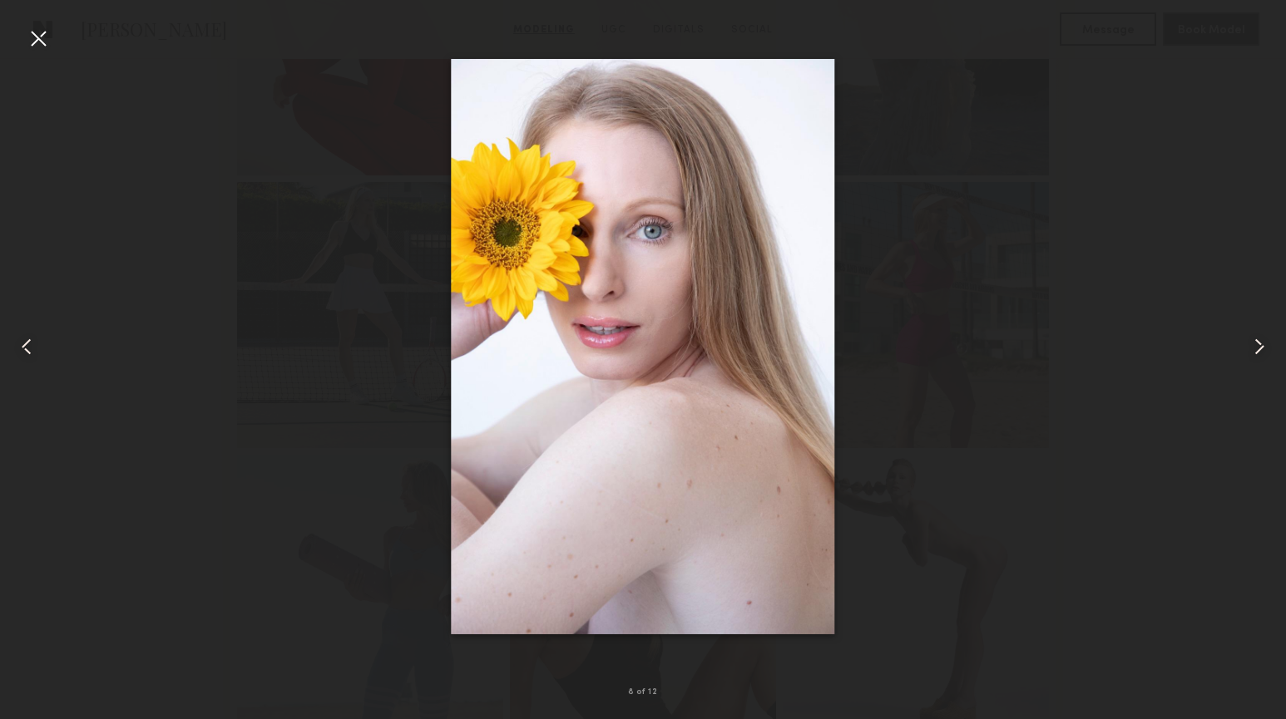
click at [24, 354] on common-icon at bounding box center [26, 347] width 27 height 27
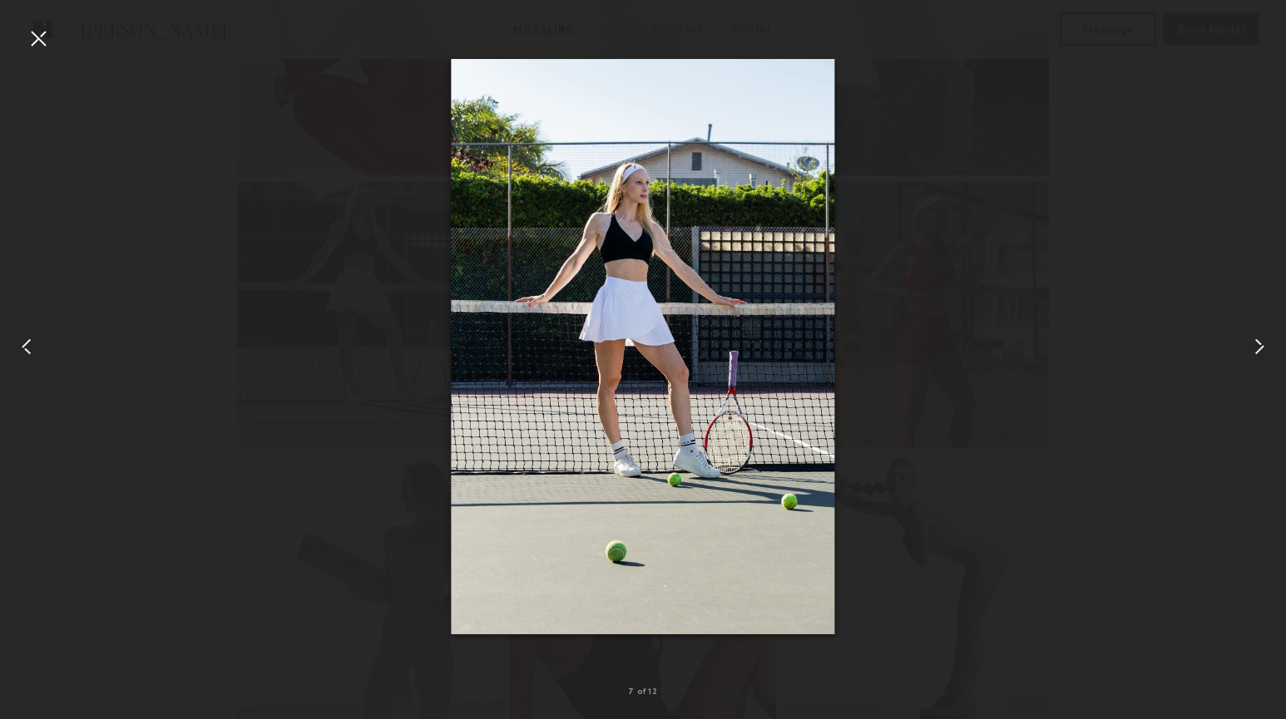
click at [24, 354] on common-icon at bounding box center [26, 347] width 27 height 27
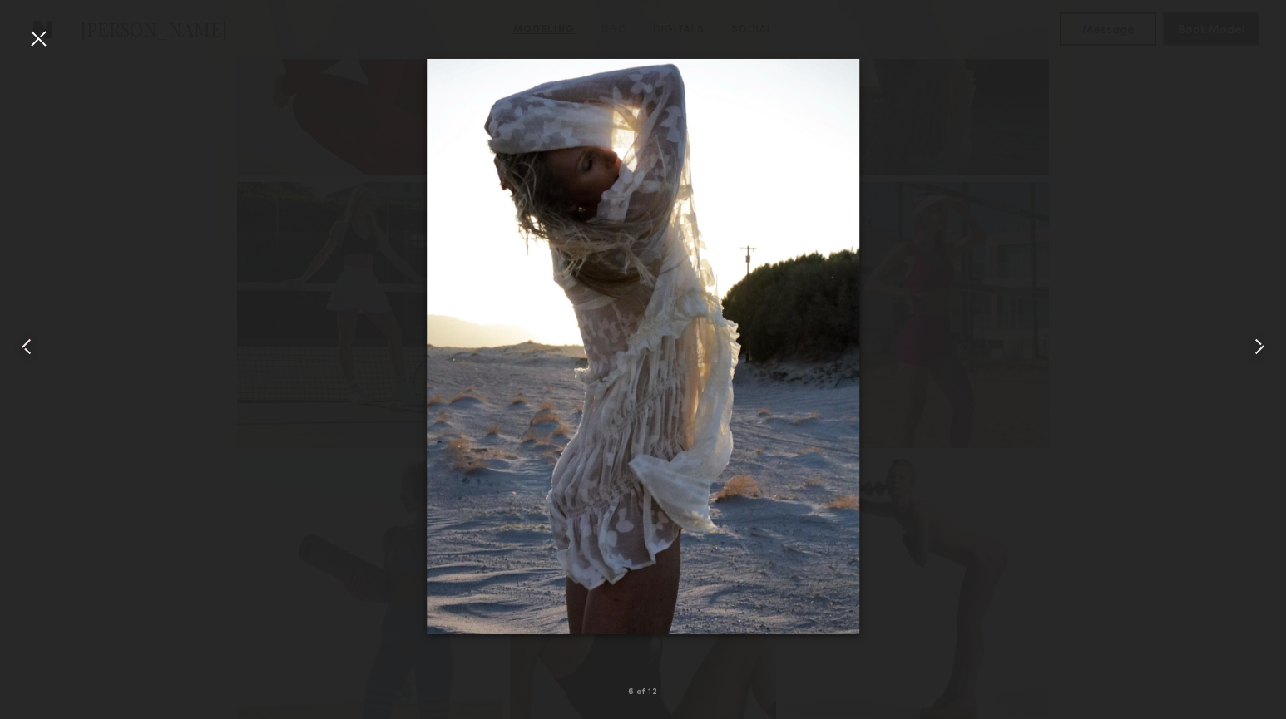
click at [24, 354] on common-icon at bounding box center [26, 347] width 27 height 27
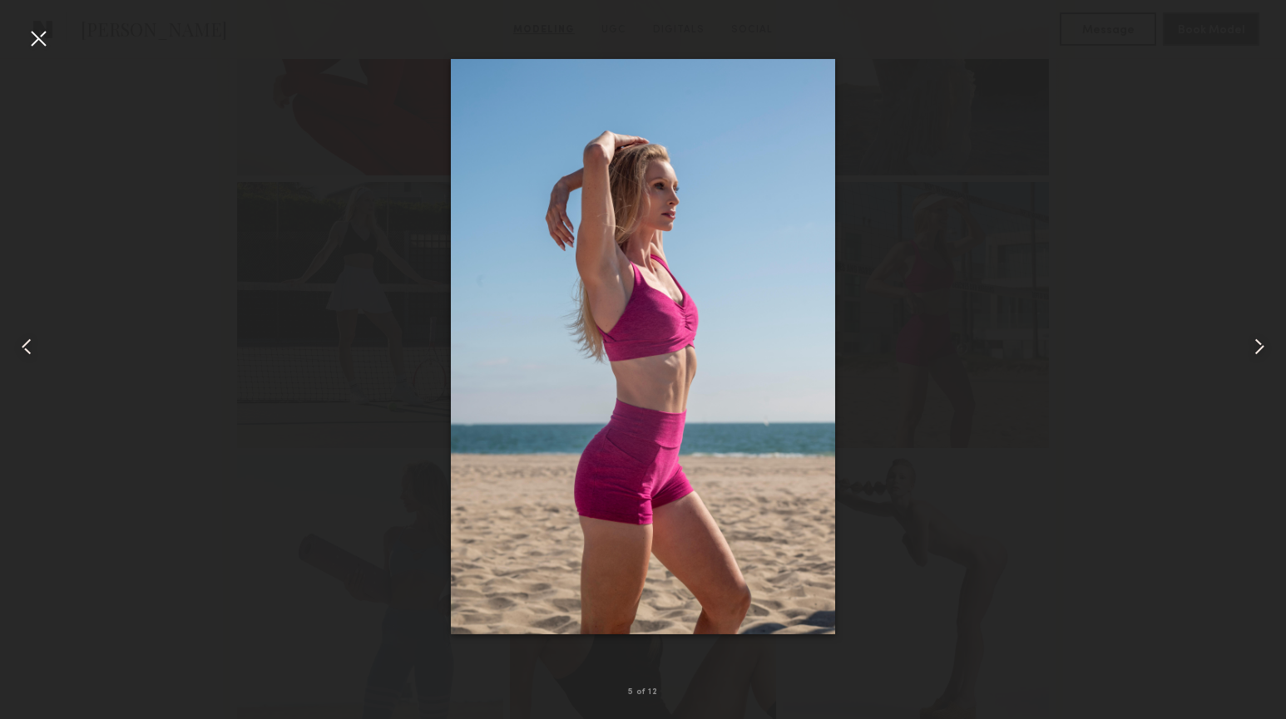
click at [24, 354] on common-icon at bounding box center [26, 347] width 27 height 27
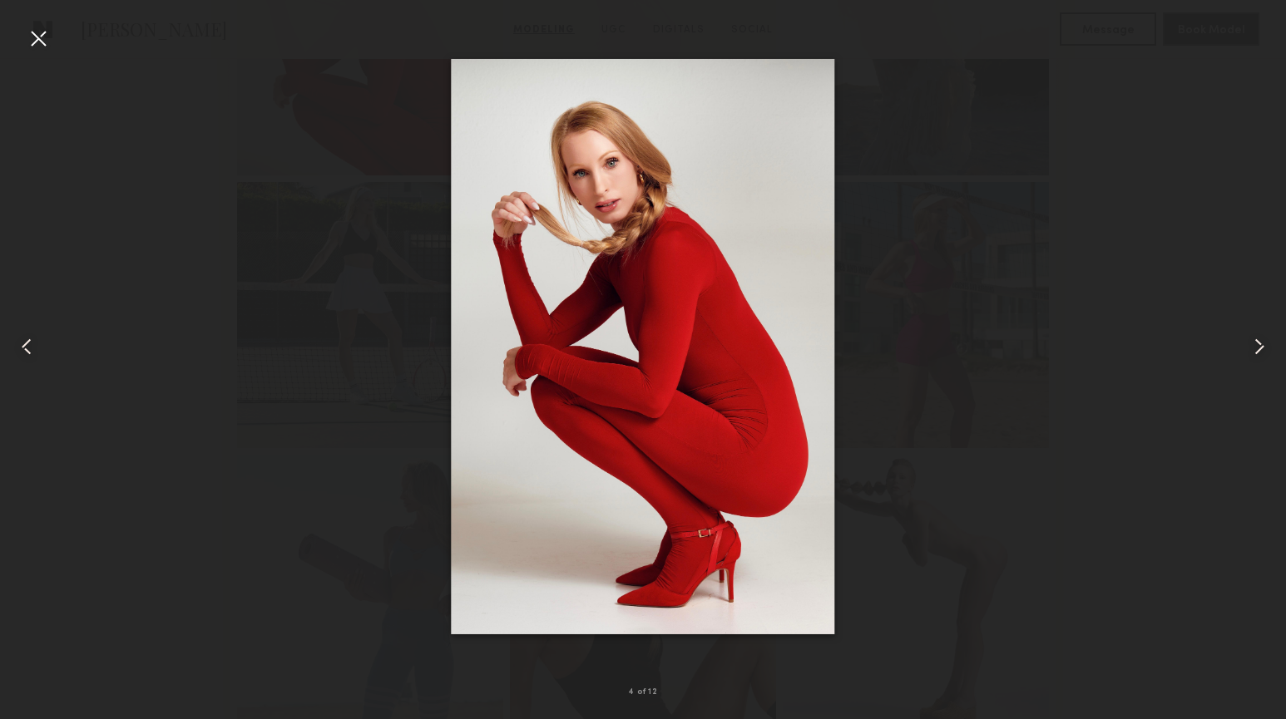
click at [24, 354] on common-icon at bounding box center [26, 347] width 27 height 27
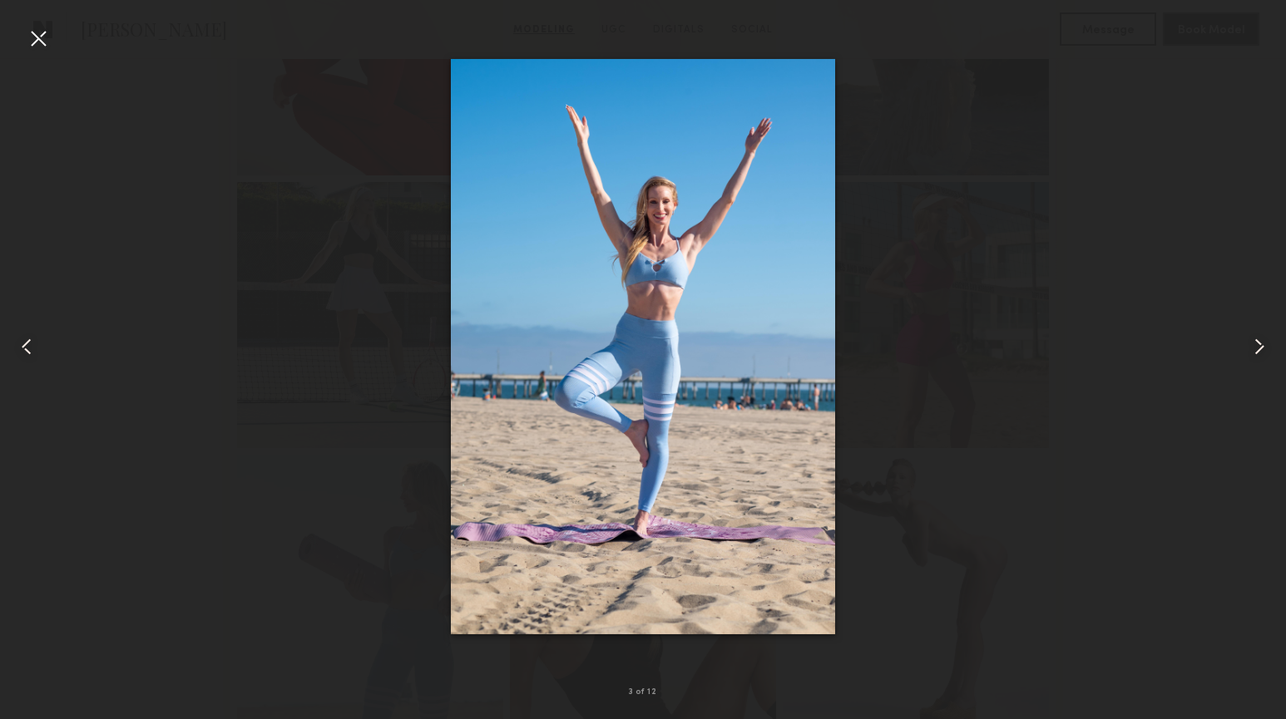
click at [24, 354] on common-icon at bounding box center [26, 347] width 27 height 27
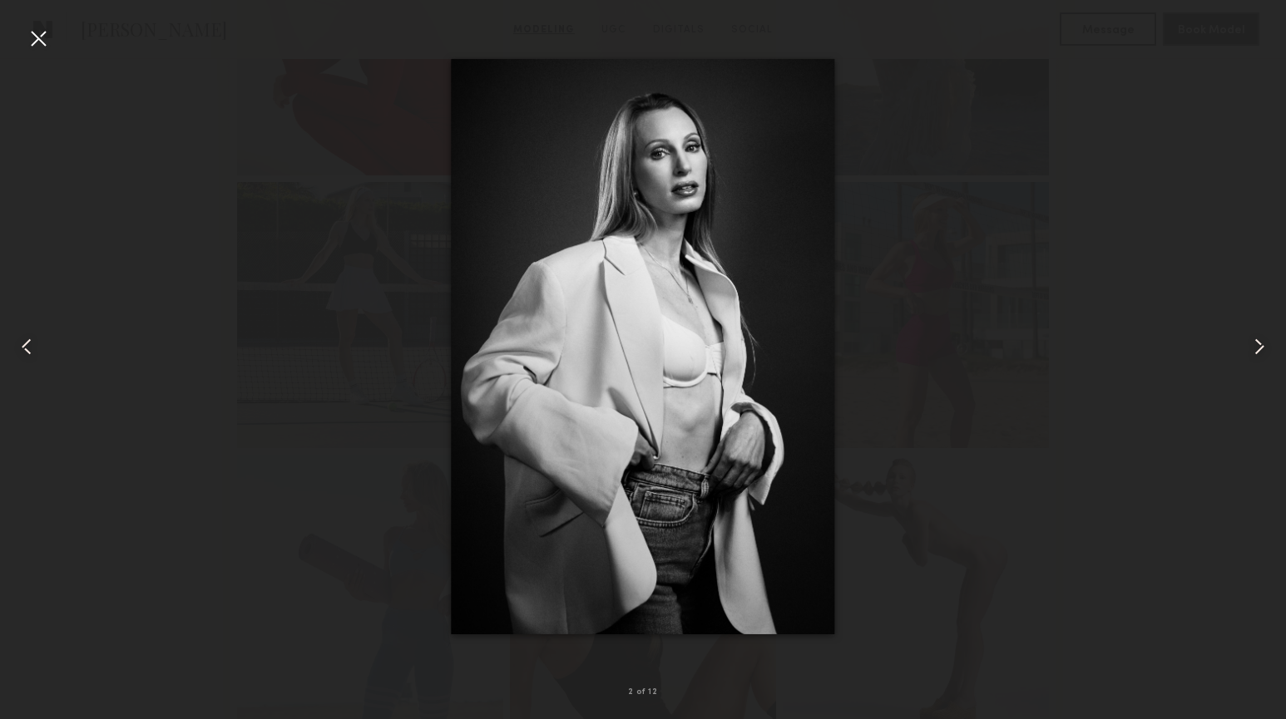
click at [24, 354] on common-icon at bounding box center [26, 347] width 27 height 27
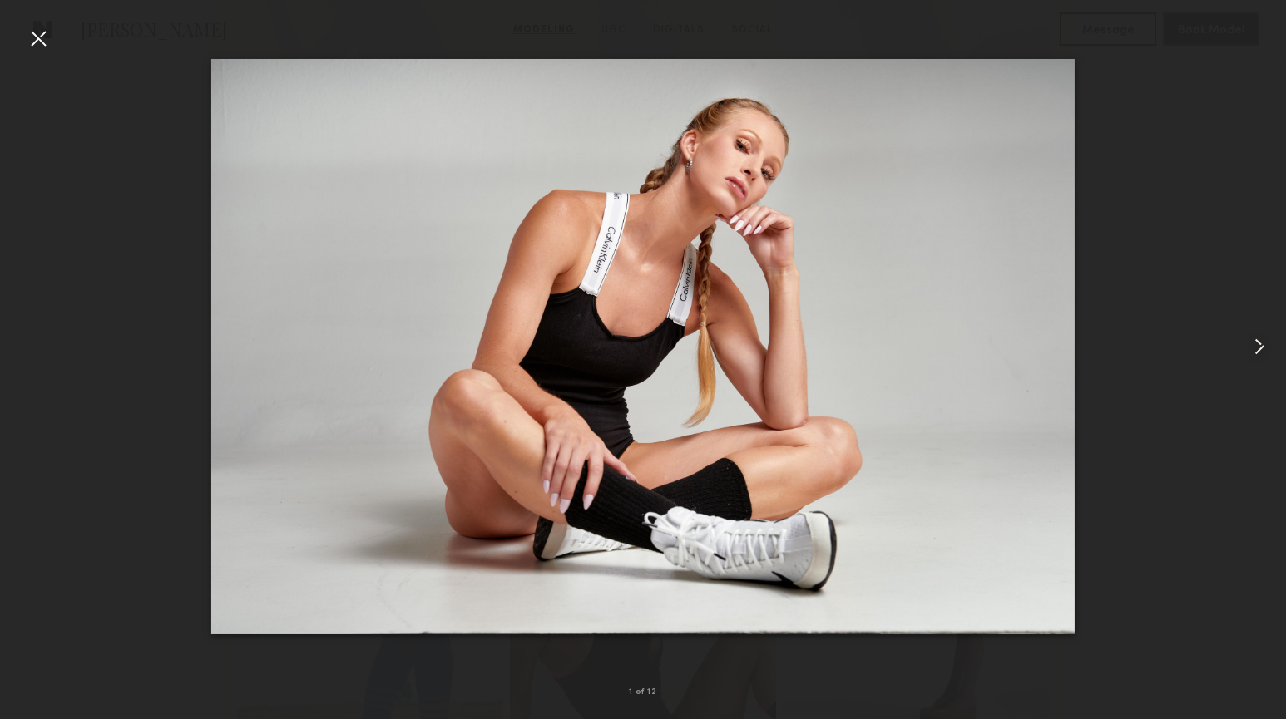
click at [24, 354] on div at bounding box center [643, 347] width 1286 height 640
click at [41, 42] on div at bounding box center [38, 38] width 27 height 27
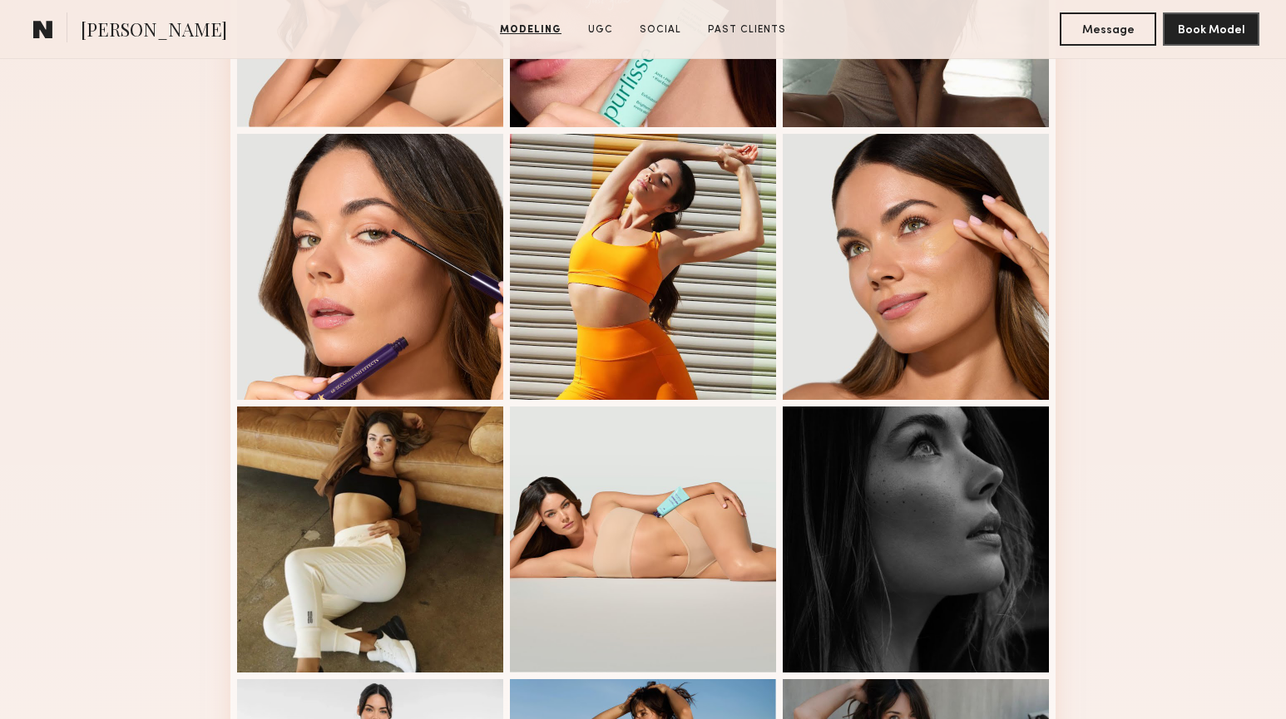
scroll to position [633, 0]
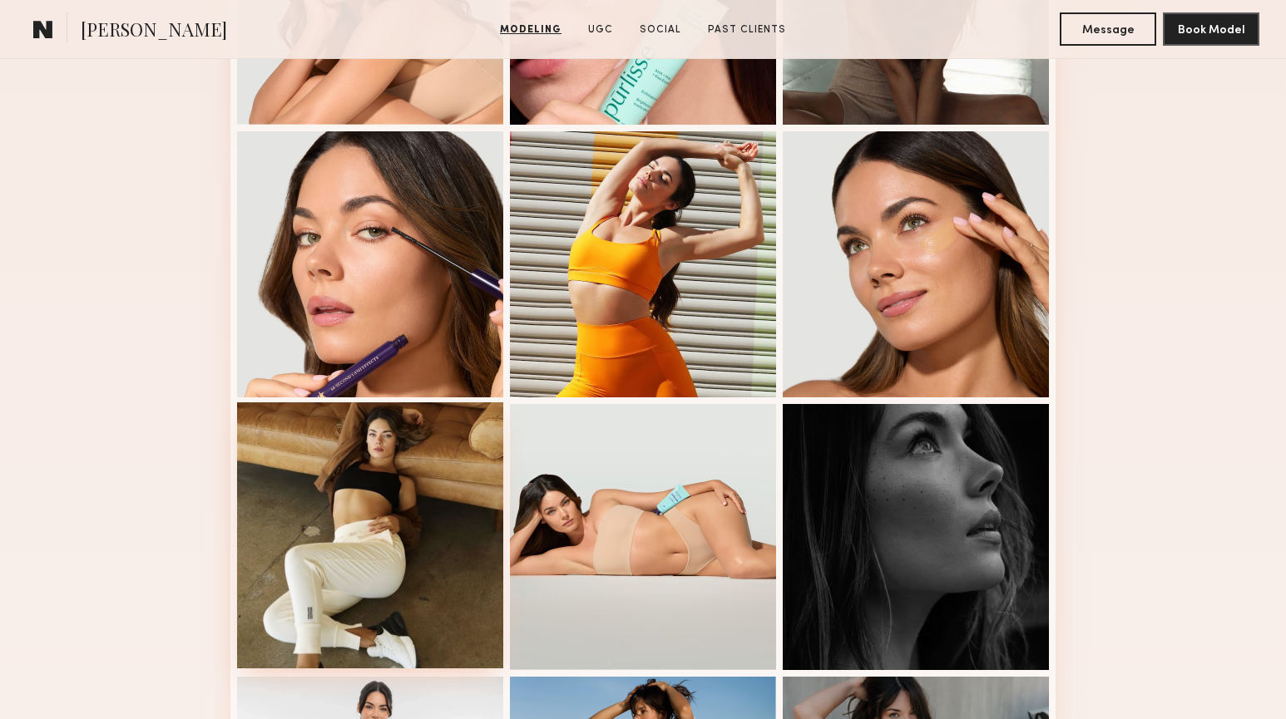
click at [326, 511] on div at bounding box center [370, 536] width 266 height 266
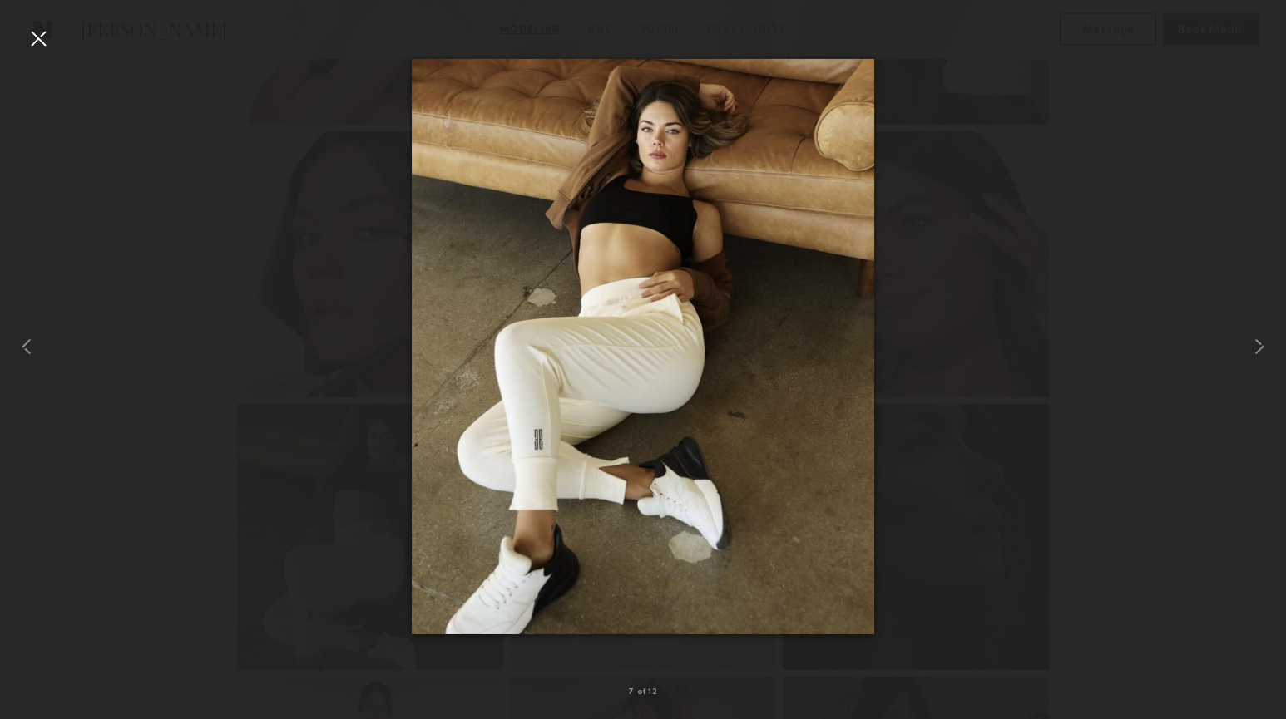
click at [1139, 297] on div at bounding box center [643, 347] width 1286 height 640
click at [35, 36] on div at bounding box center [38, 38] width 27 height 27
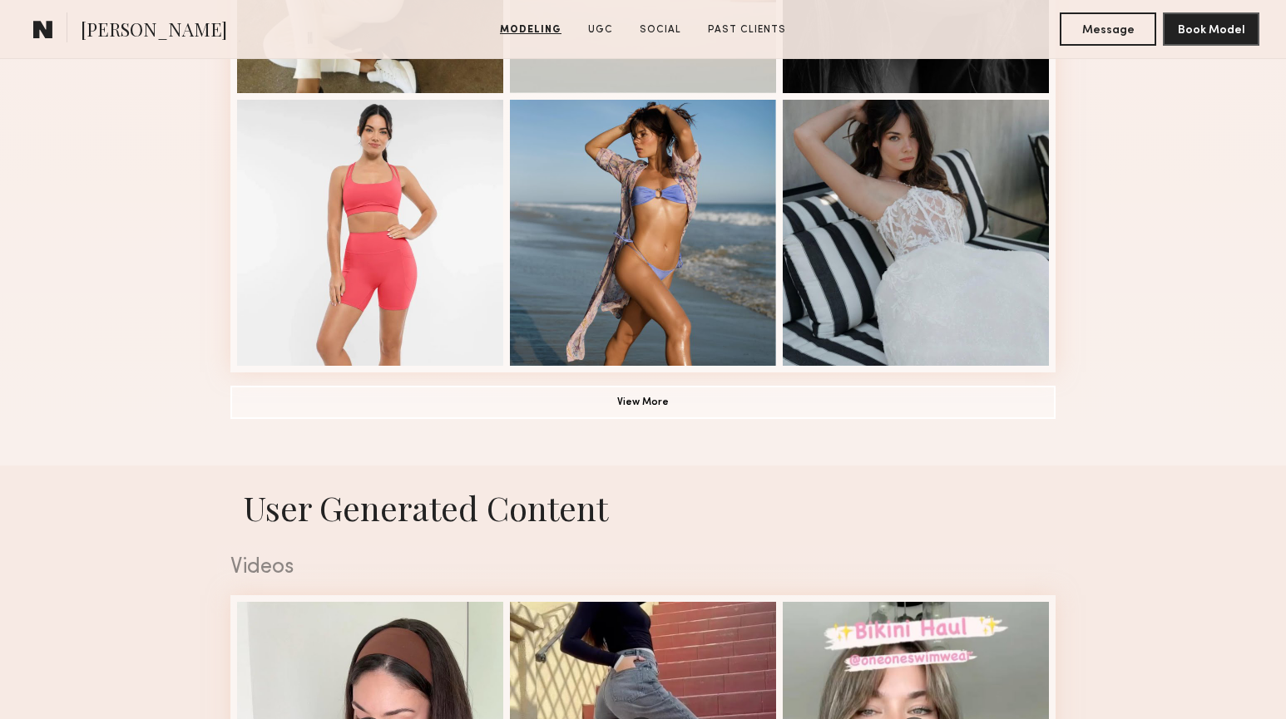
scroll to position [1209, 0]
click at [662, 393] on button "View More" at bounding box center [642, 402] width 825 height 33
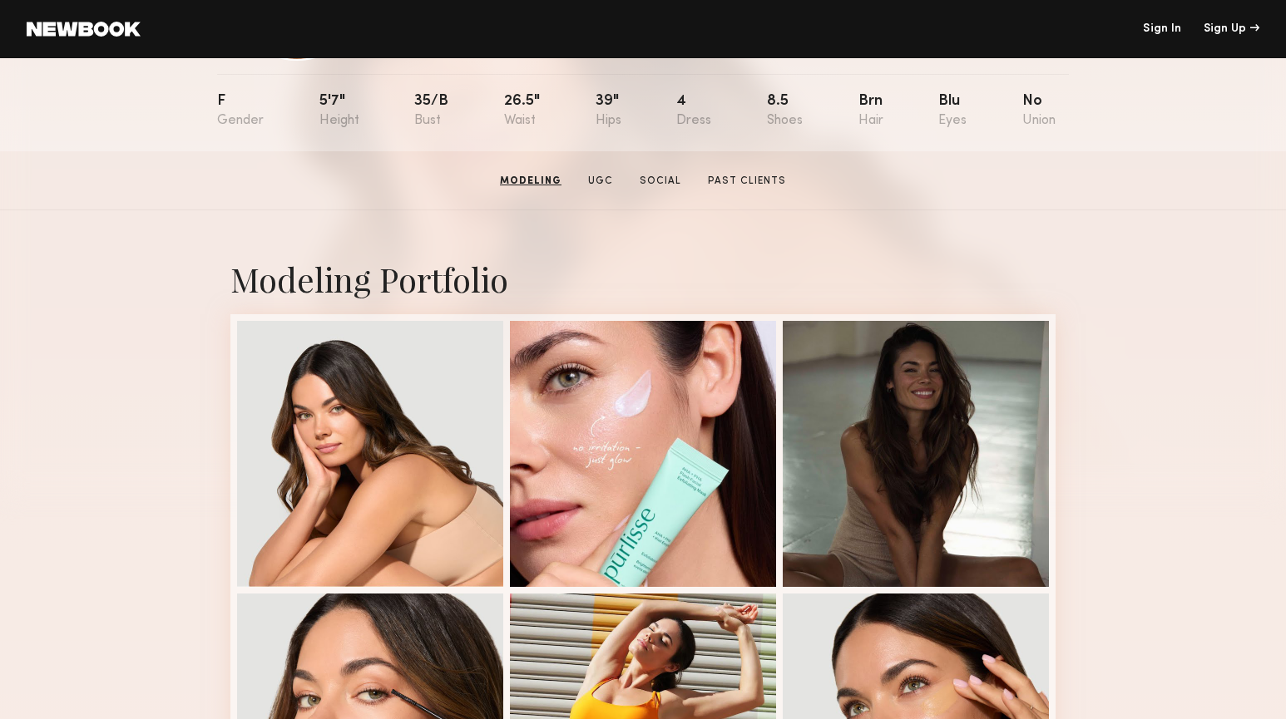
scroll to position [0, 0]
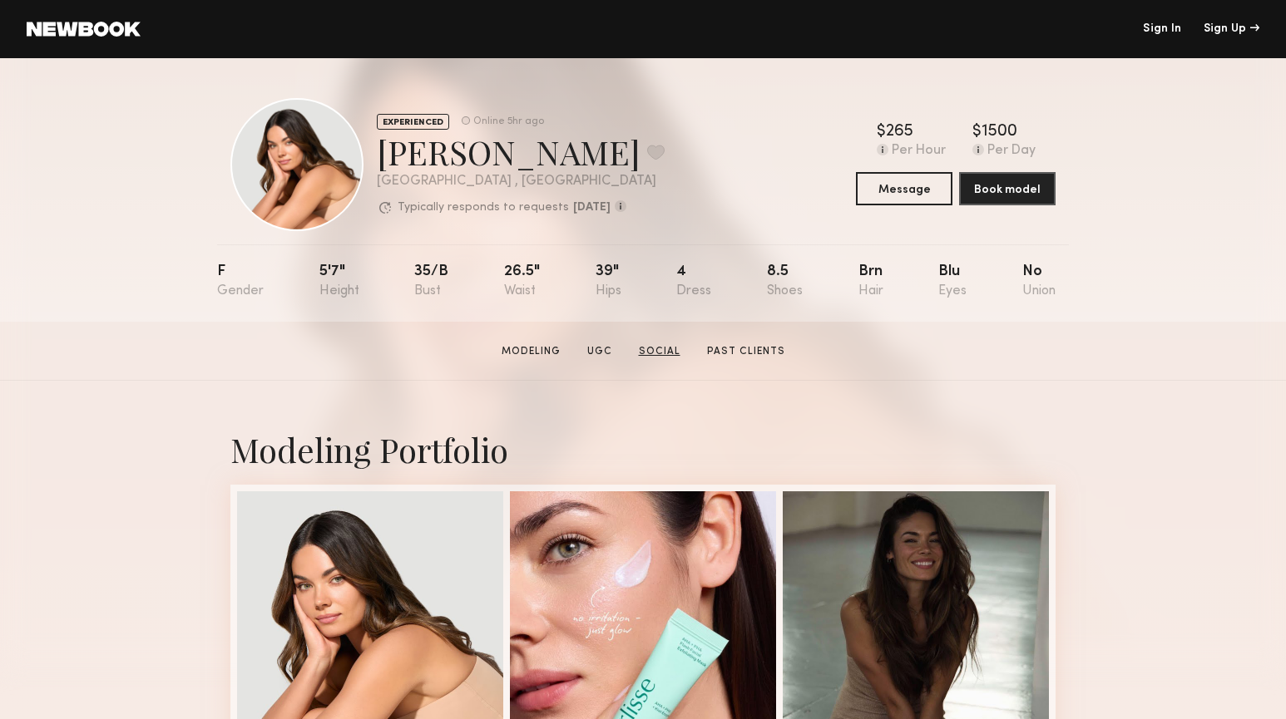
click at [650, 345] on link "Social" at bounding box center [659, 351] width 55 height 15
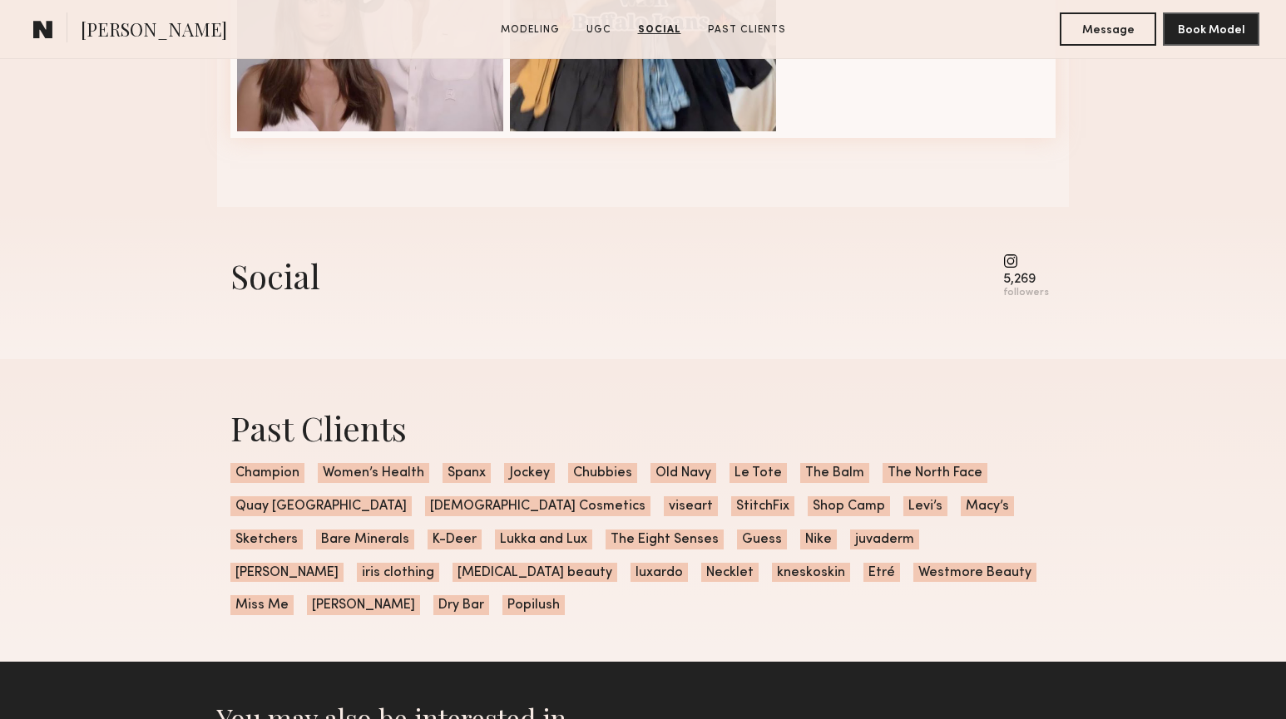
scroll to position [3799, 0]
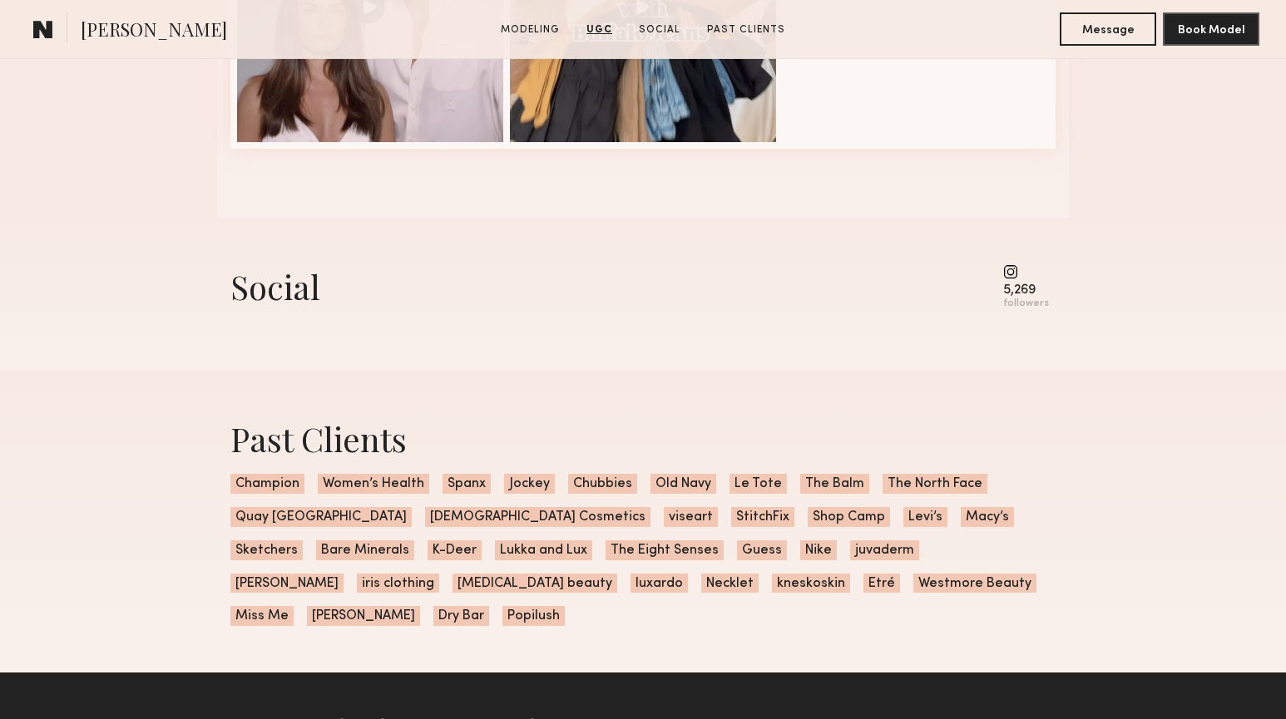
click at [1022, 292] on div "5,269" at bounding box center [1026, 290] width 46 height 12
click at [1018, 269] on common-icon at bounding box center [1026, 271] width 46 height 15
click at [1027, 298] on div "followers" at bounding box center [1026, 304] width 46 height 12
click at [280, 287] on div "Social" at bounding box center [275, 286] width 90 height 44
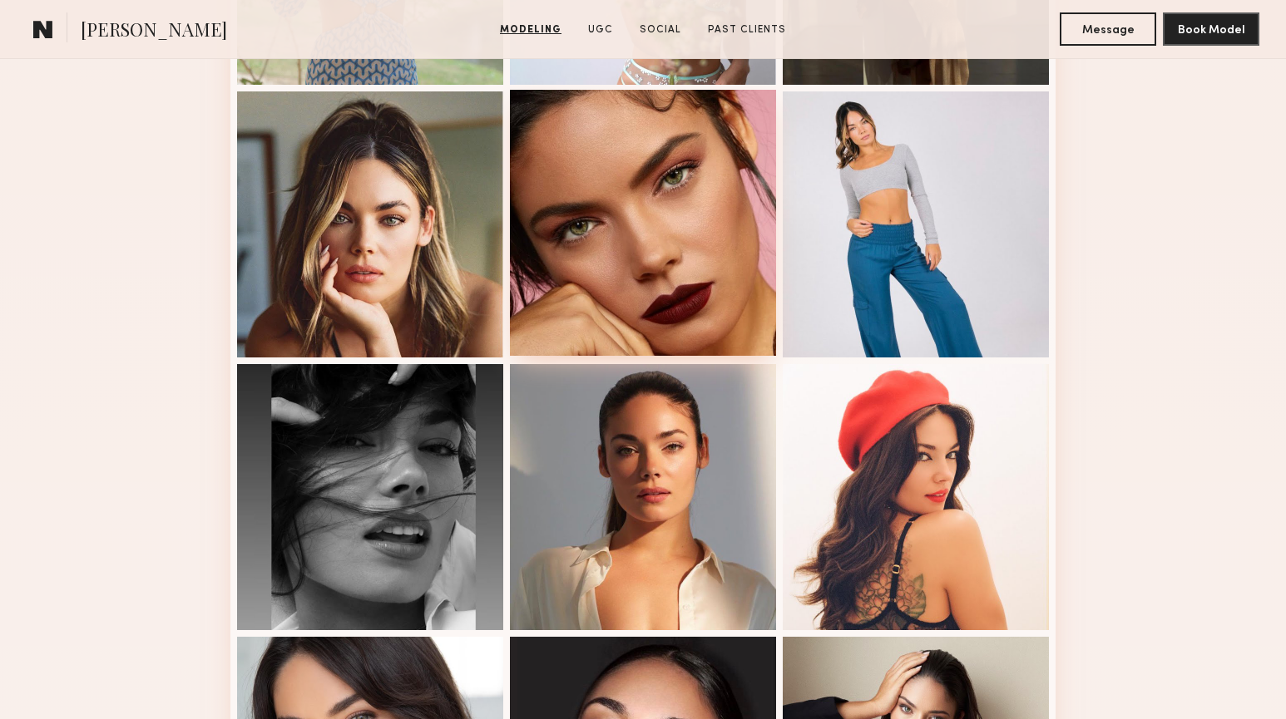
scroll to position [1758, 0]
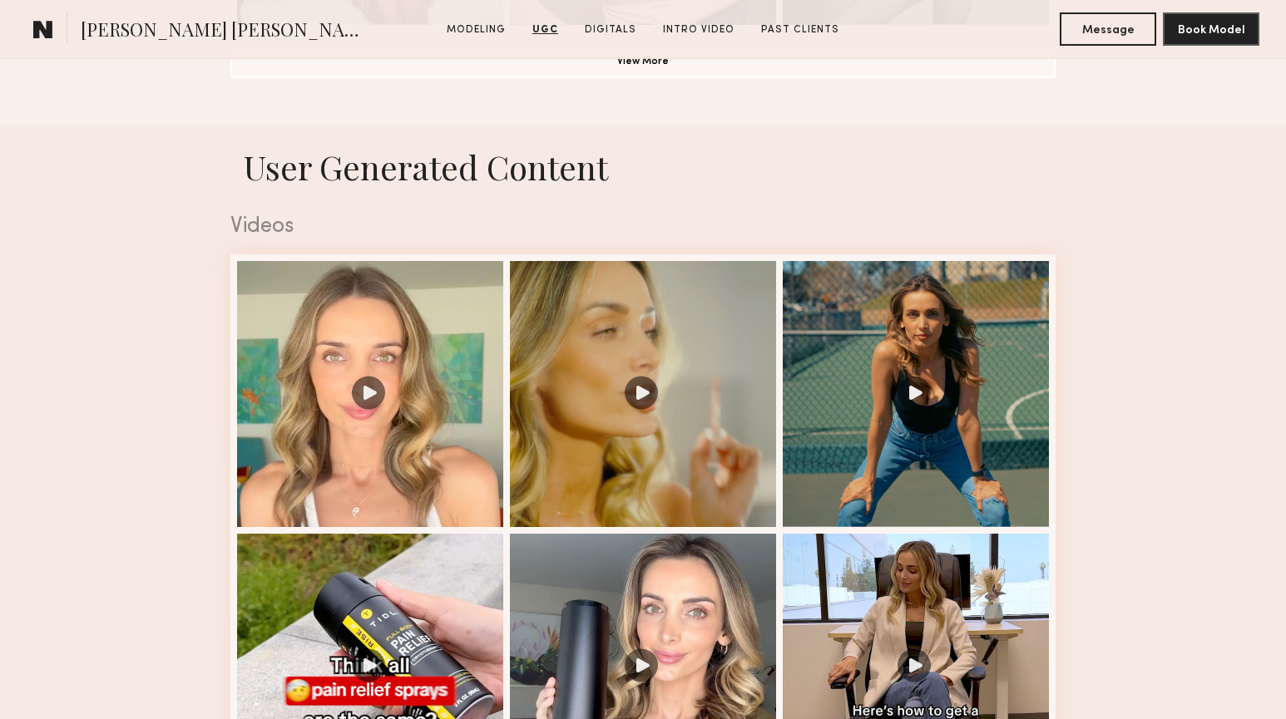
scroll to position [1573, 0]
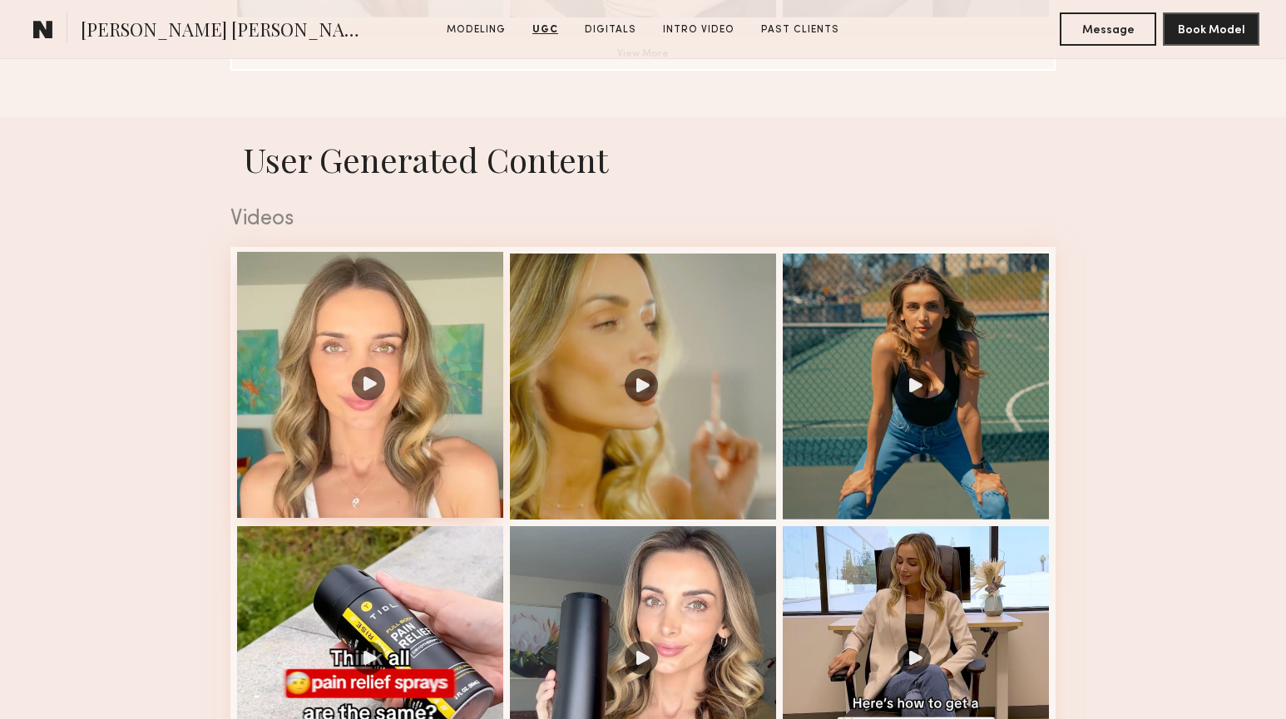
click at [375, 336] on div at bounding box center [370, 385] width 266 height 266
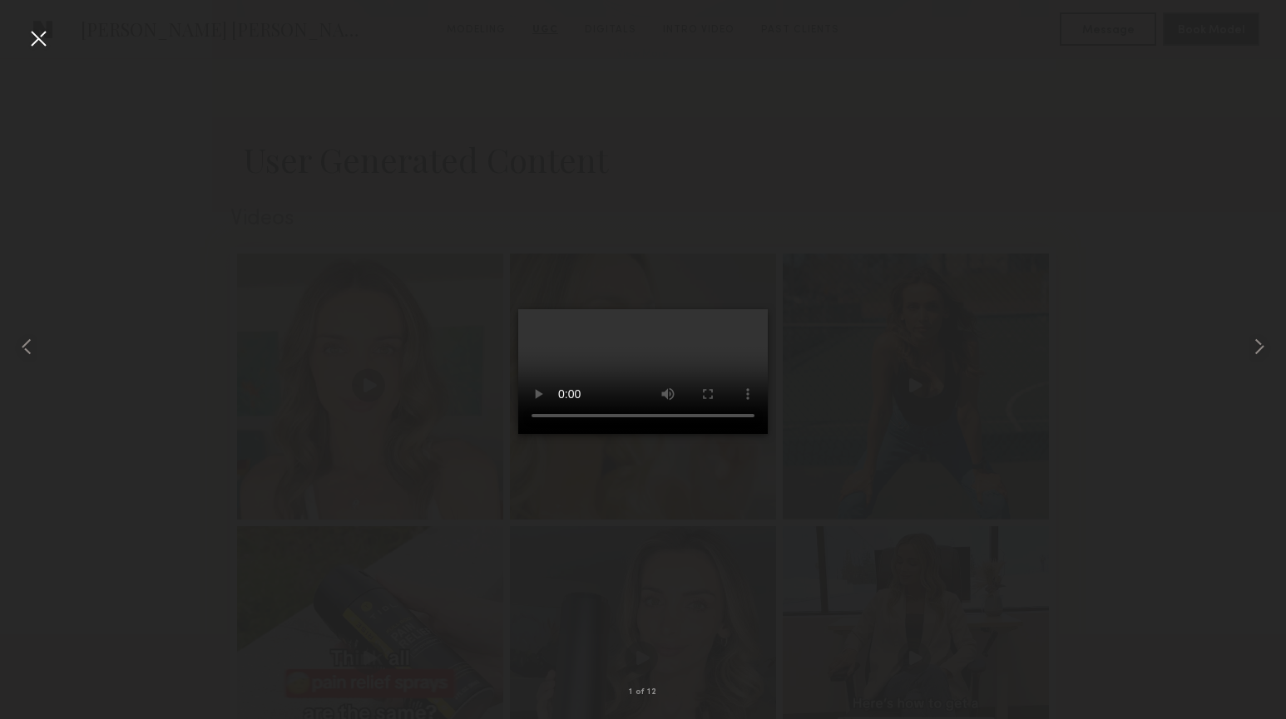
click at [1130, 195] on div at bounding box center [643, 347] width 1286 height 640
click at [42, 31] on div at bounding box center [38, 38] width 27 height 27
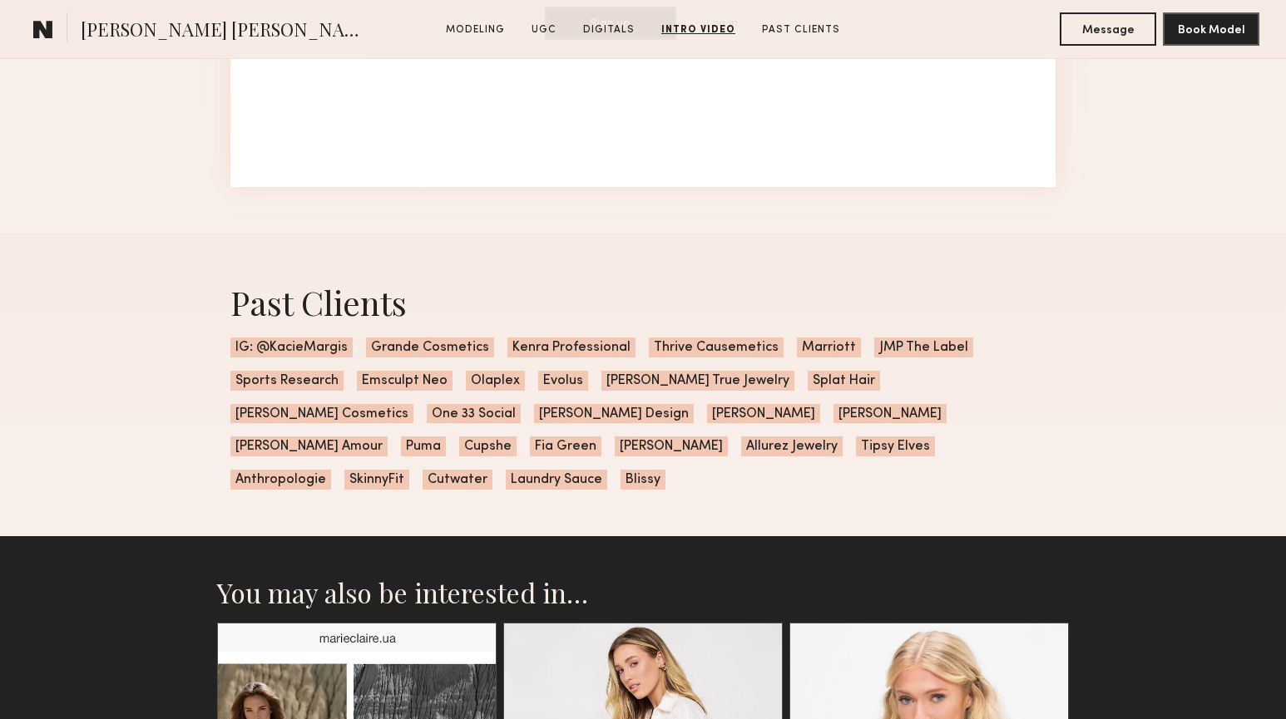
scroll to position [4447, 0]
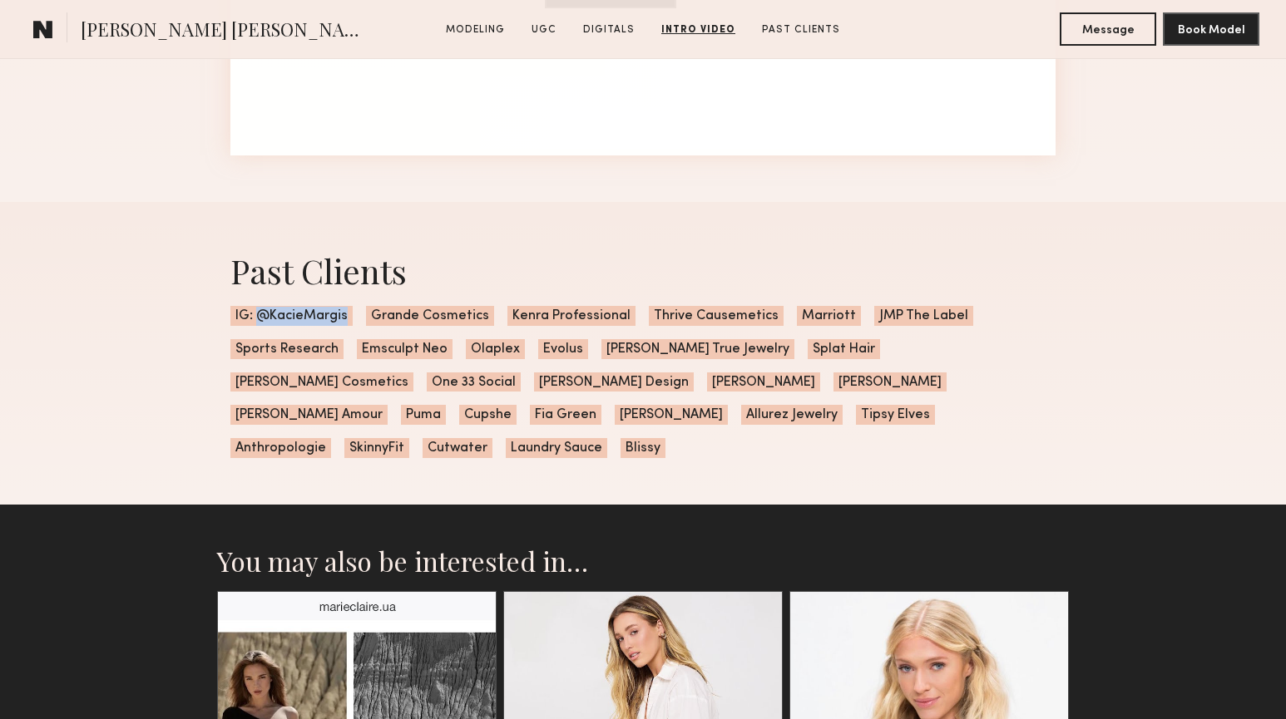
drag, startPoint x: 344, startPoint y: 308, endPoint x: 257, endPoint y: 311, distance: 86.6
click at [257, 311] on span "IG: @KacieMargis" at bounding box center [291, 316] width 122 height 20
copy span "@KacieMargis"
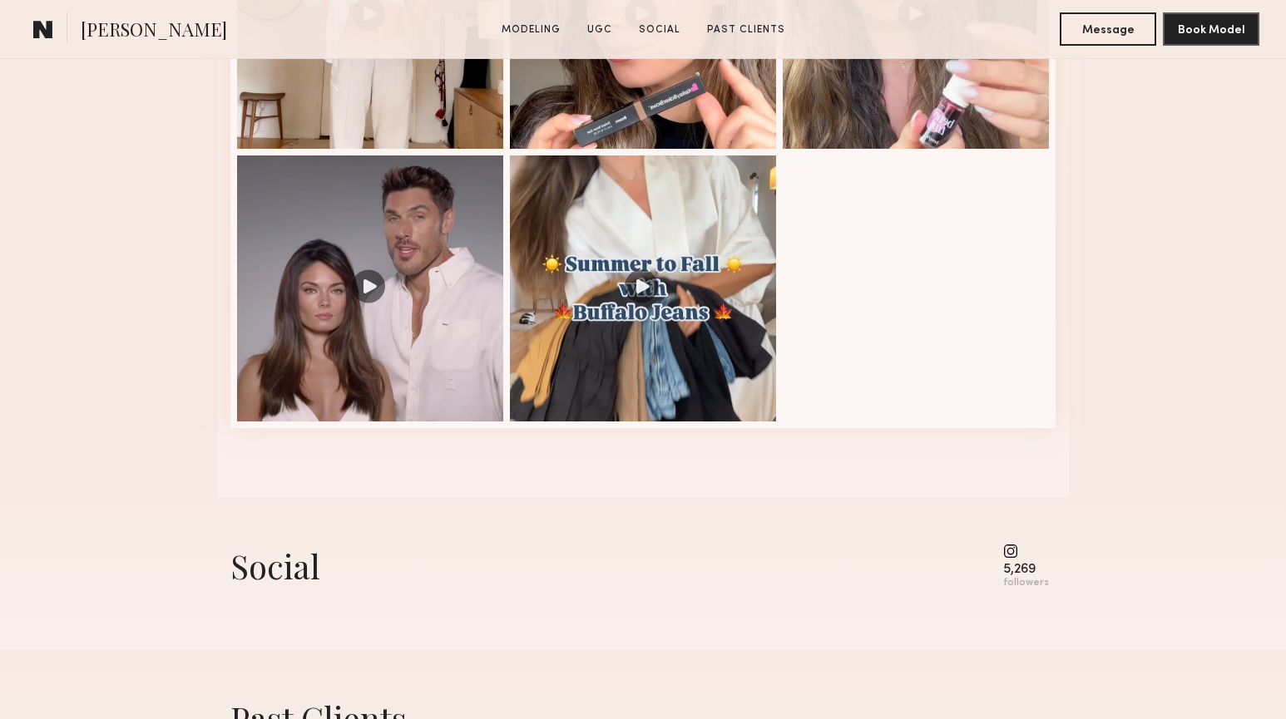
scroll to position [2751, 0]
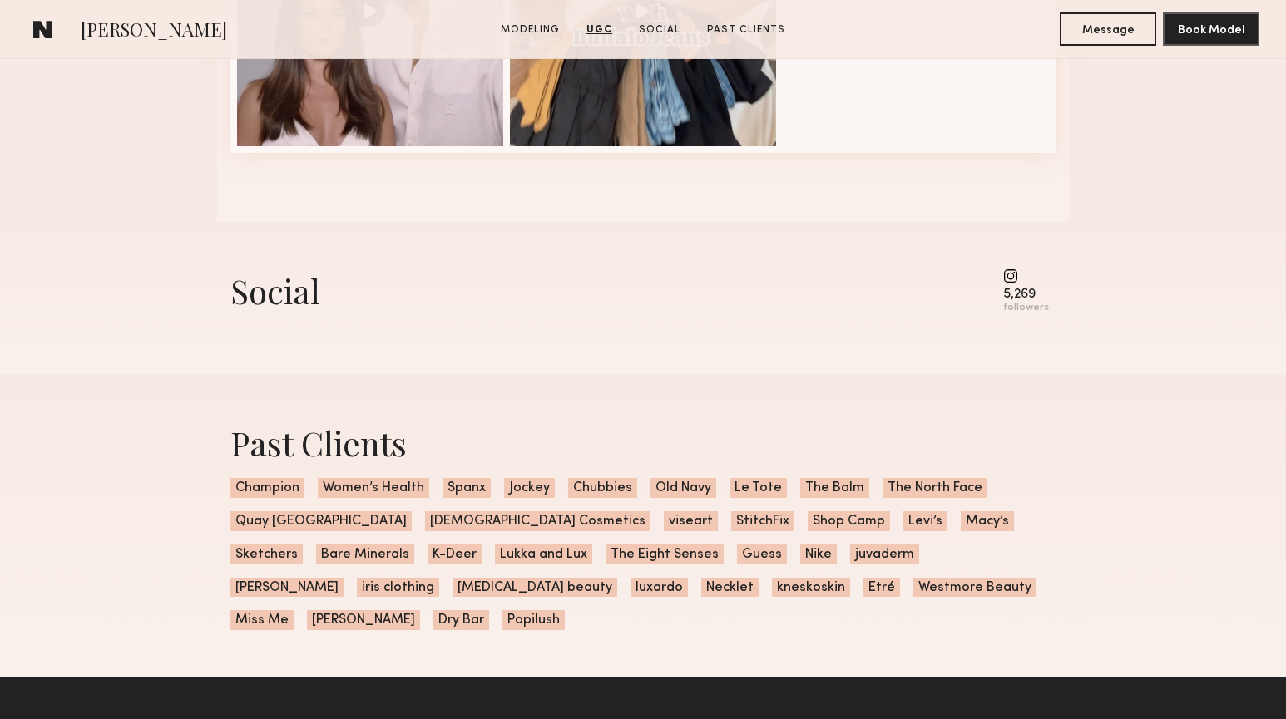
click at [1018, 274] on common-icon at bounding box center [1026, 276] width 46 height 15
click at [665, 34] on link "Social" at bounding box center [659, 29] width 55 height 15
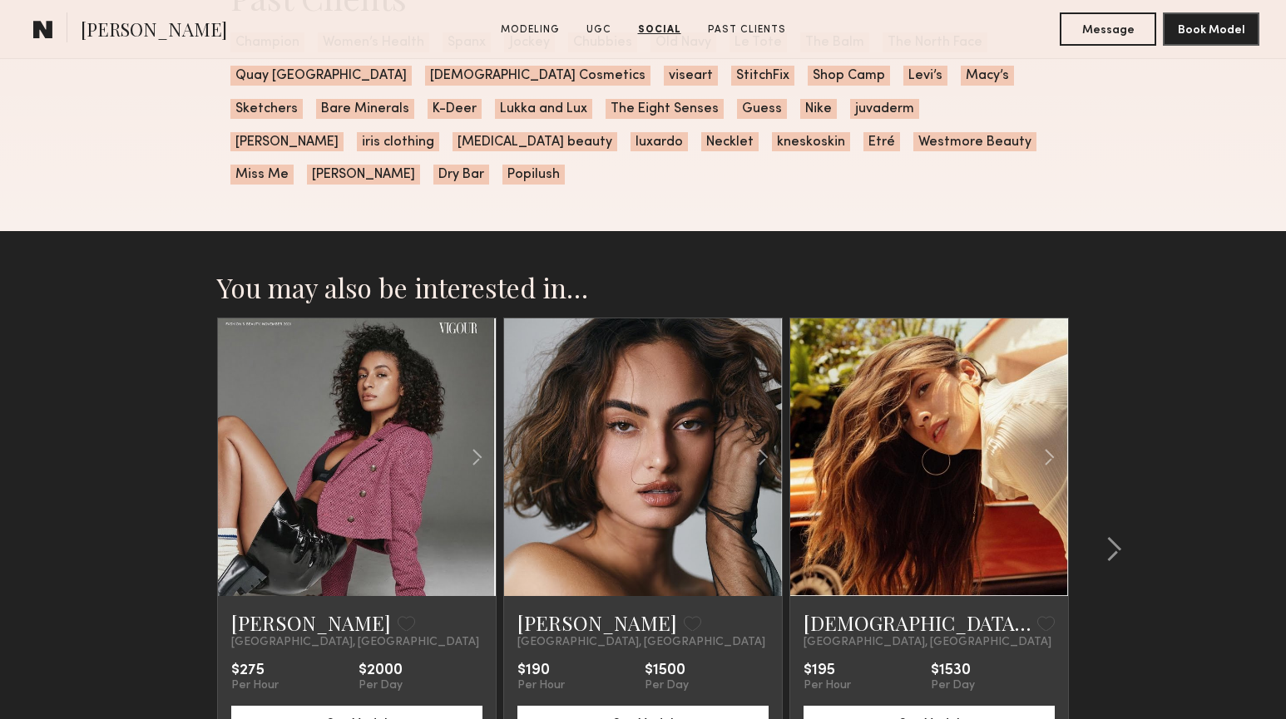
scroll to position [3349, 0]
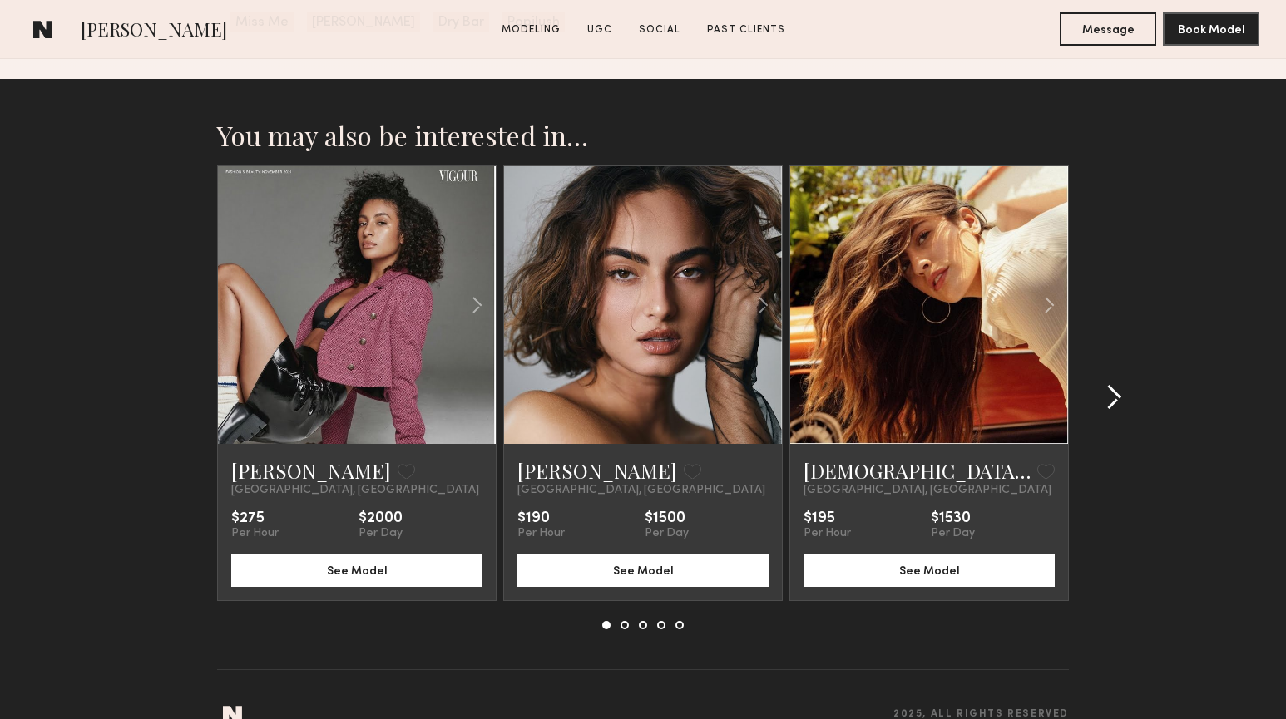
click at [1119, 384] on common-icon at bounding box center [1113, 397] width 17 height 27
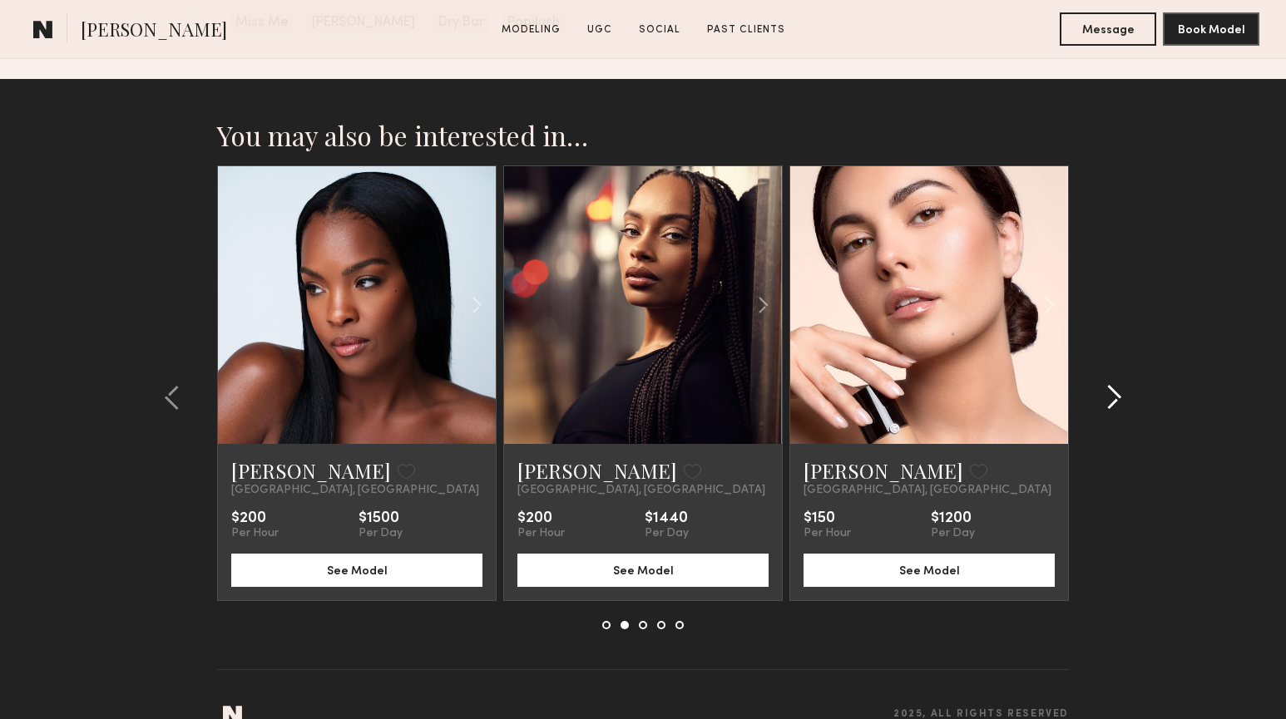
click at [1119, 384] on common-icon at bounding box center [1113, 397] width 17 height 27
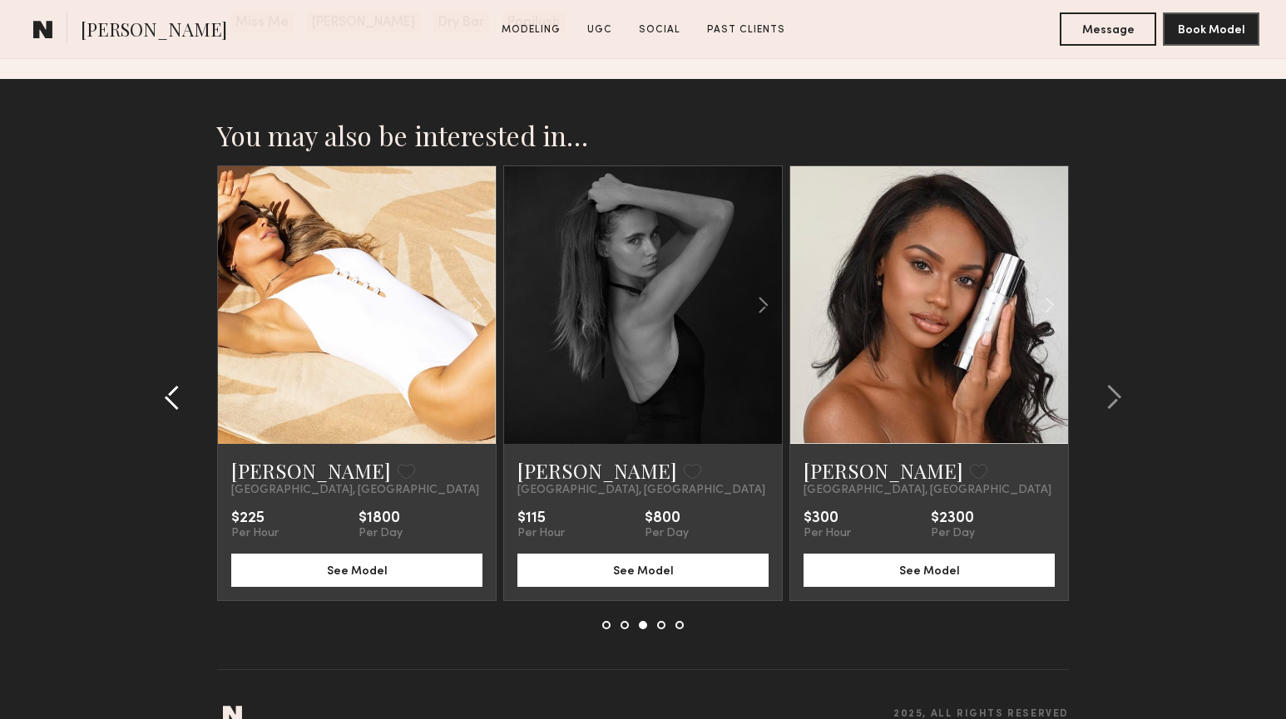
click at [183, 384] on button at bounding box center [177, 397] width 27 height 27
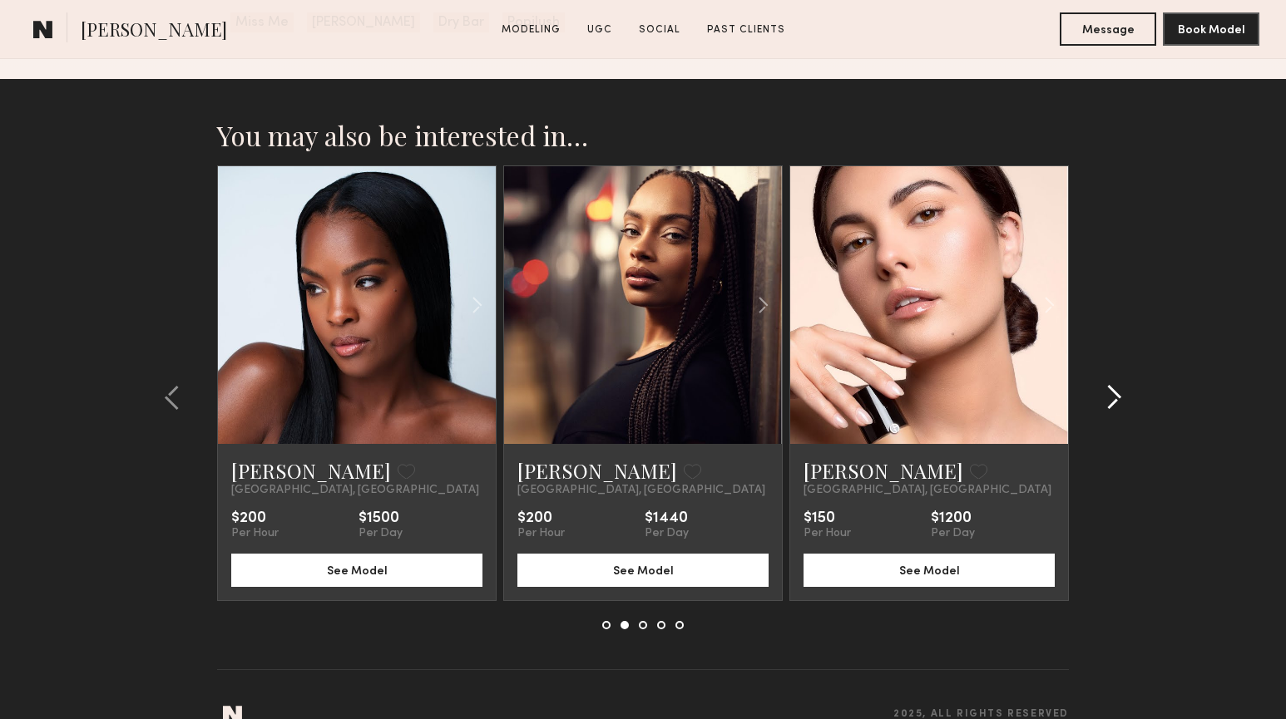
click at [1111, 384] on common-icon at bounding box center [1113, 397] width 17 height 27
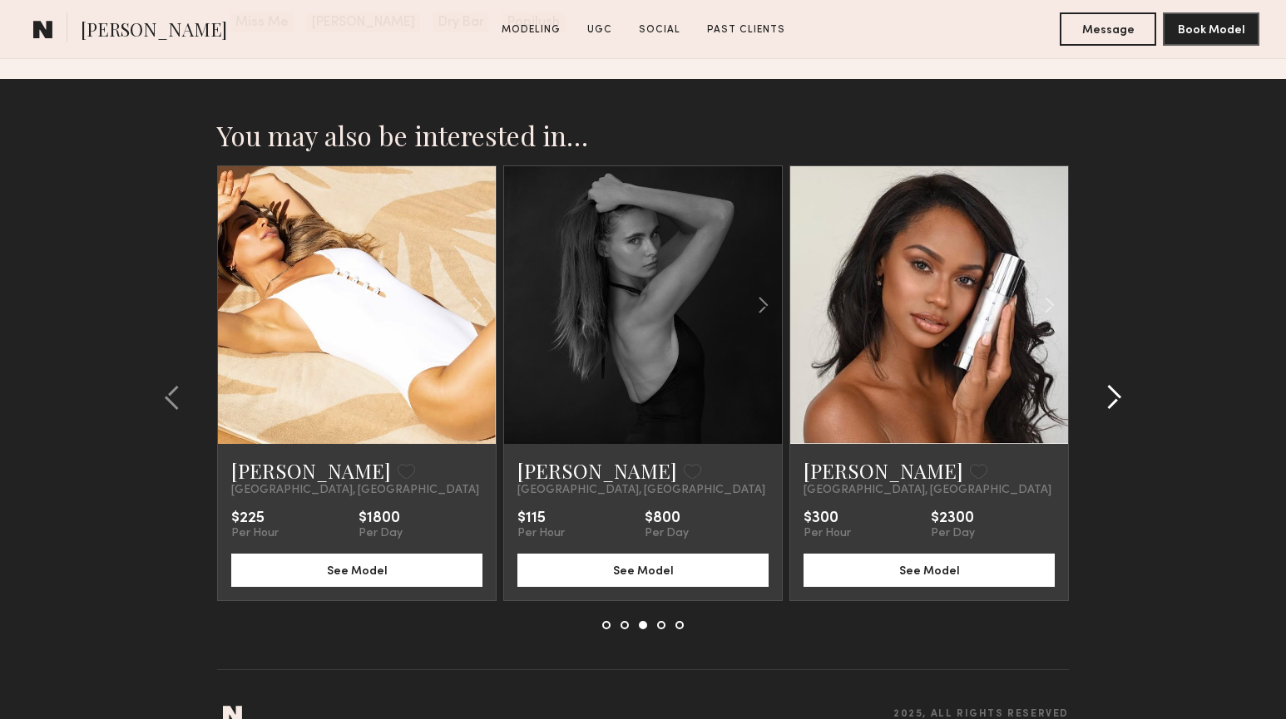
click at [1111, 384] on common-icon at bounding box center [1113, 397] width 17 height 27
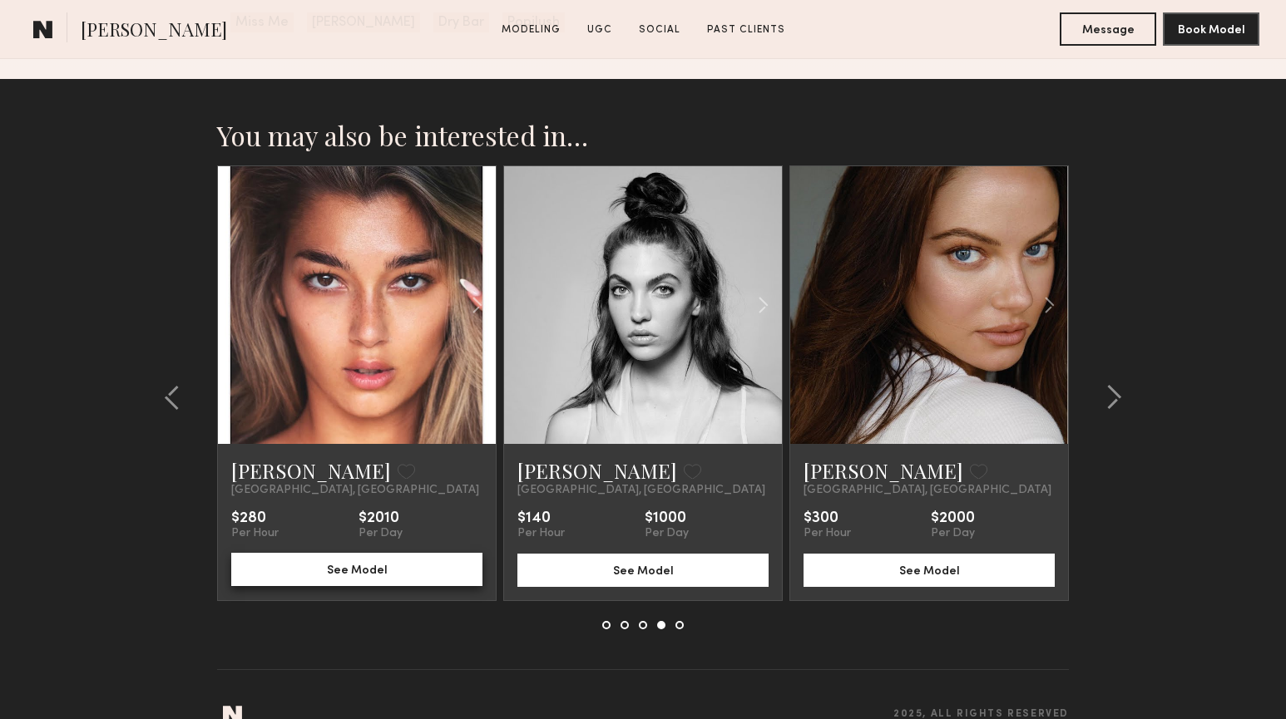
click at [359, 553] on button "See Model" at bounding box center [356, 569] width 251 height 33
click at [1115, 384] on common-icon at bounding box center [1113, 397] width 17 height 27
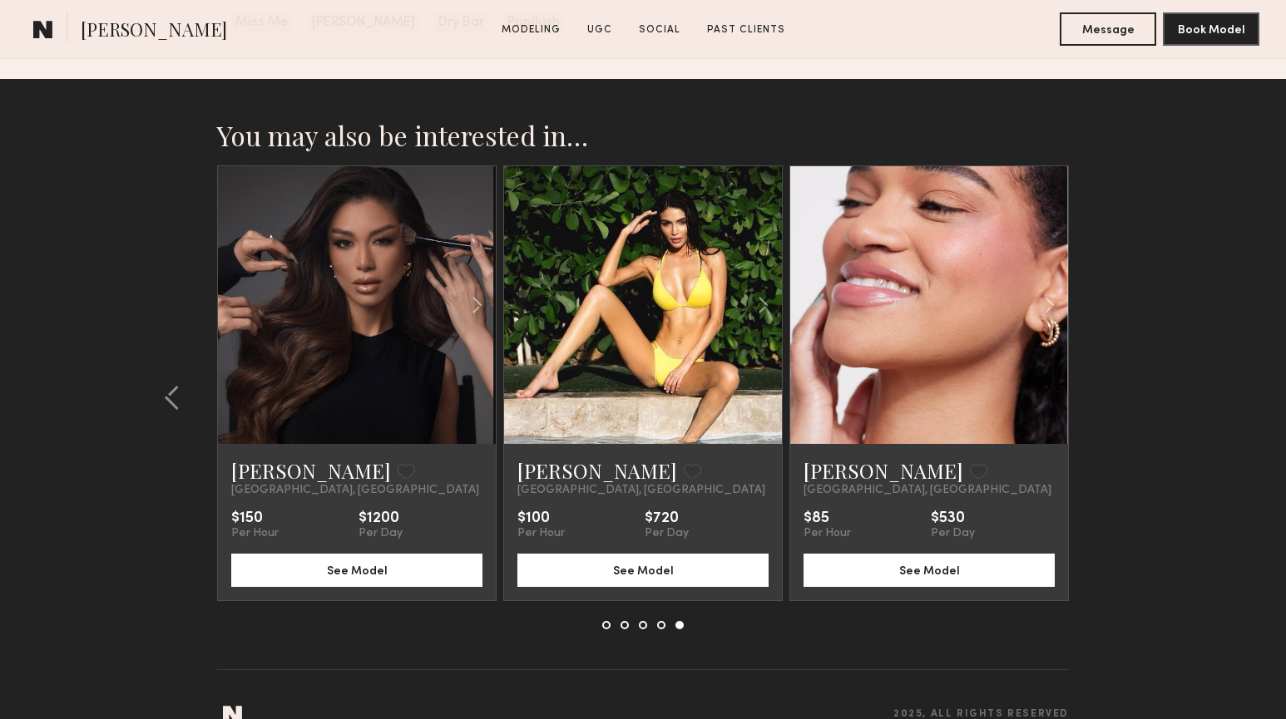
click at [1115, 363] on section "You may also be interested in… Kyrah V. Favorite Los Angeles, CA $275 Per Hour …" at bounding box center [643, 415] width 1286 height 673
